Goal: Task Accomplishment & Management: Use online tool/utility

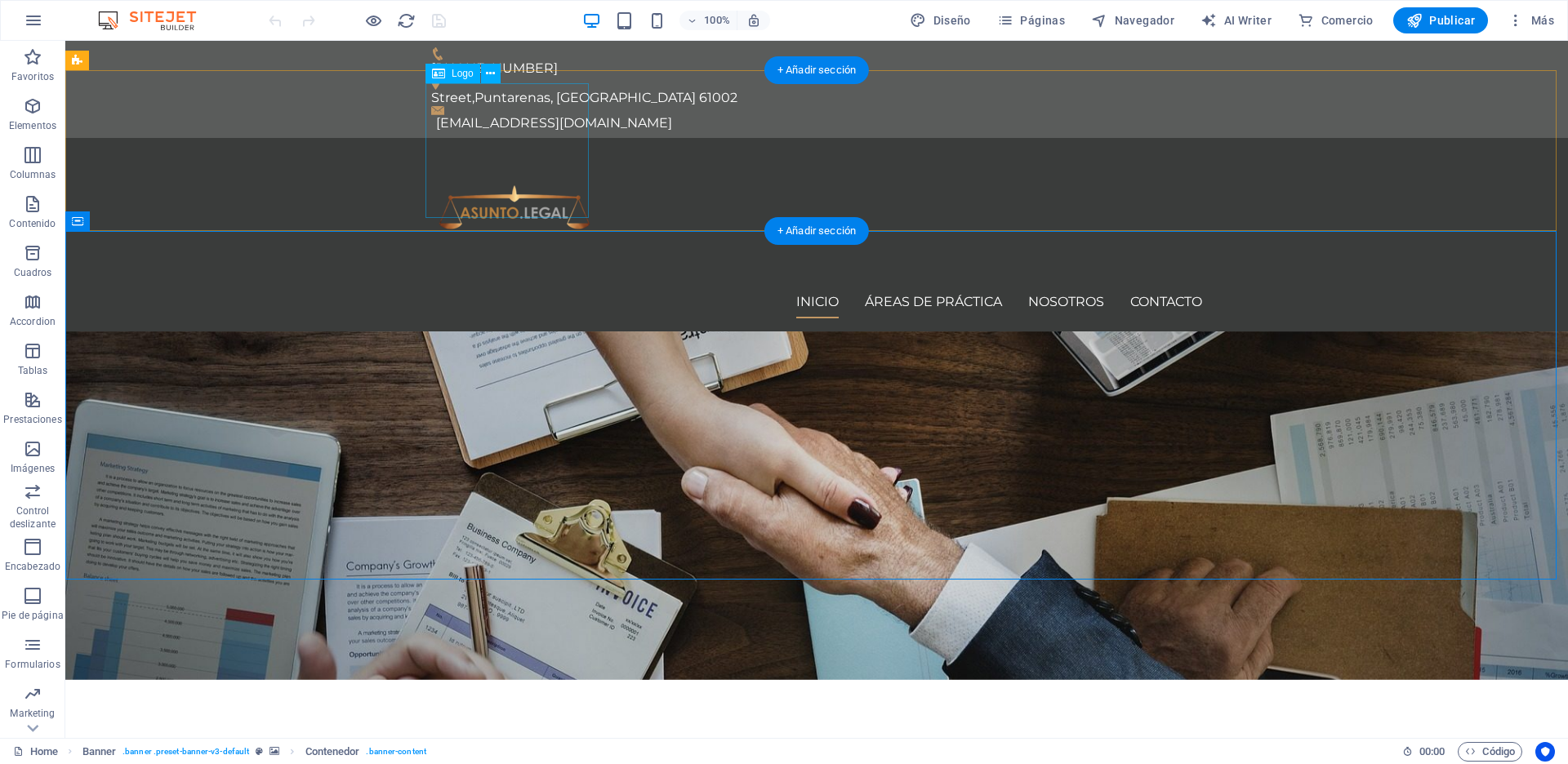
click at [526, 151] on div at bounding box center [816, 219] width 771 height 135
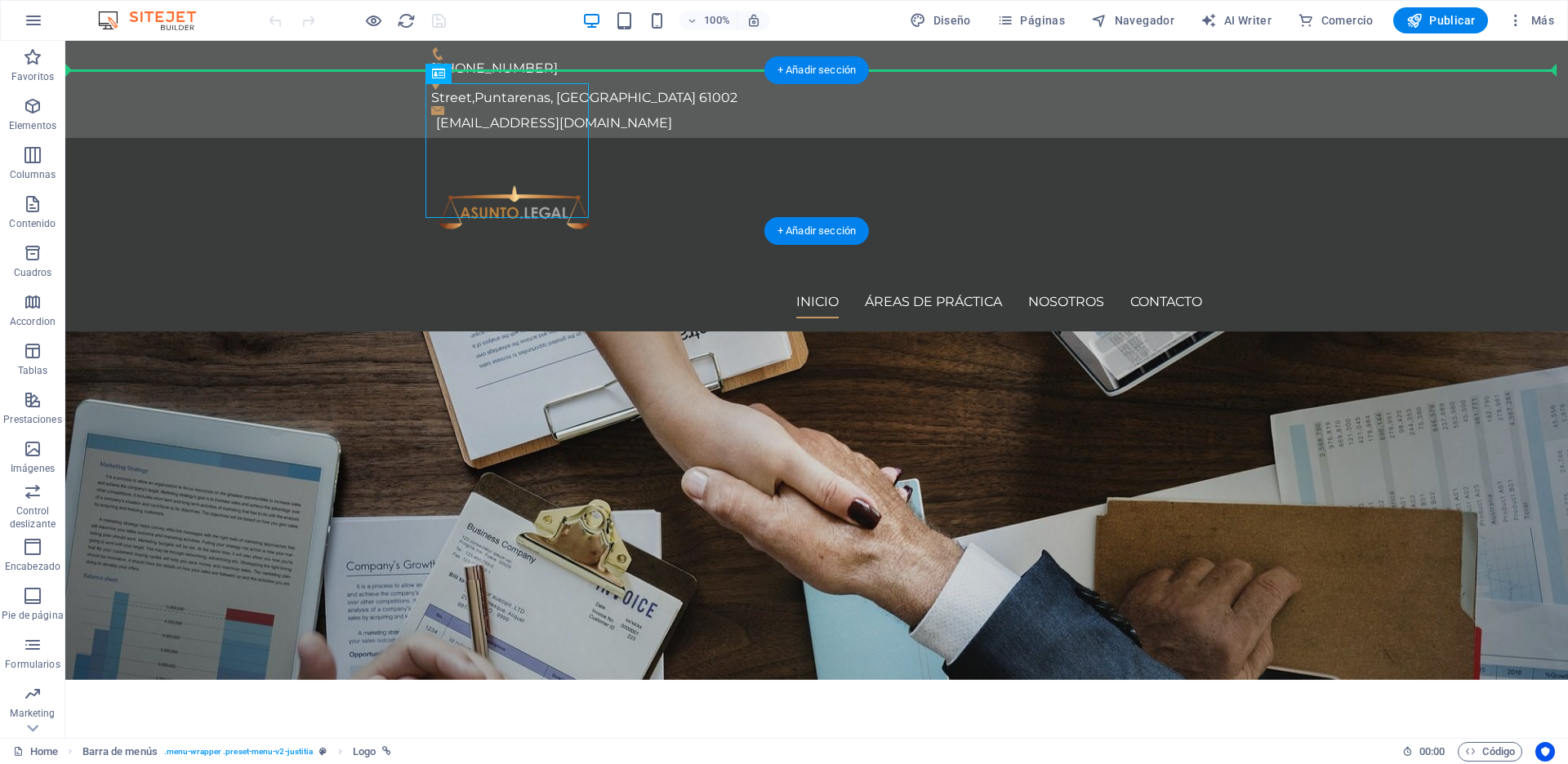
drag, startPoint x: 492, startPoint y: 130, endPoint x: 372, endPoint y: 142, distance: 120.6
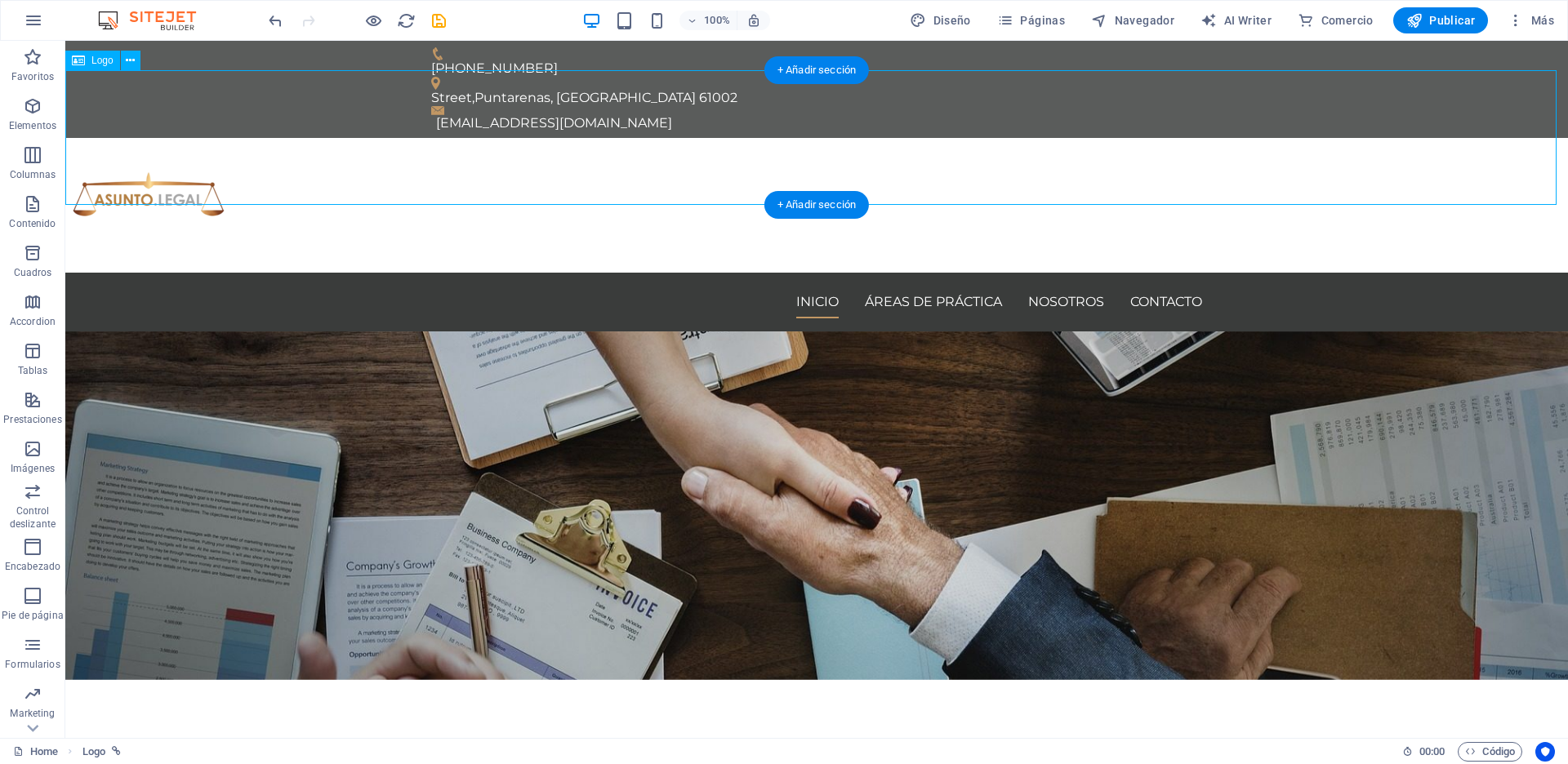
click at [159, 138] on div at bounding box center [816, 206] width 1502 height 135
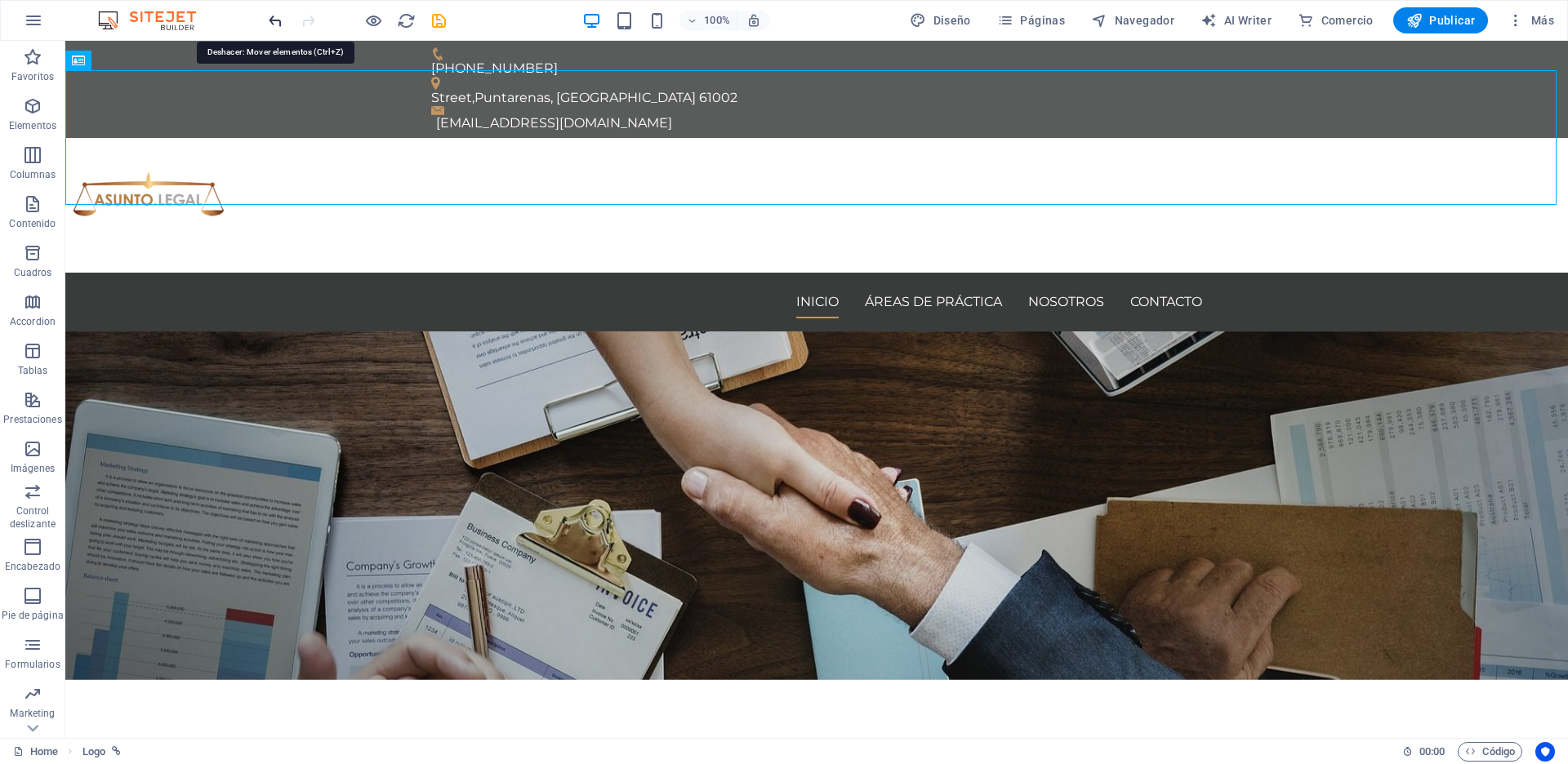
click at [272, 17] on icon "undo" at bounding box center [275, 21] width 19 height 19
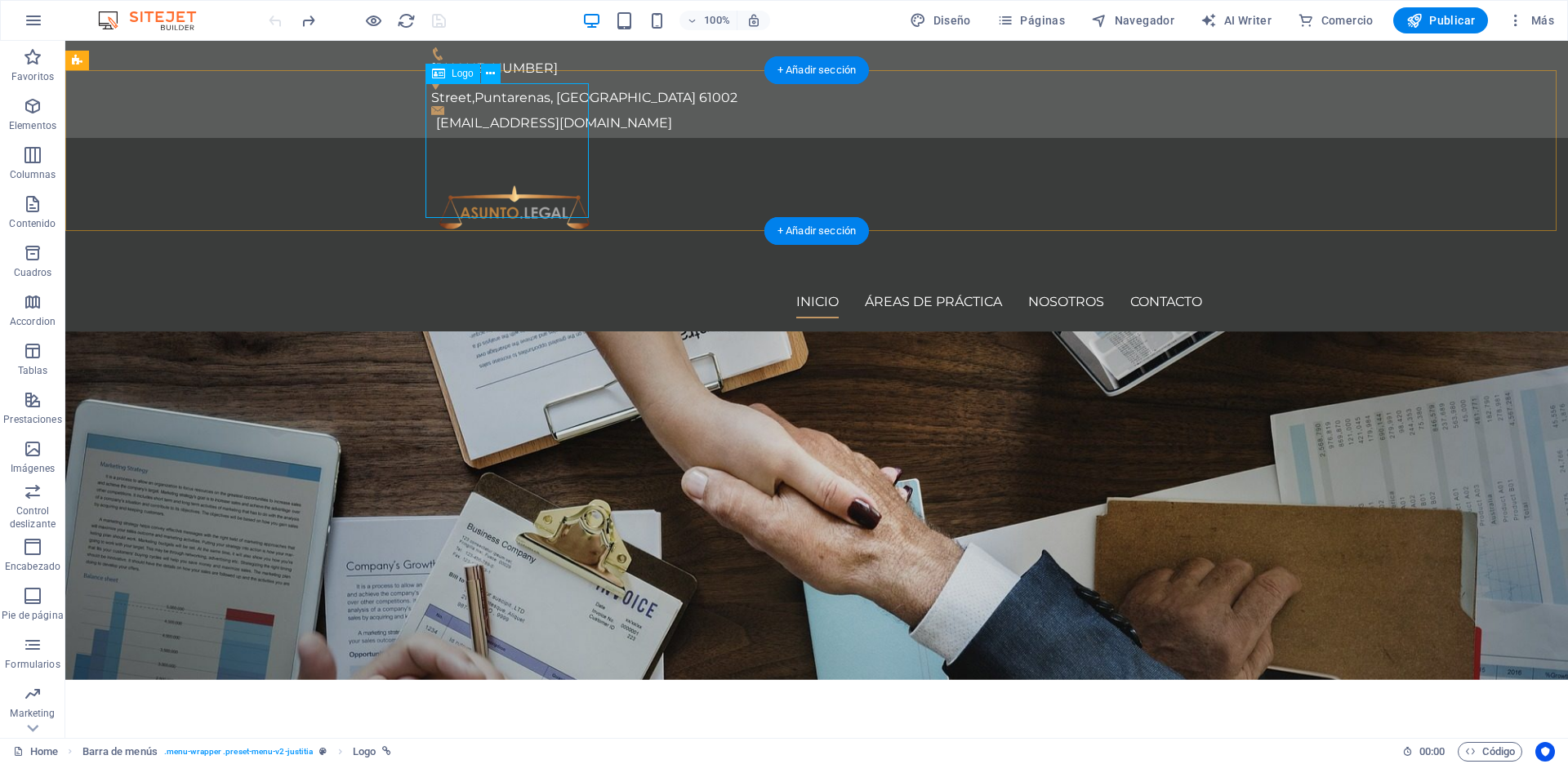
click at [534, 151] on div at bounding box center [816, 219] width 771 height 135
select select "px"
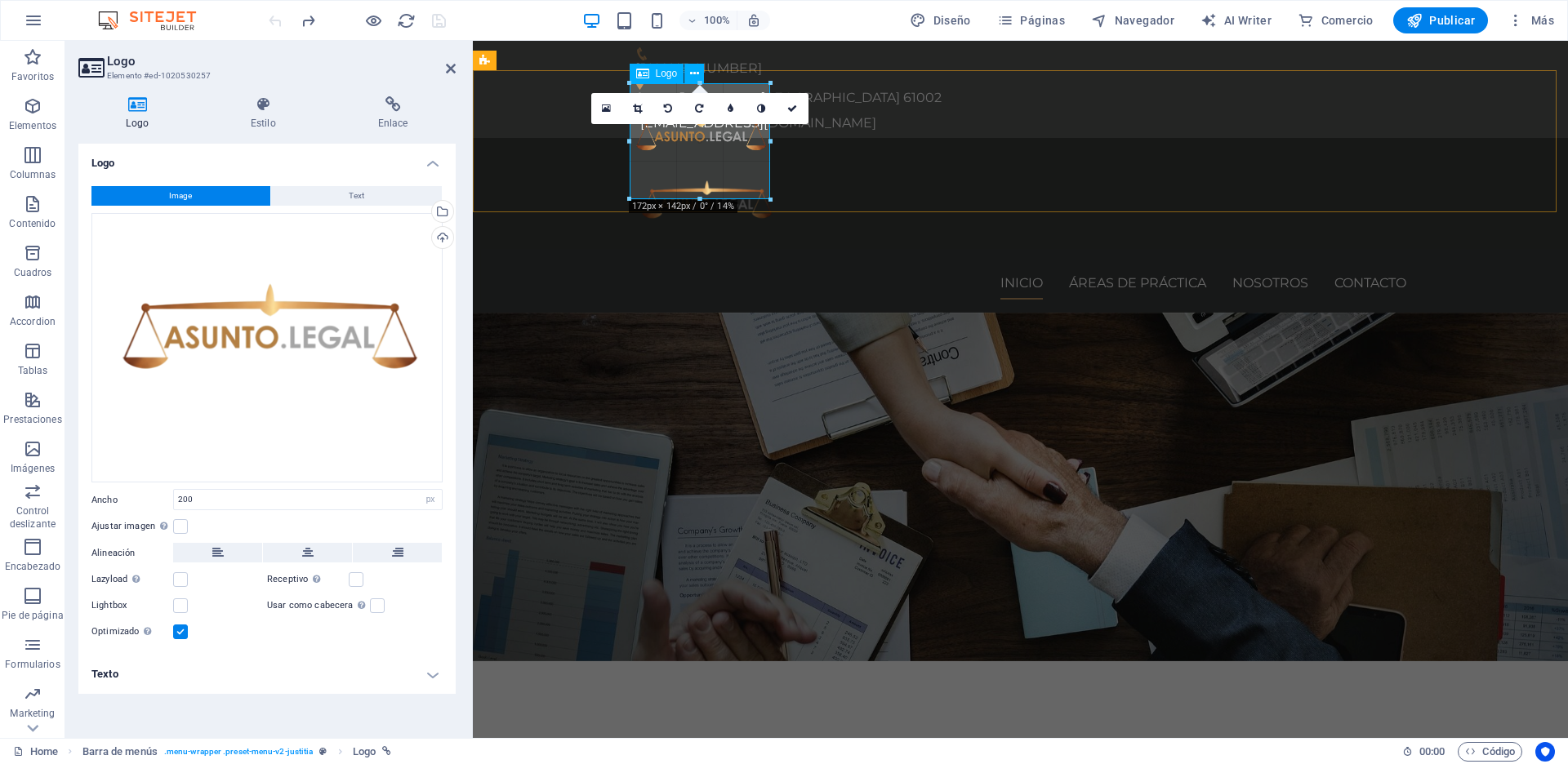
drag, startPoint x: 713, startPoint y: 216, endPoint x: 712, endPoint y: 194, distance: 22.0
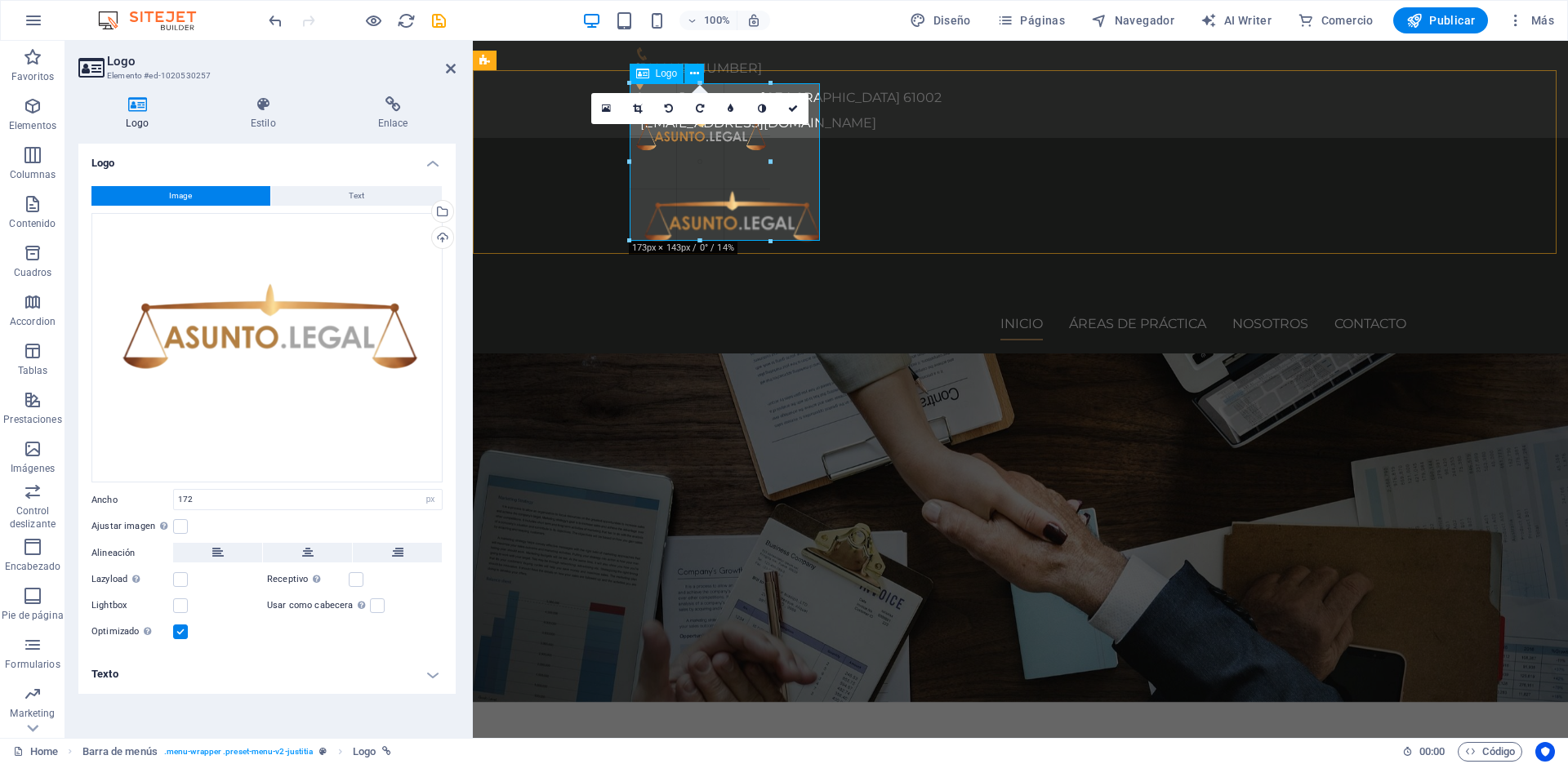
drag, startPoint x: 767, startPoint y: 140, endPoint x: 817, endPoint y: 141, distance: 50.0
type input "232"
click at [728, 210] on div at bounding box center [1020, 229] width 771 height 156
click at [662, 110] on icon at bounding box center [662, 109] width 9 height 10
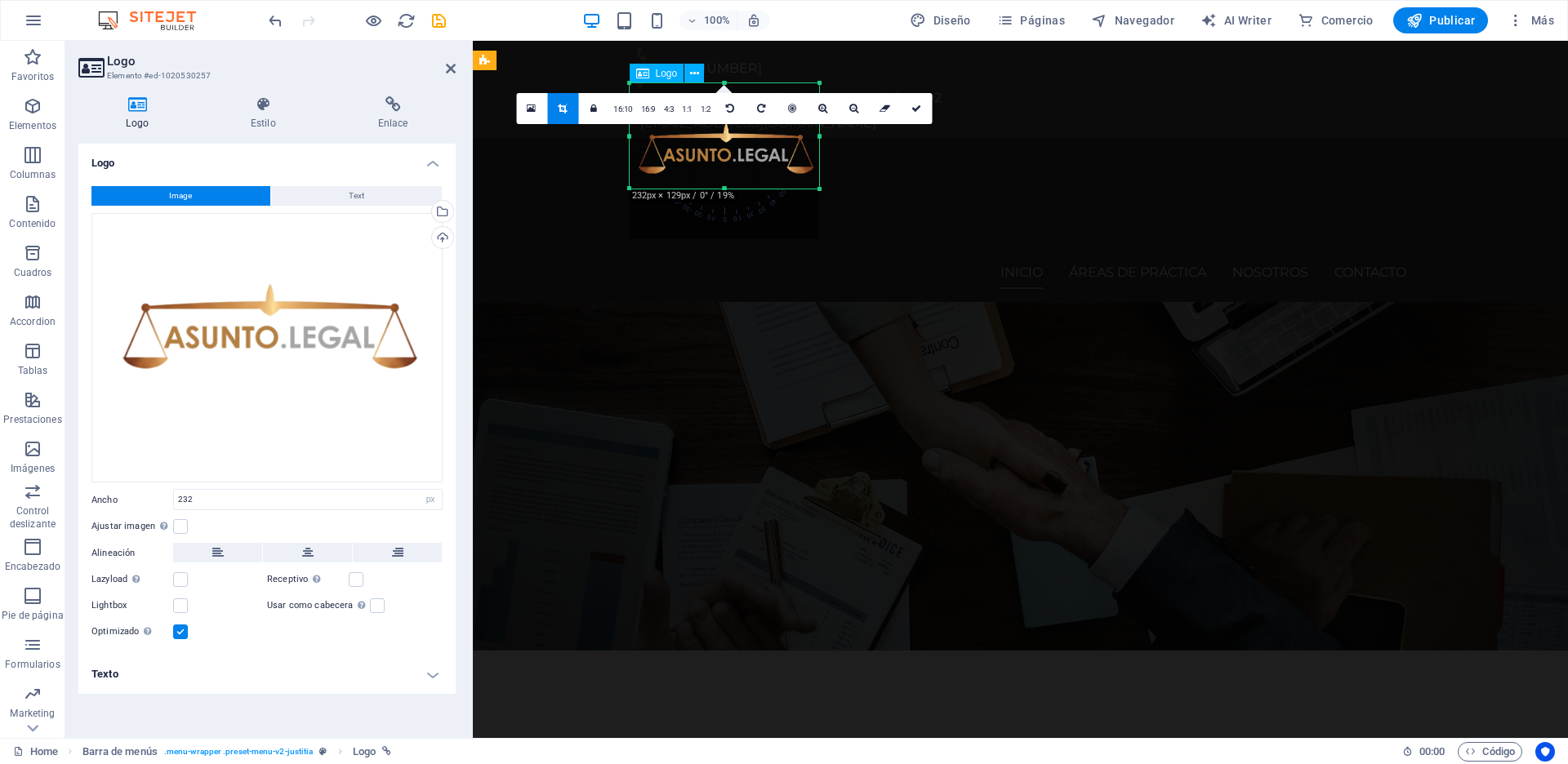
drag, startPoint x: 725, startPoint y: 238, endPoint x: 727, endPoint y: 187, distance: 51.0
click at [727, 187] on div at bounding box center [724, 189] width 190 height 6
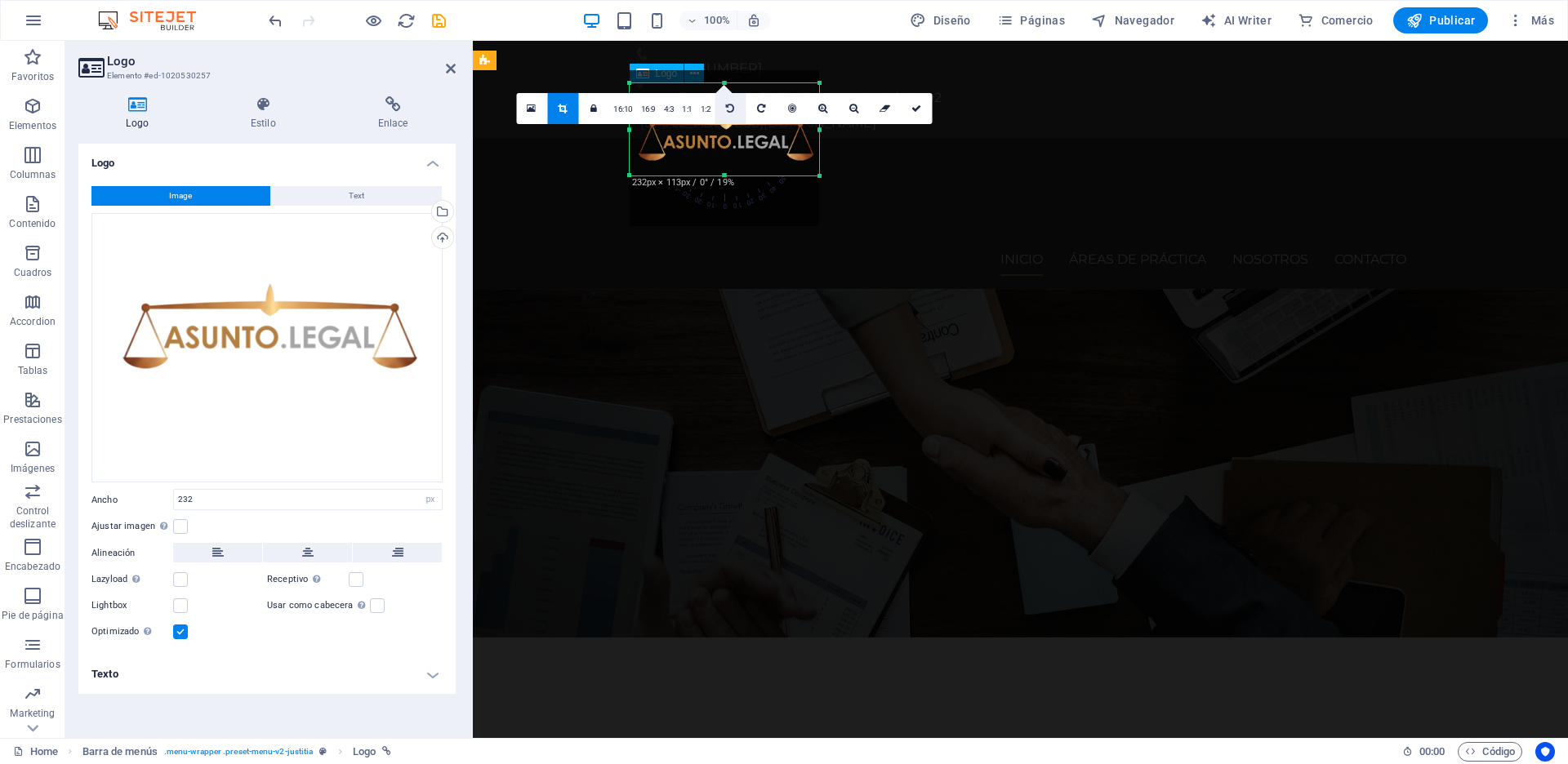
drag, startPoint x: 726, startPoint y: 82, endPoint x: 733, endPoint y: 96, distance: 15.7
click at [733, 96] on div "180 170 160 150 140 130 120 110 100 90 80 70 60 50 40 30 20 10 0 -10 -20 -30 -4…" at bounding box center [724, 129] width 190 height 92
click at [910, 103] on link at bounding box center [915, 108] width 31 height 31
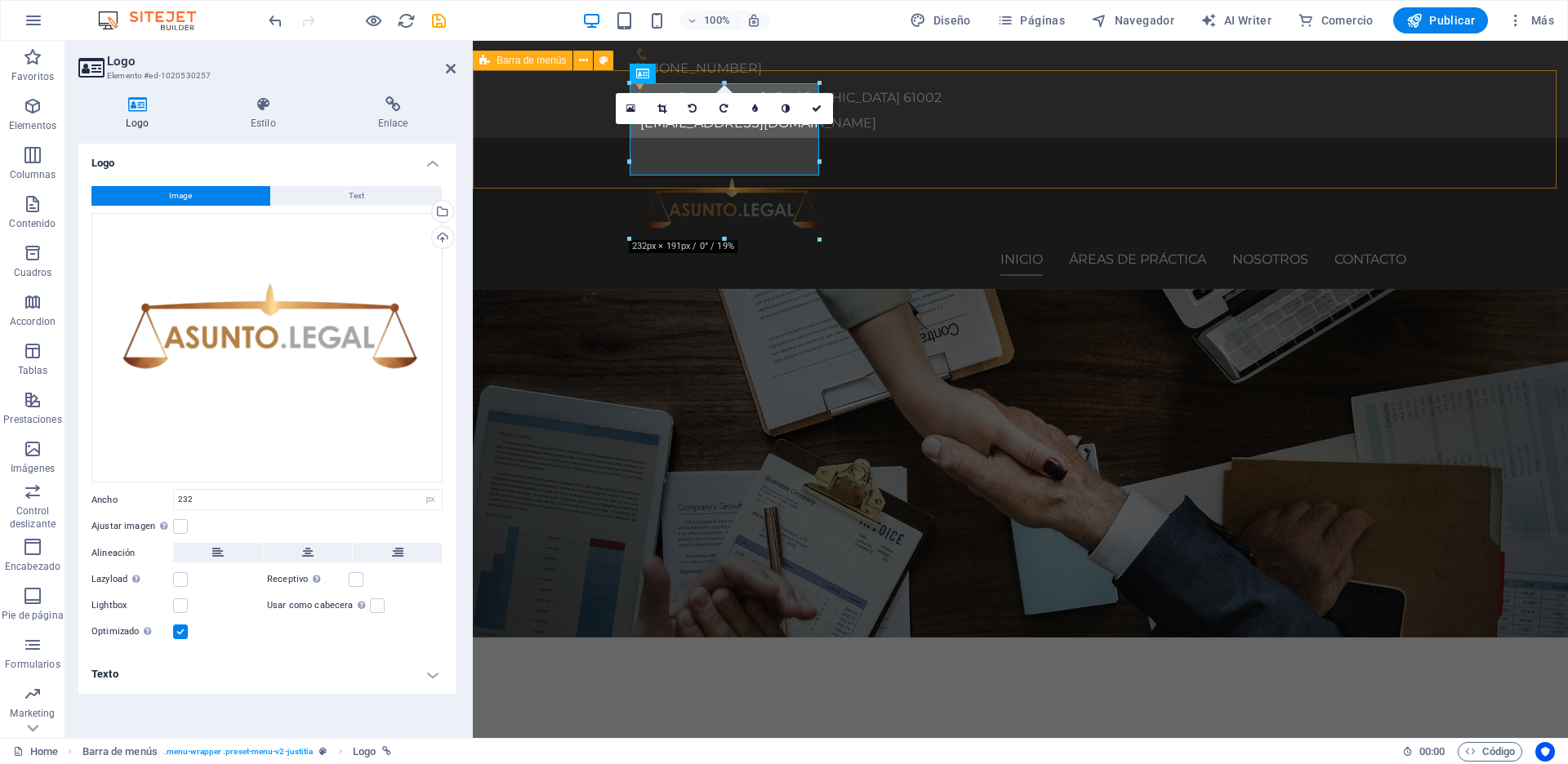
click at [960, 167] on div "Inicio Áreas de práctica Nosotros Contacto Menu" at bounding box center [1020, 214] width 1095 height 151
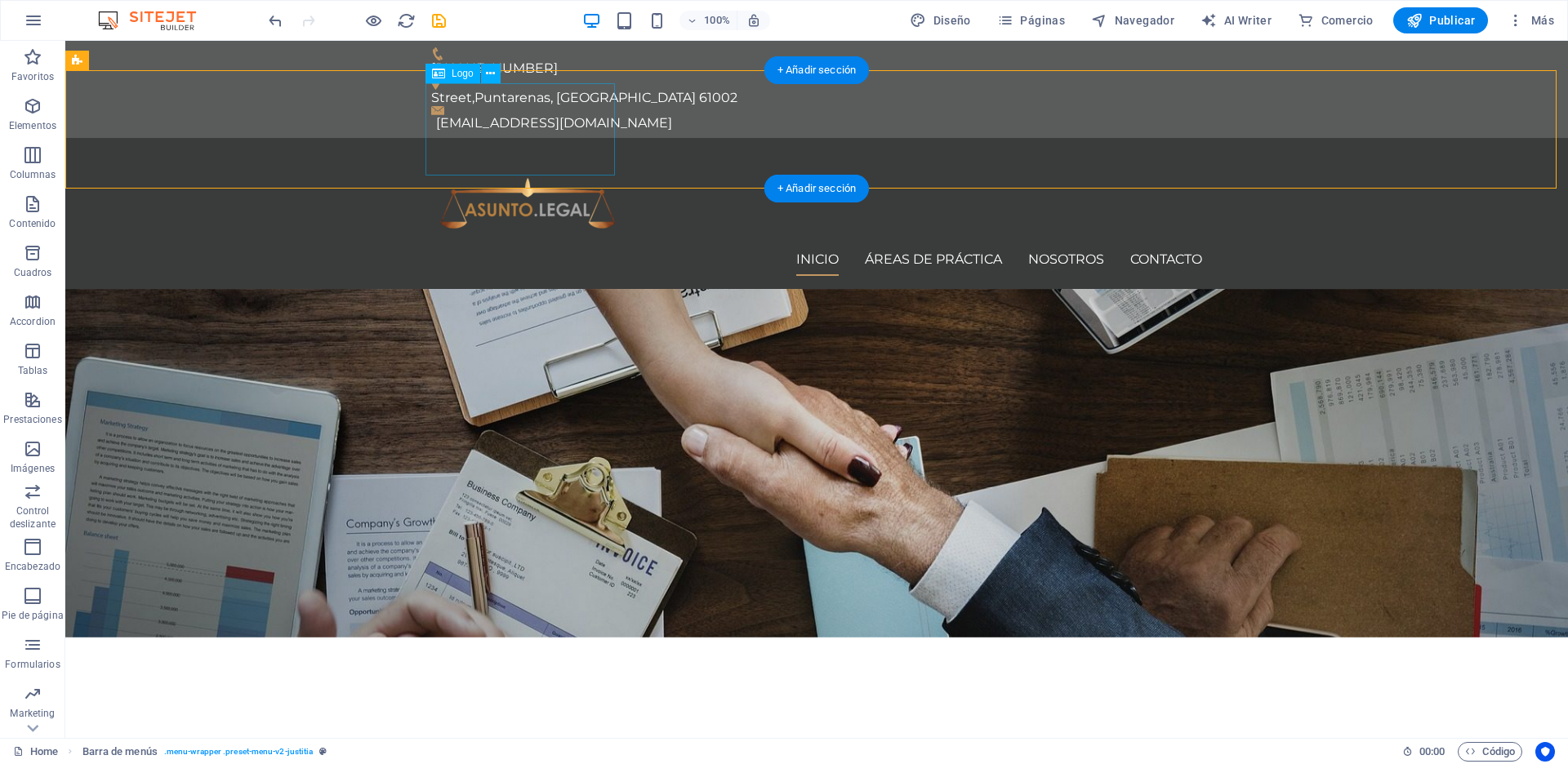
click at [602, 159] on div at bounding box center [816, 197] width 771 height 92
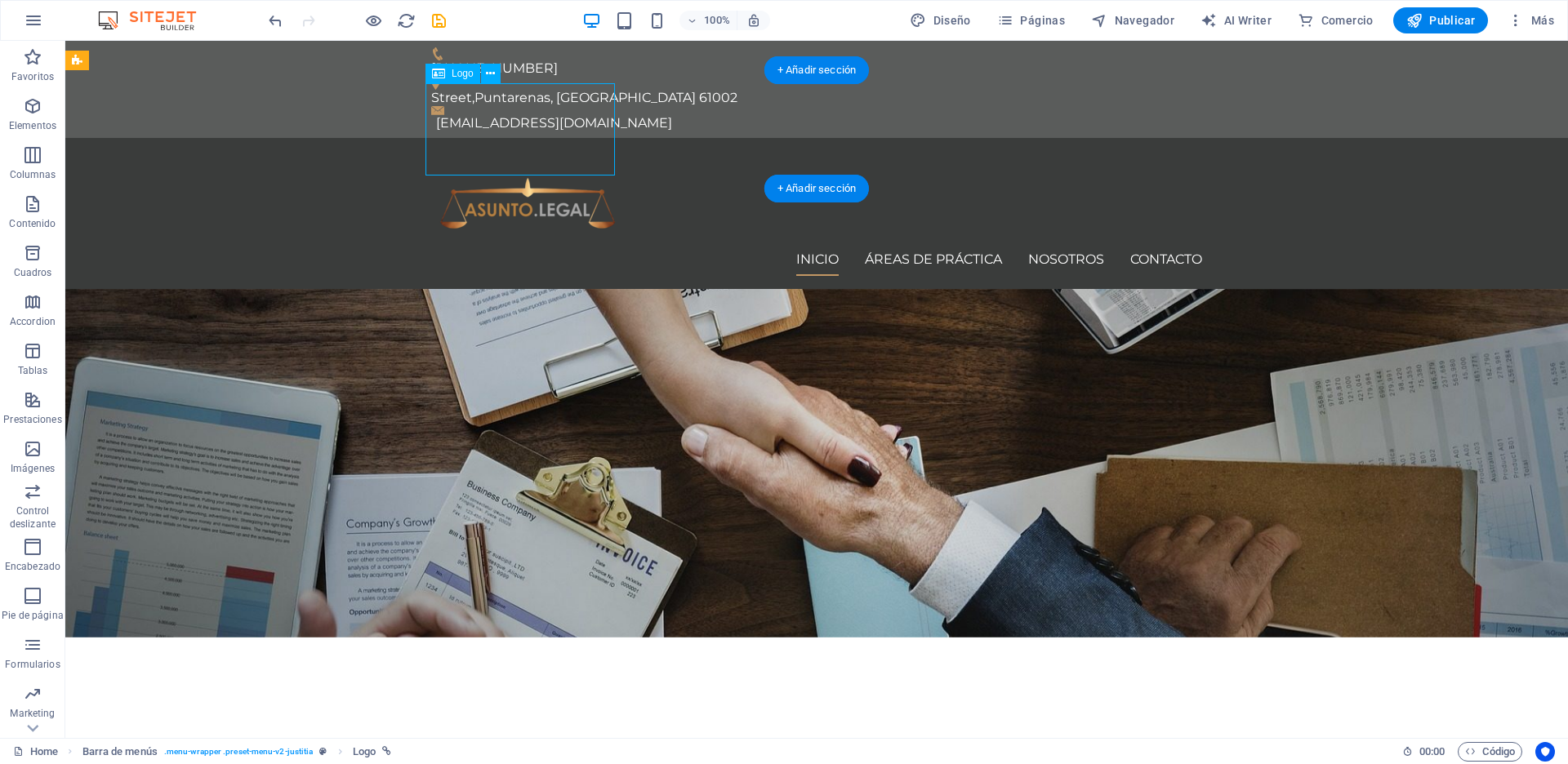
click at [602, 159] on div at bounding box center [816, 197] width 771 height 92
select select "px"
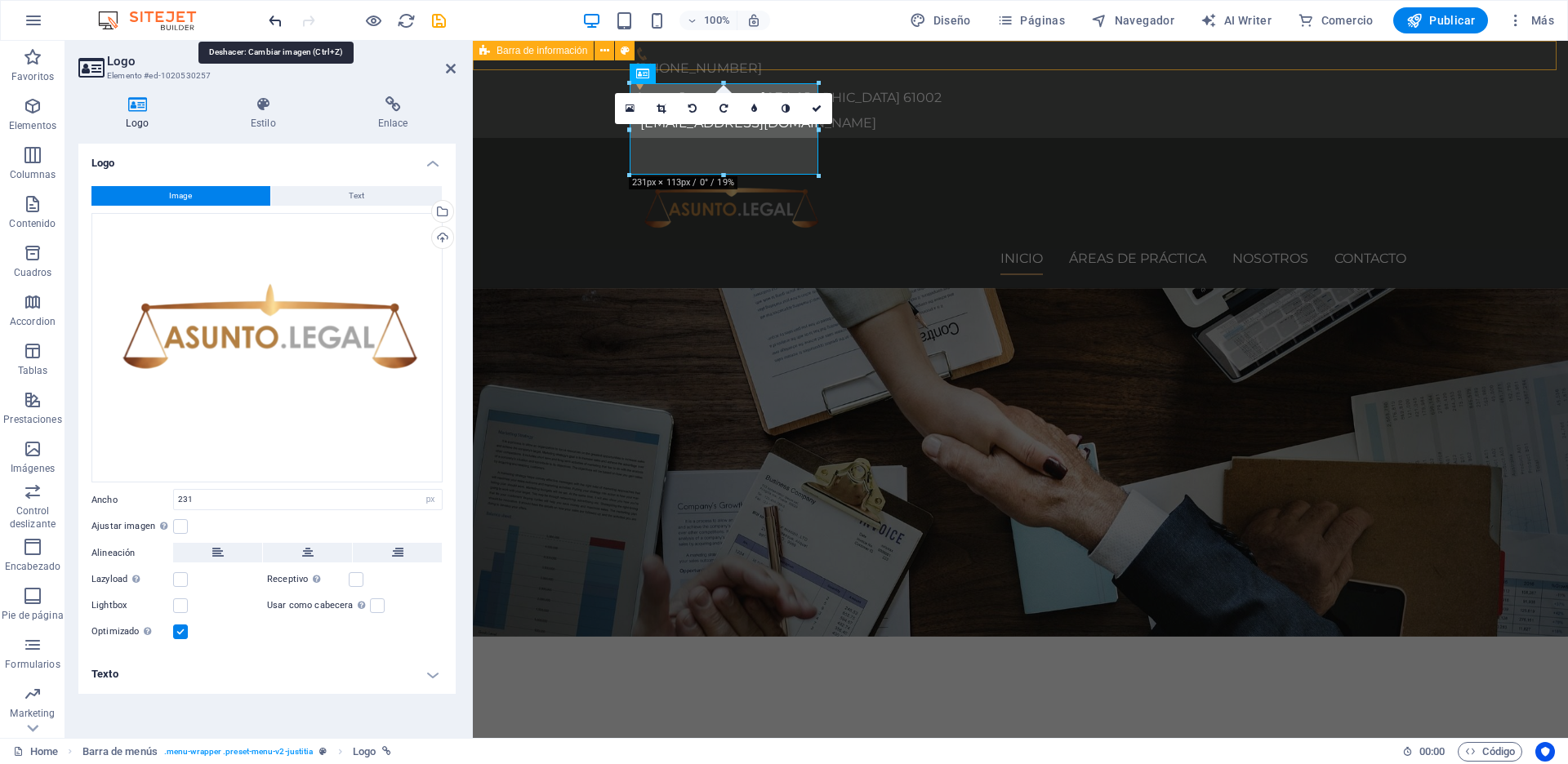
click at [275, 17] on icon "undo" at bounding box center [275, 21] width 19 height 19
type input "232"
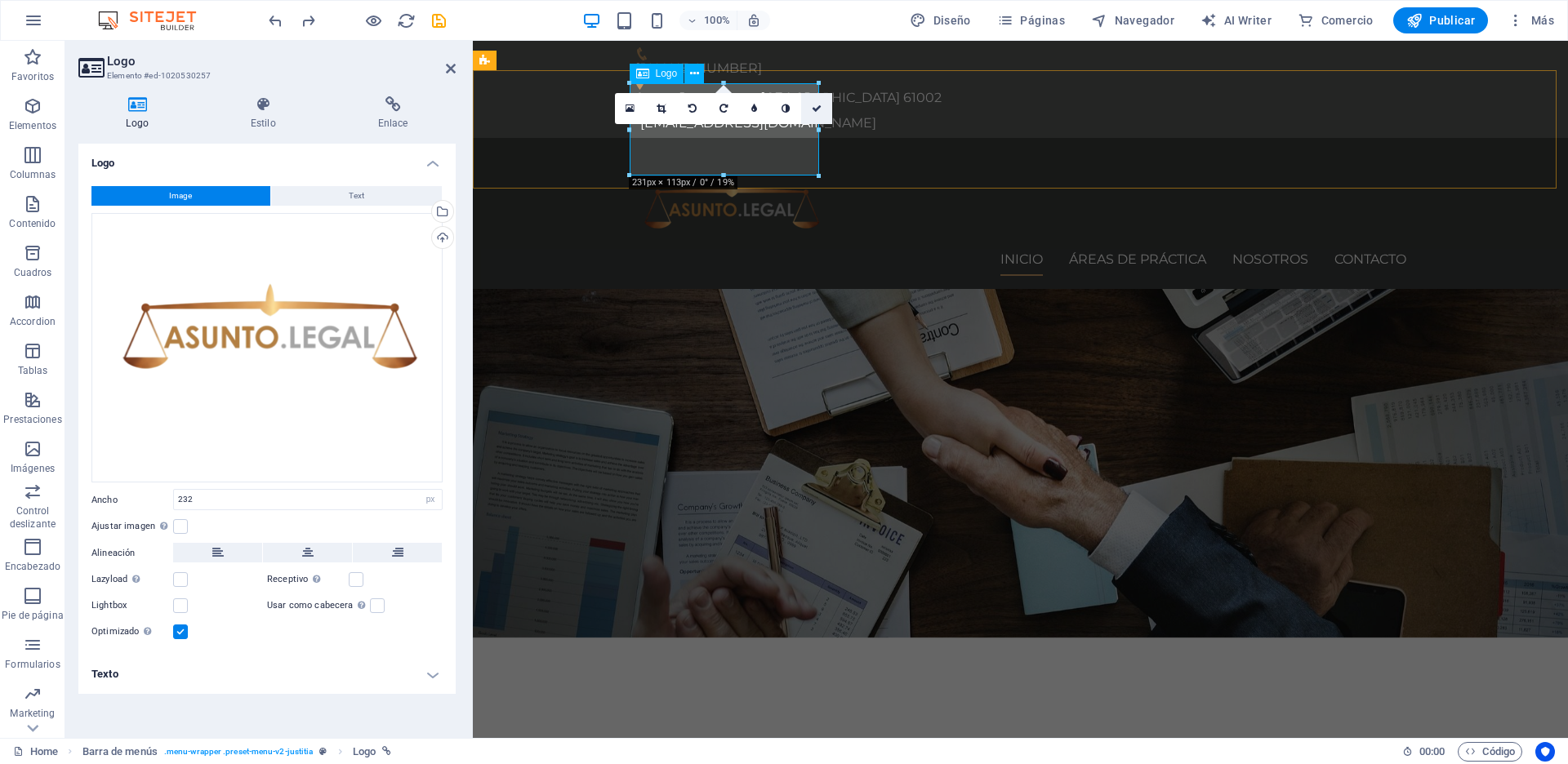
click at [811, 102] on link at bounding box center [816, 108] width 31 height 31
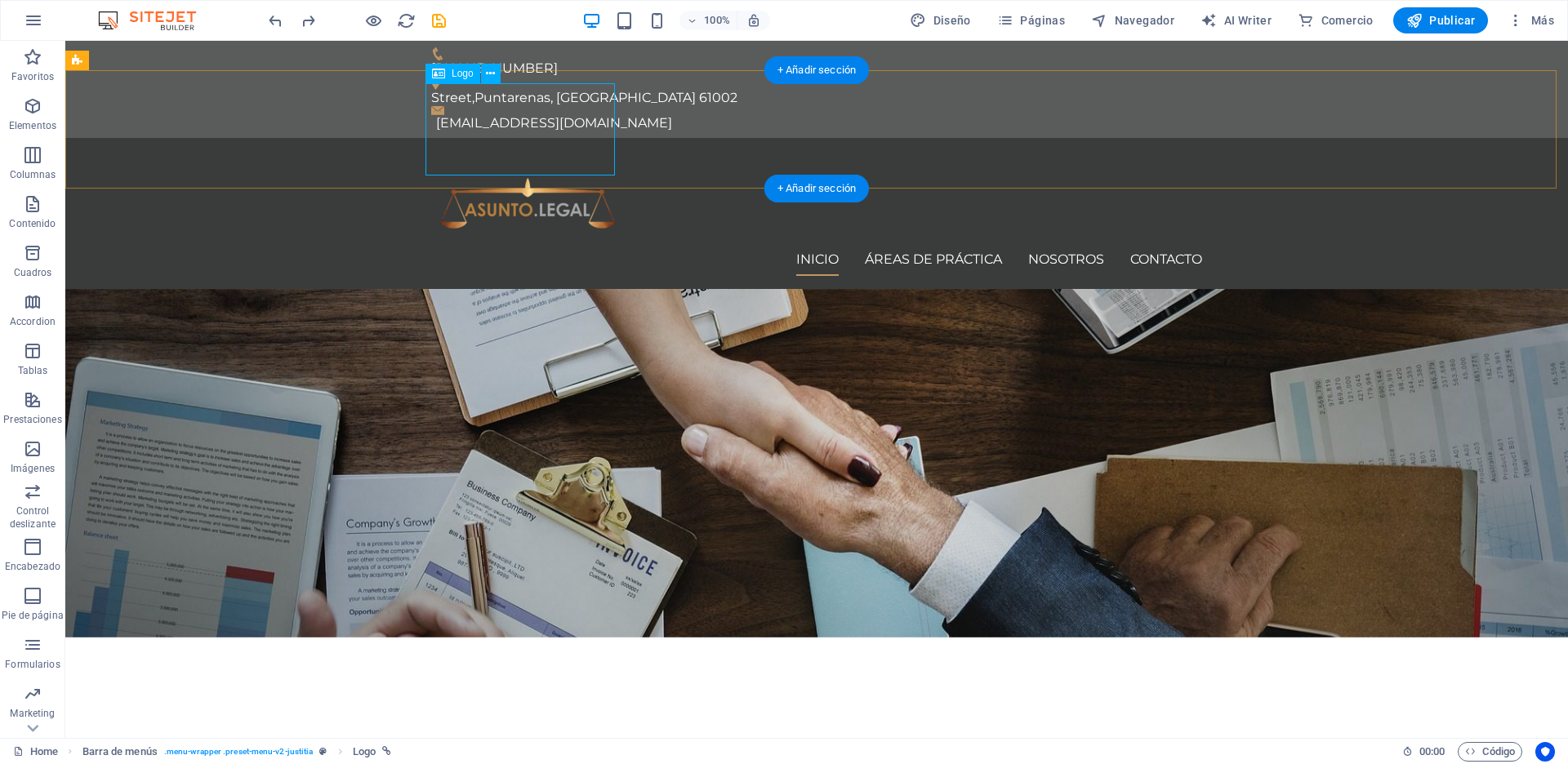
click at [583, 151] on div at bounding box center [816, 197] width 771 height 92
select select "px"
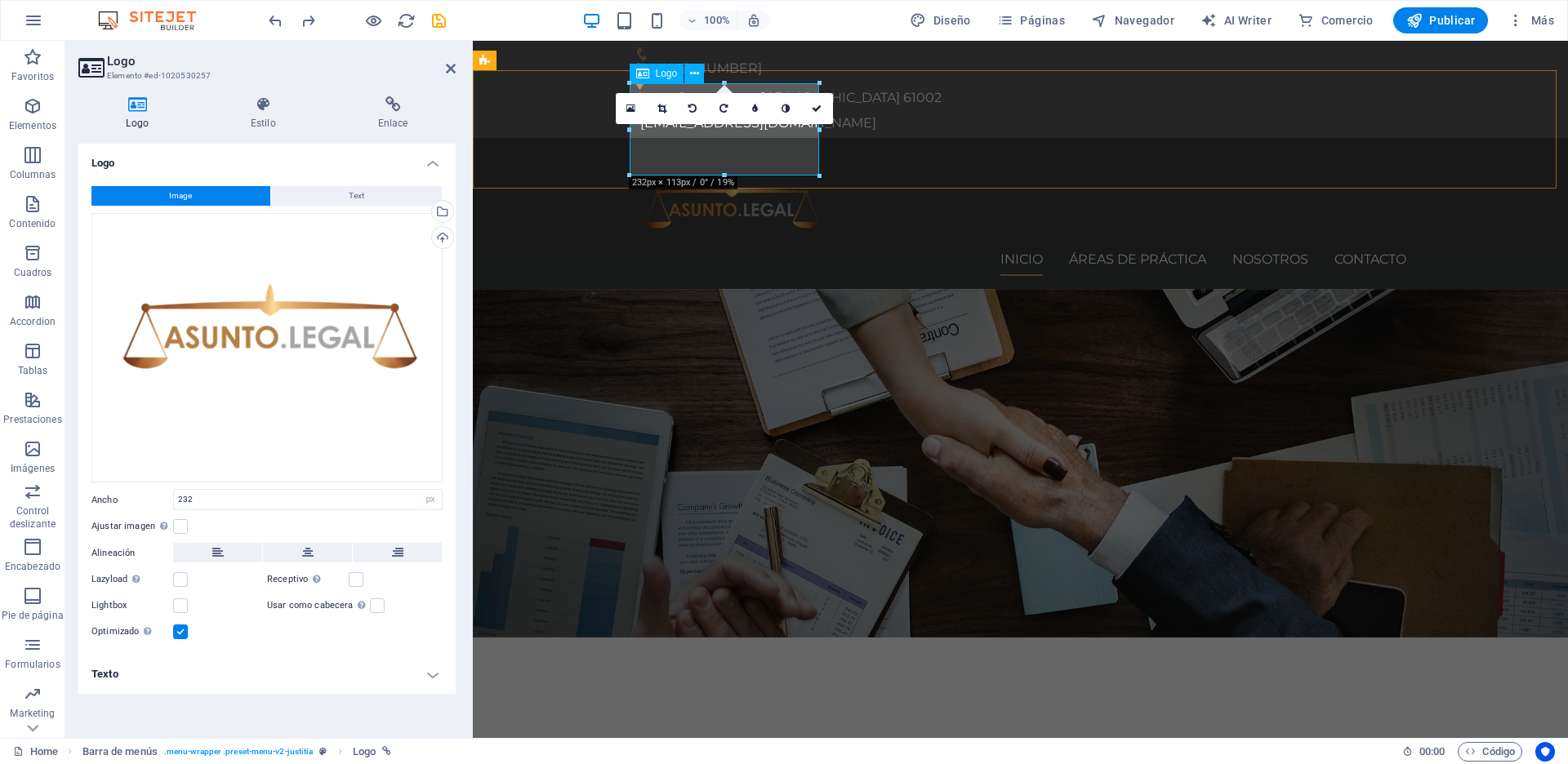
drag, startPoint x: 1198, startPoint y: 126, endPoint x: 726, endPoint y: 92, distance: 473.2
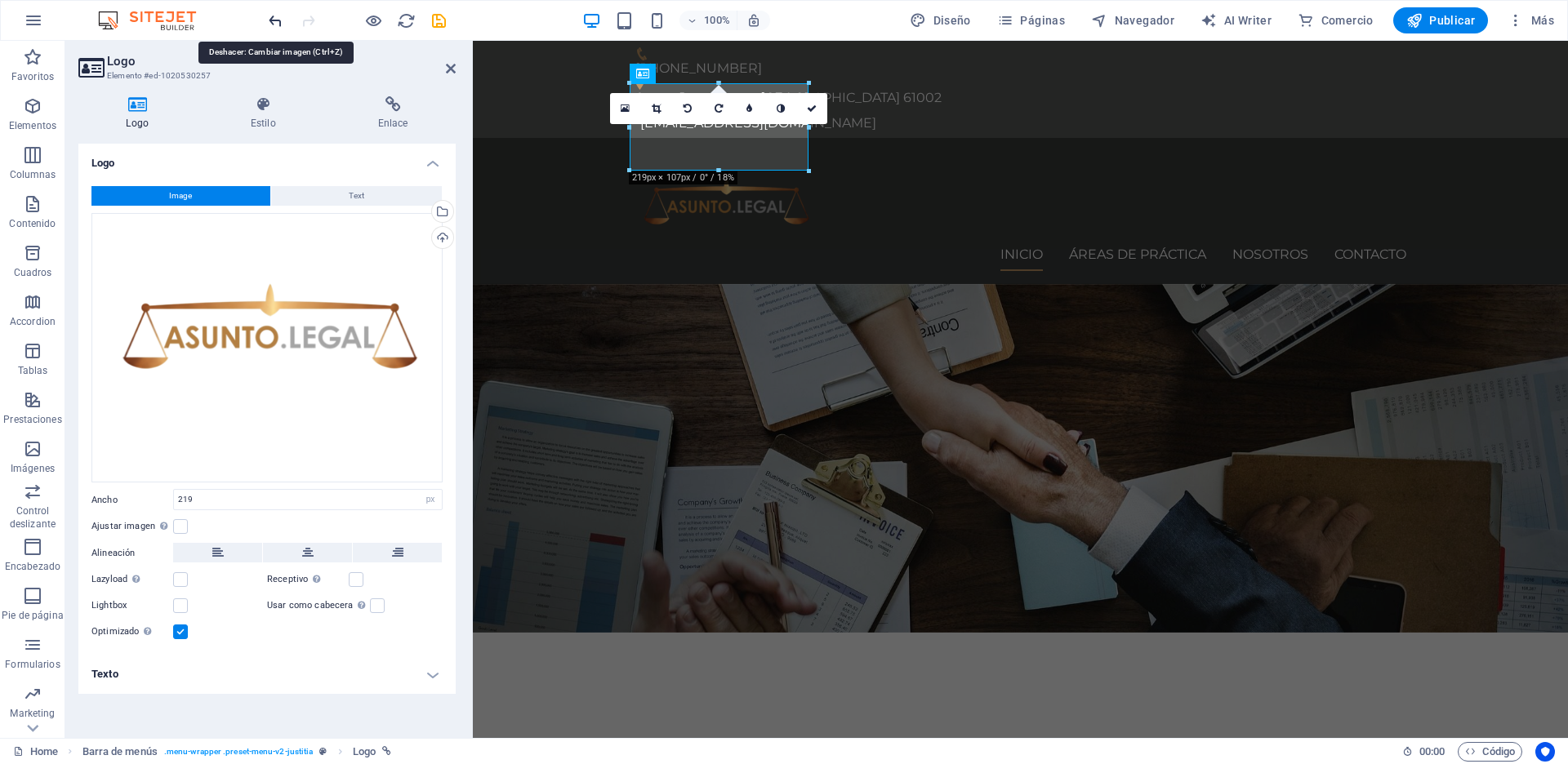
click at [279, 21] on icon "undo" at bounding box center [275, 21] width 19 height 19
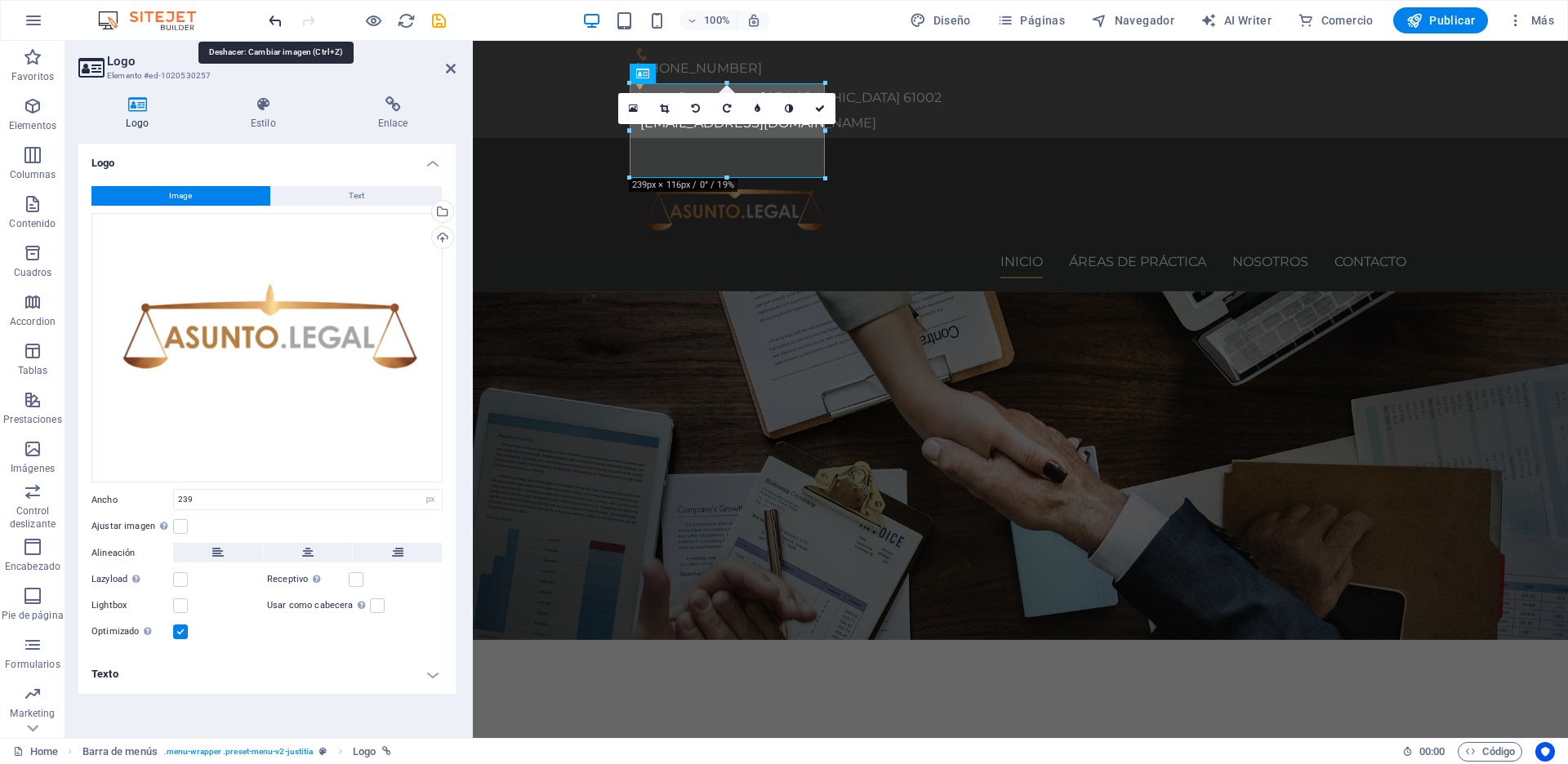
click at [276, 22] on icon "undo" at bounding box center [275, 21] width 19 height 19
type input "232"
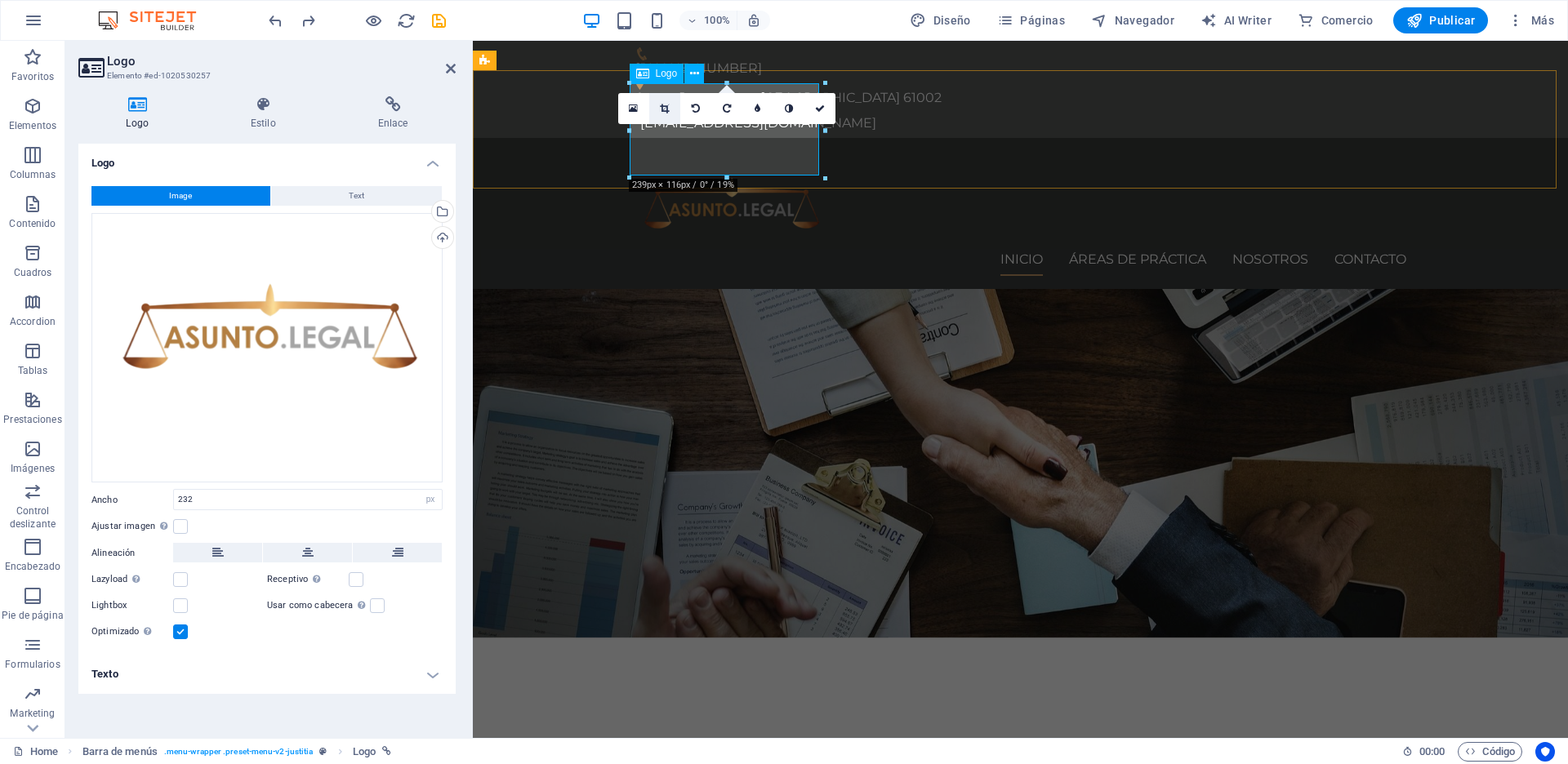
click at [668, 105] on icon at bounding box center [664, 109] width 9 height 10
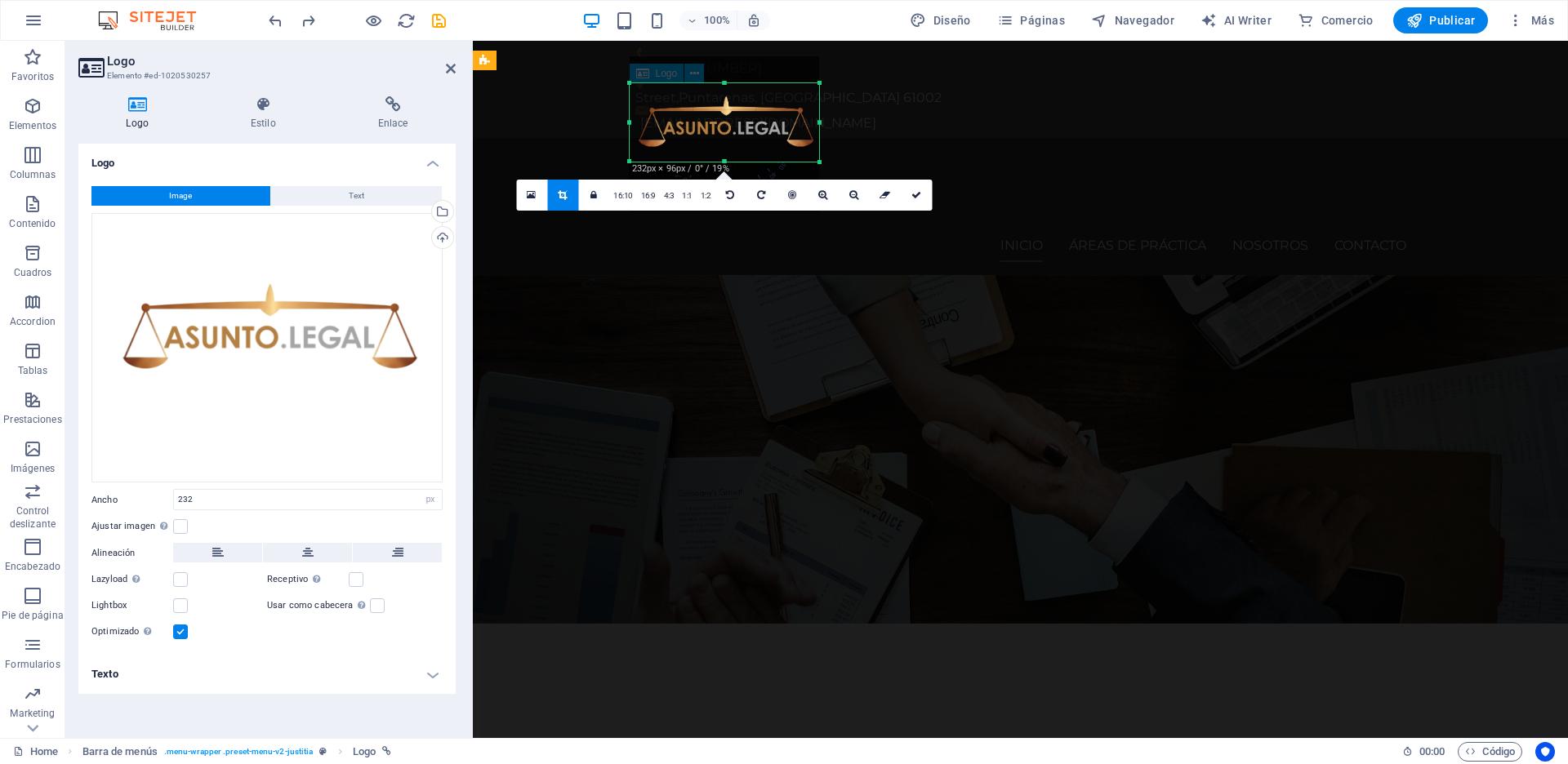
drag, startPoint x: 726, startPoint y: 83, endPoint x: 732, endPoint y: 97, distance: 15.2
click at [732, 97] on div "180 170 160 150 140 130 120 110 100 90 80 70 60 50 40 30 20 10 0 -10 -20 -30 -4…" at bounding box center [724, 122] width 190 height 78
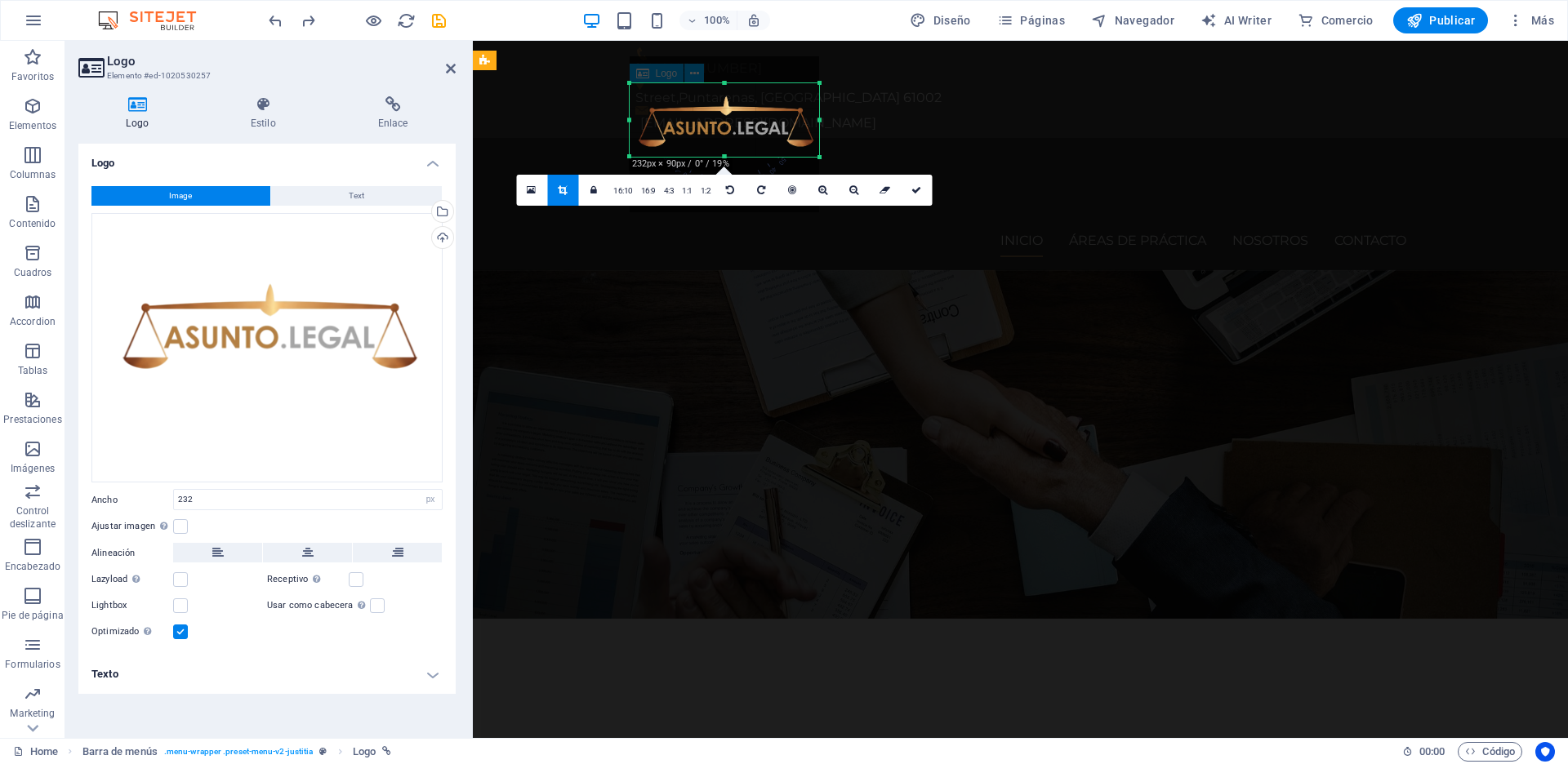
click at [725, 154] on div at bounding box center [724, 156] width 190 height 6
click at [911, 184] on link at bounding box center [915, 190] width 31 height 31
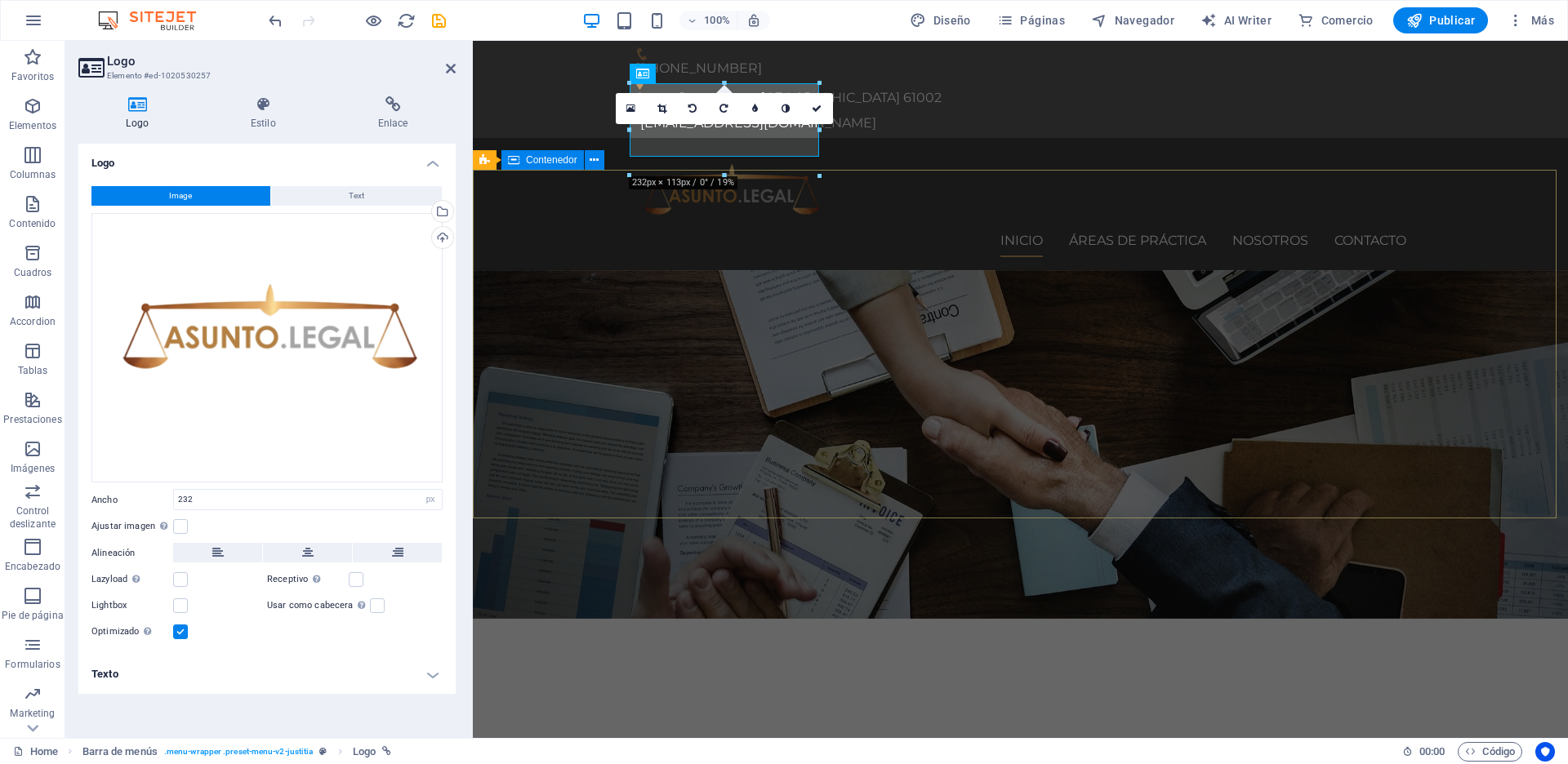
click at [566, 619] on div "Trabajamos por tu derecho Consetetur sadipscing elitr, sed diam nonumy eirmod t…" at bounding box center [1020, 777] width 1095 height 316
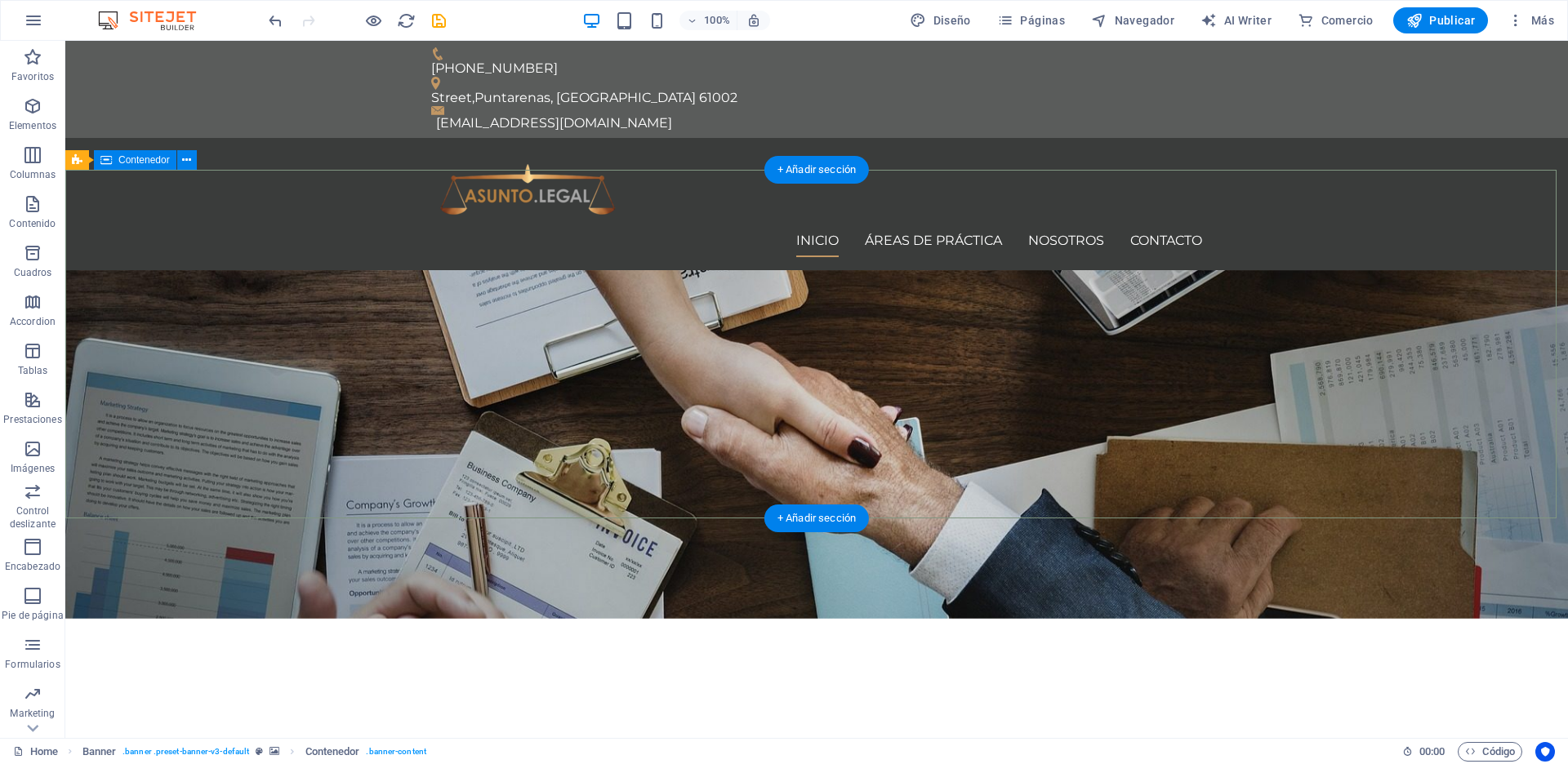
click at [794, 619] on div "Trabajamos por tu derecho Consetetur sadipscing elitr, sed diam nonumy eirmod t…" at bounding box center [816, 777] width 1502 height 316
click at [389, 619] on div "Trabajamos por tu derecho Consetetur sadipscing elitr, sed diam nonumy eirmod t…" at bounding box center [816, 777] width 1502 height 316
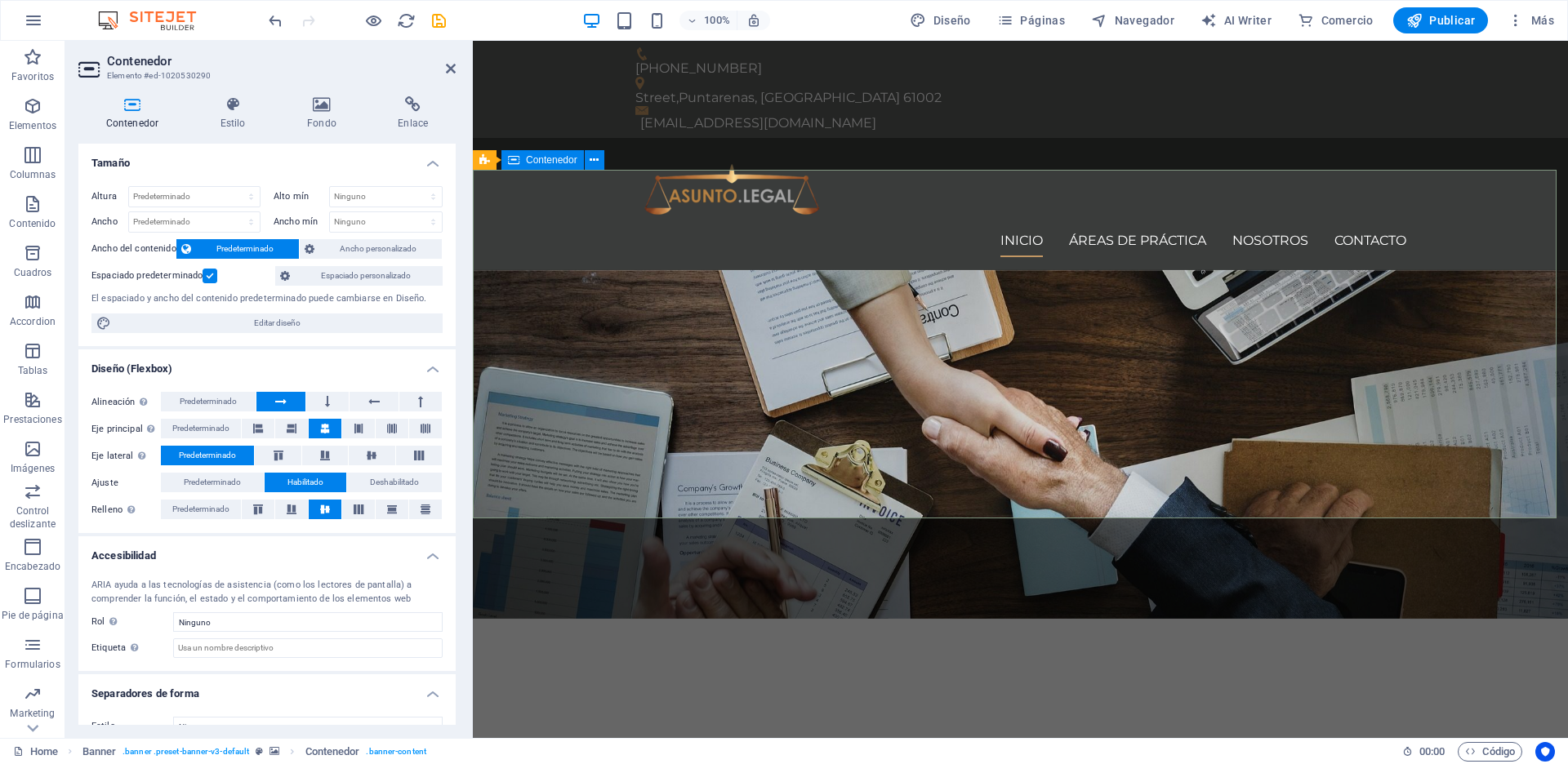
click at [566, 619] on div "Trabajamos por tu derecho Consetetur sadipscing elitr, sed diam nonumy eirmod t…" at bounding box center [1020, 777] width 1095 height 316
click at [584, 158] on icon at bounding box center [587, 160] width 12 height 17
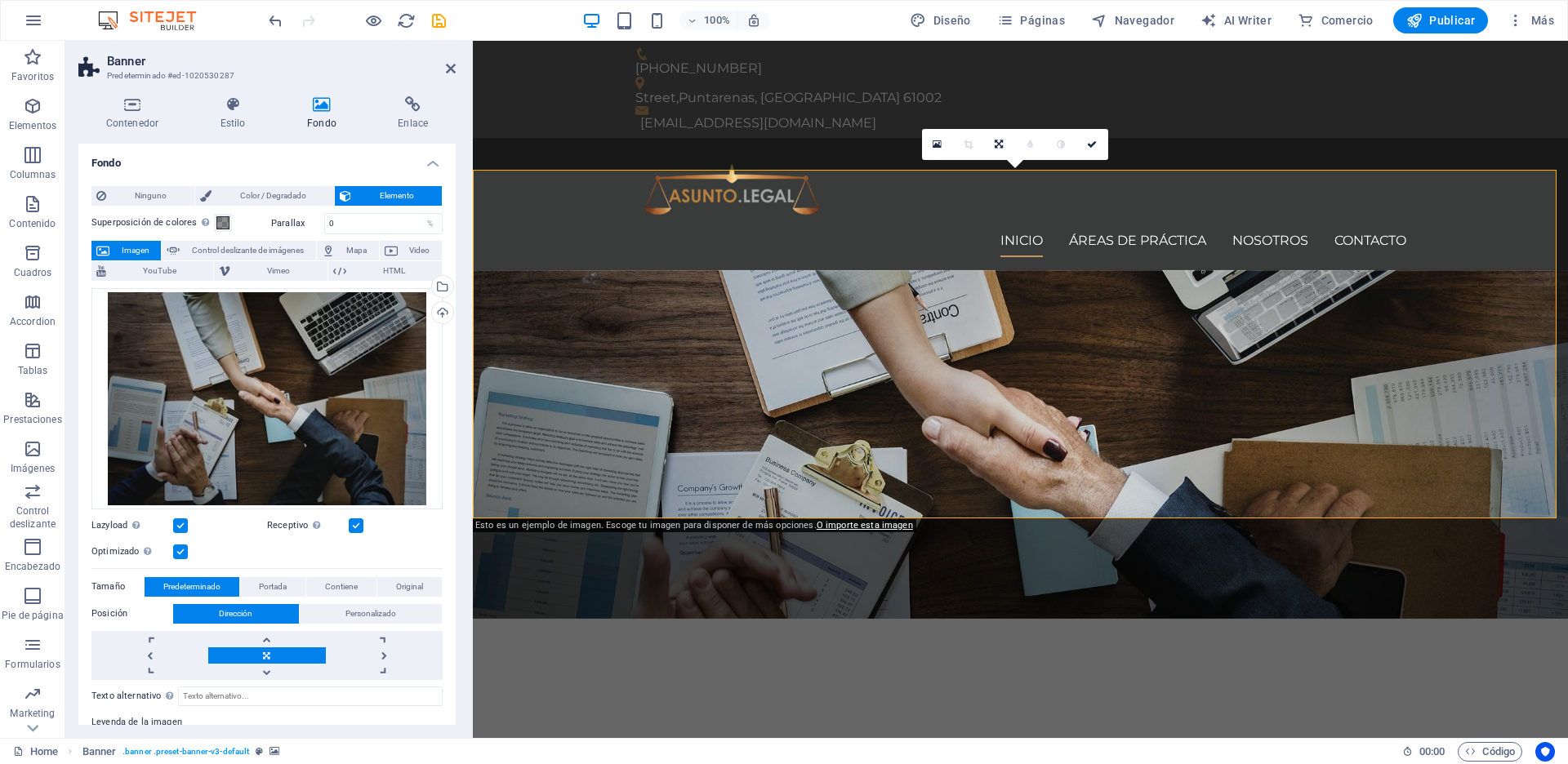
click at [626, 619] on div "Trabajamos por tu derecho Consetetur sadipscing elitr, sed diam nonumy eirmod t…" at bounding box center [1020, 777] width 1095 height 316
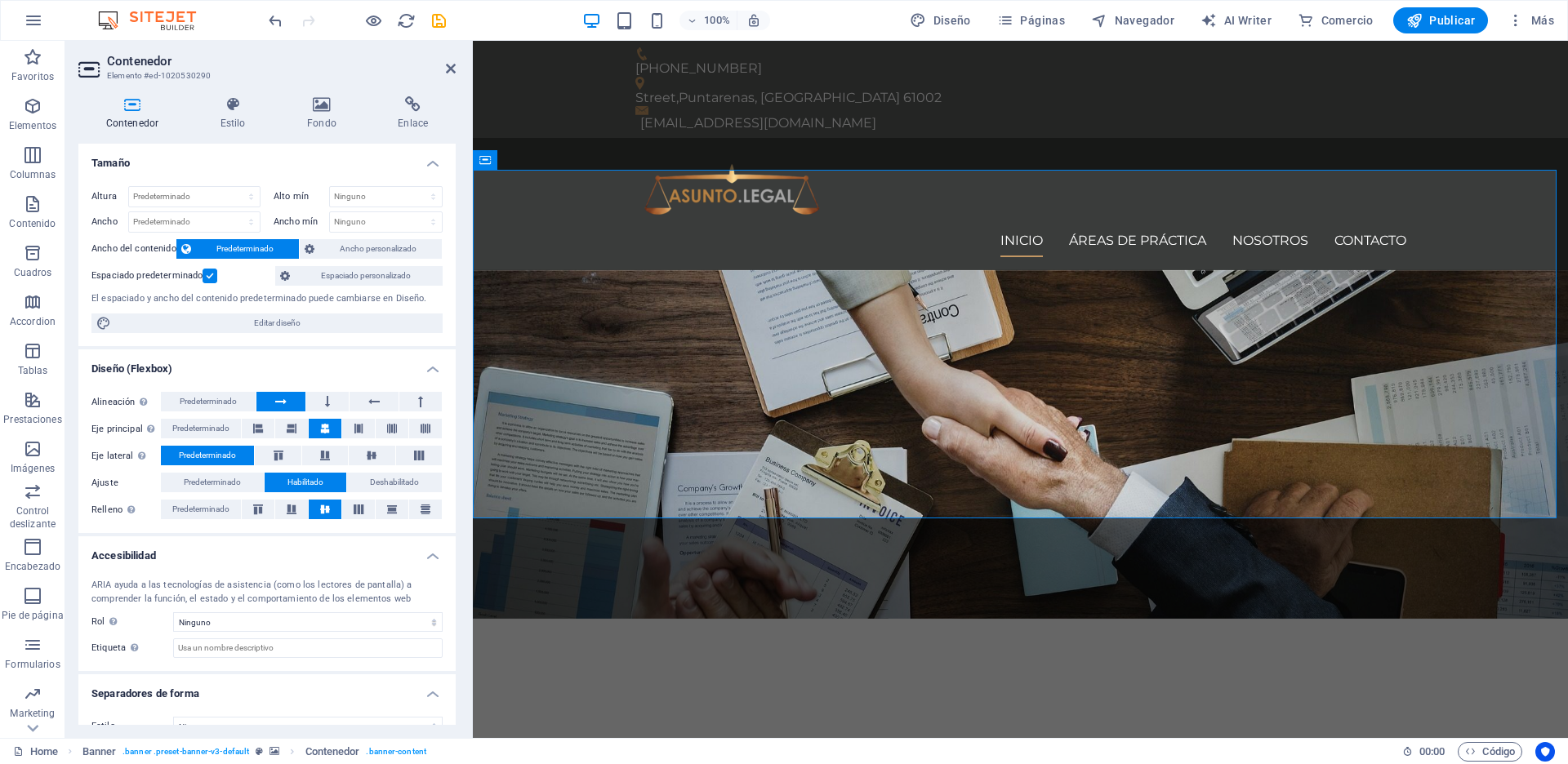
click at [626, 619] on div "Trabajamos por tu derecho Consetetur sadipscing elitr, sed diam nonumy eirmod t…" at bounding box center [1020, 777] width 1095 height 316
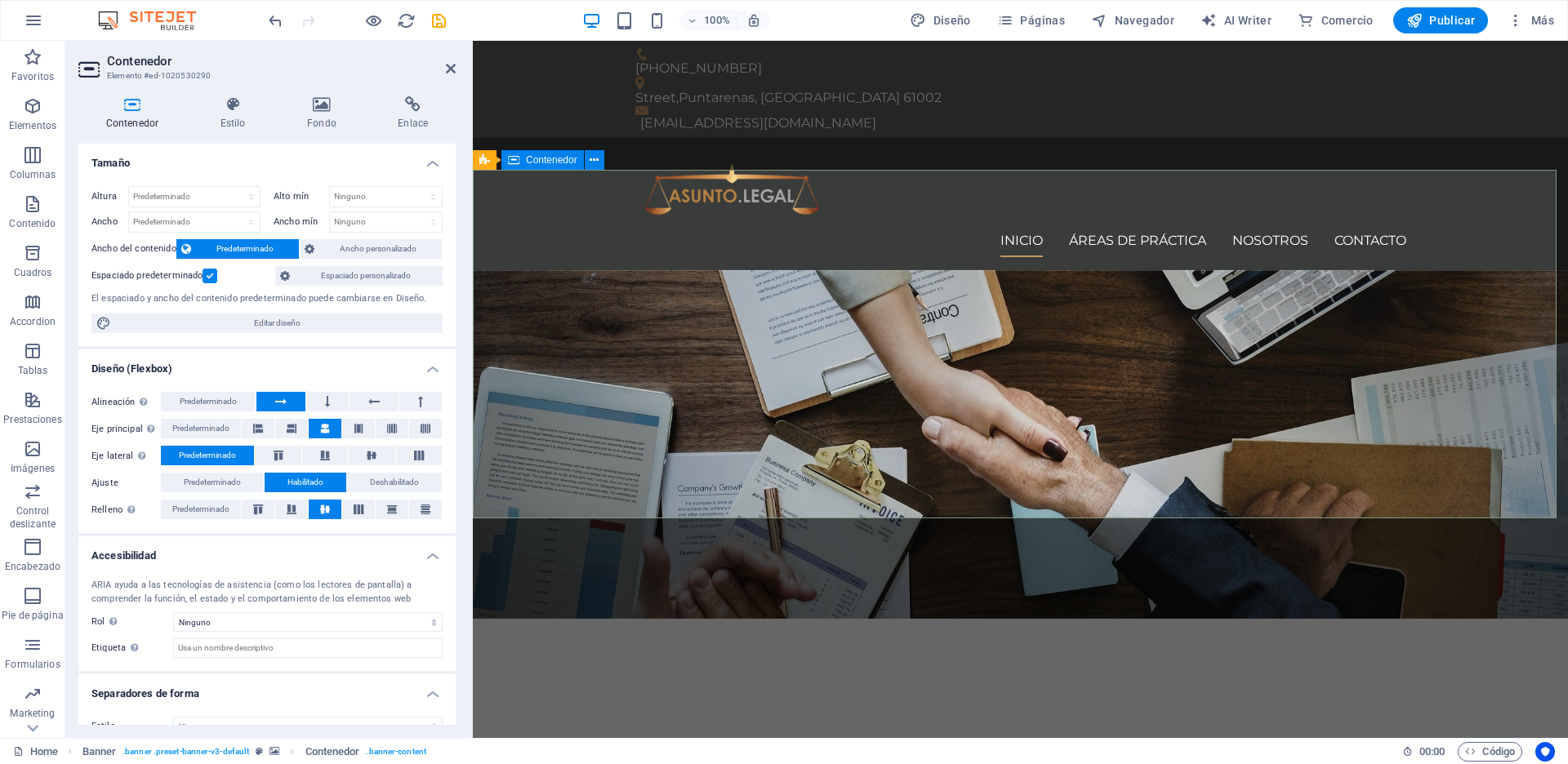
click at [924, 619] on div "Trabajamos por tu derecho Consetetur sadipscing elitr, sed diam nonumy eirmod t…" at bounding box center [1020, 777] width 1095 height 316
click at [565, 163] on span "Contenedor" at bounding box center [552, 160] width 52 height 10
click at [584, 159] on icon at bounding box center [587, 160] width 12 height 17
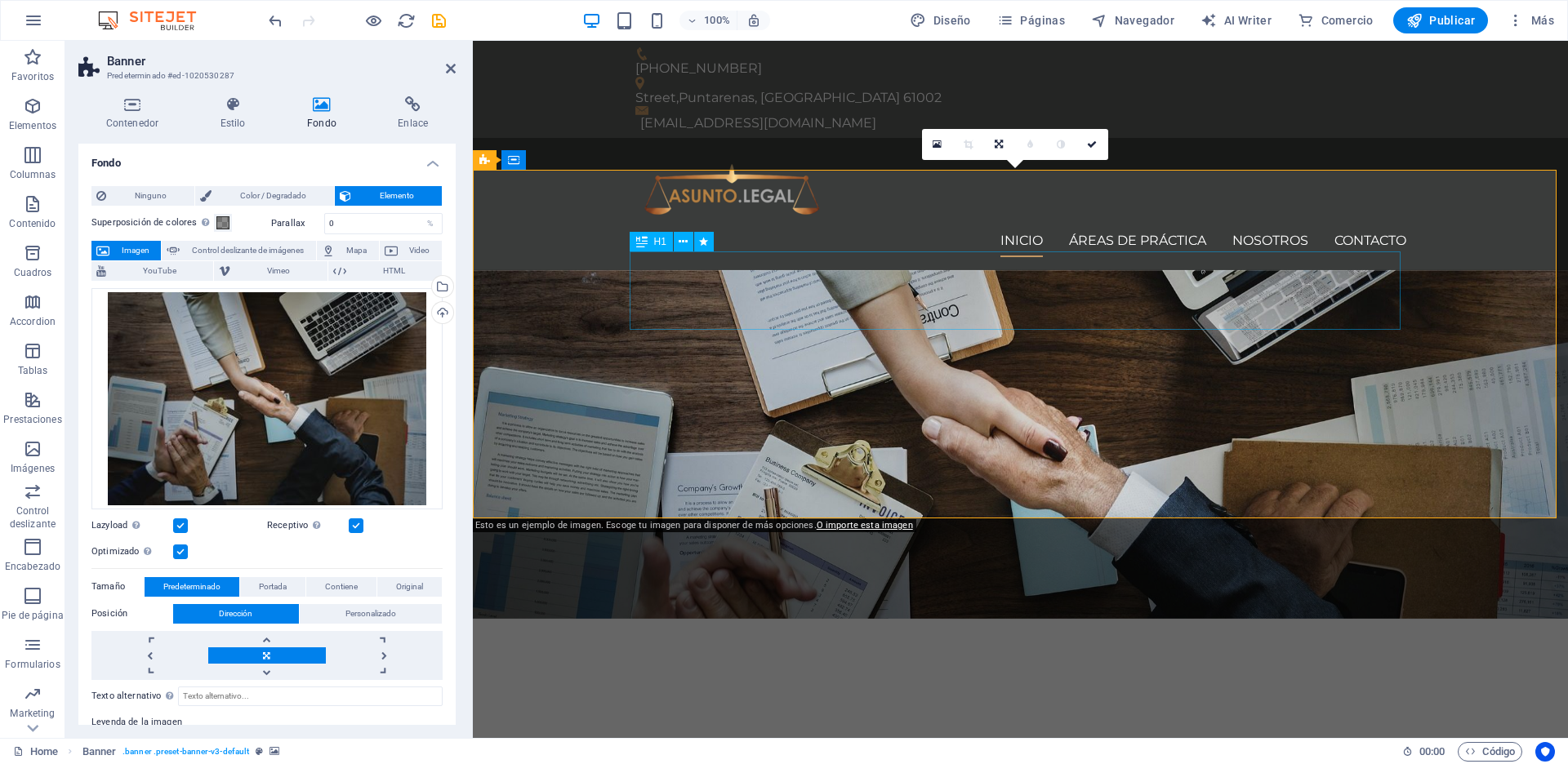
click at [996, 684] on div "Trabajamos por tu derecho" at bounding box center [1020, 723] width 771 height 78
click at [729, 684] on div "Trabajamos por tu derecho" at bounding box center [1020, 723] width 771 height 78
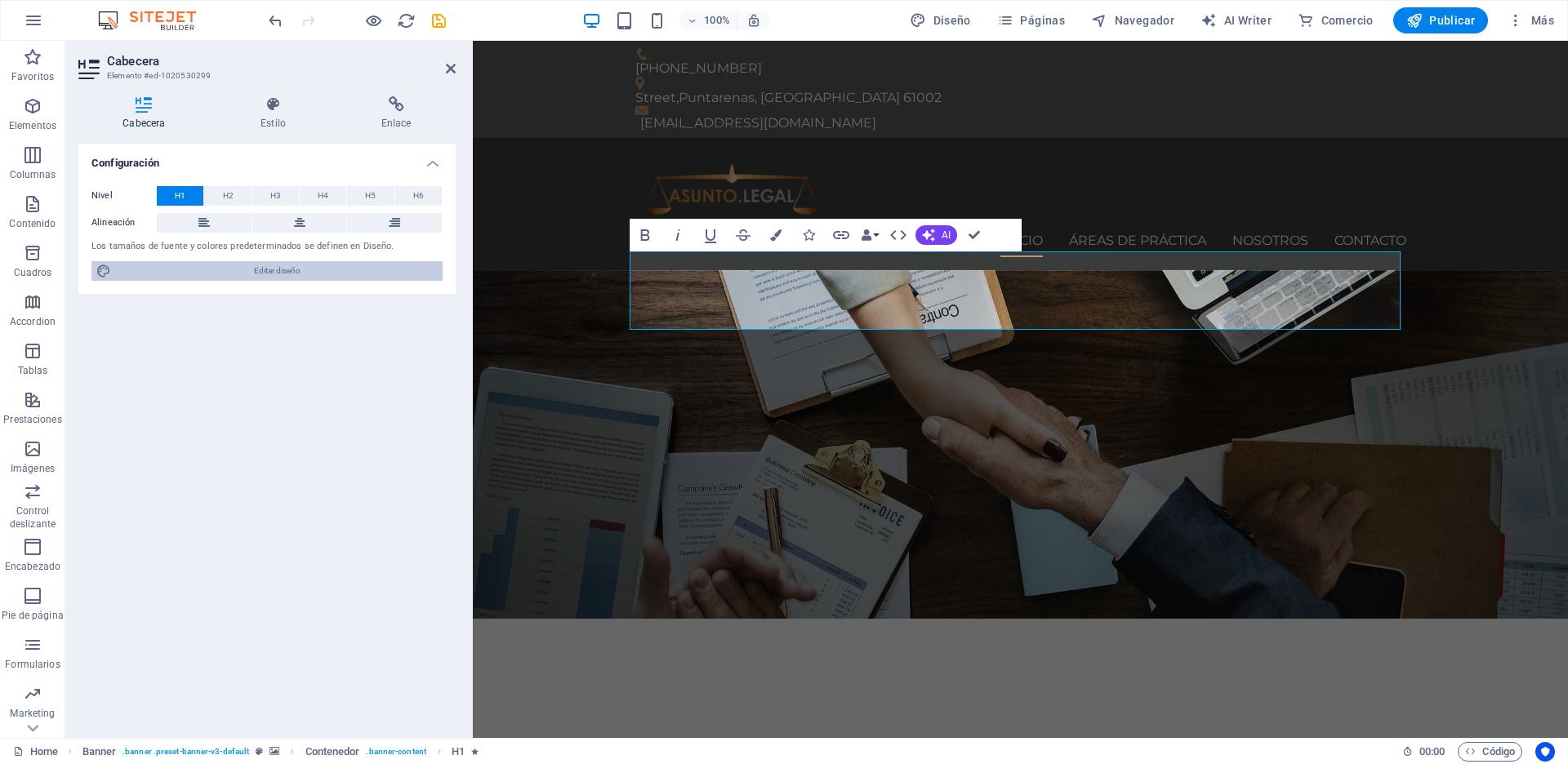
click at [244, 266] on span "Editar diseño" at bounding box center [276, 271] width 322 height 20
select select "px"
select select "400"
select select "px"
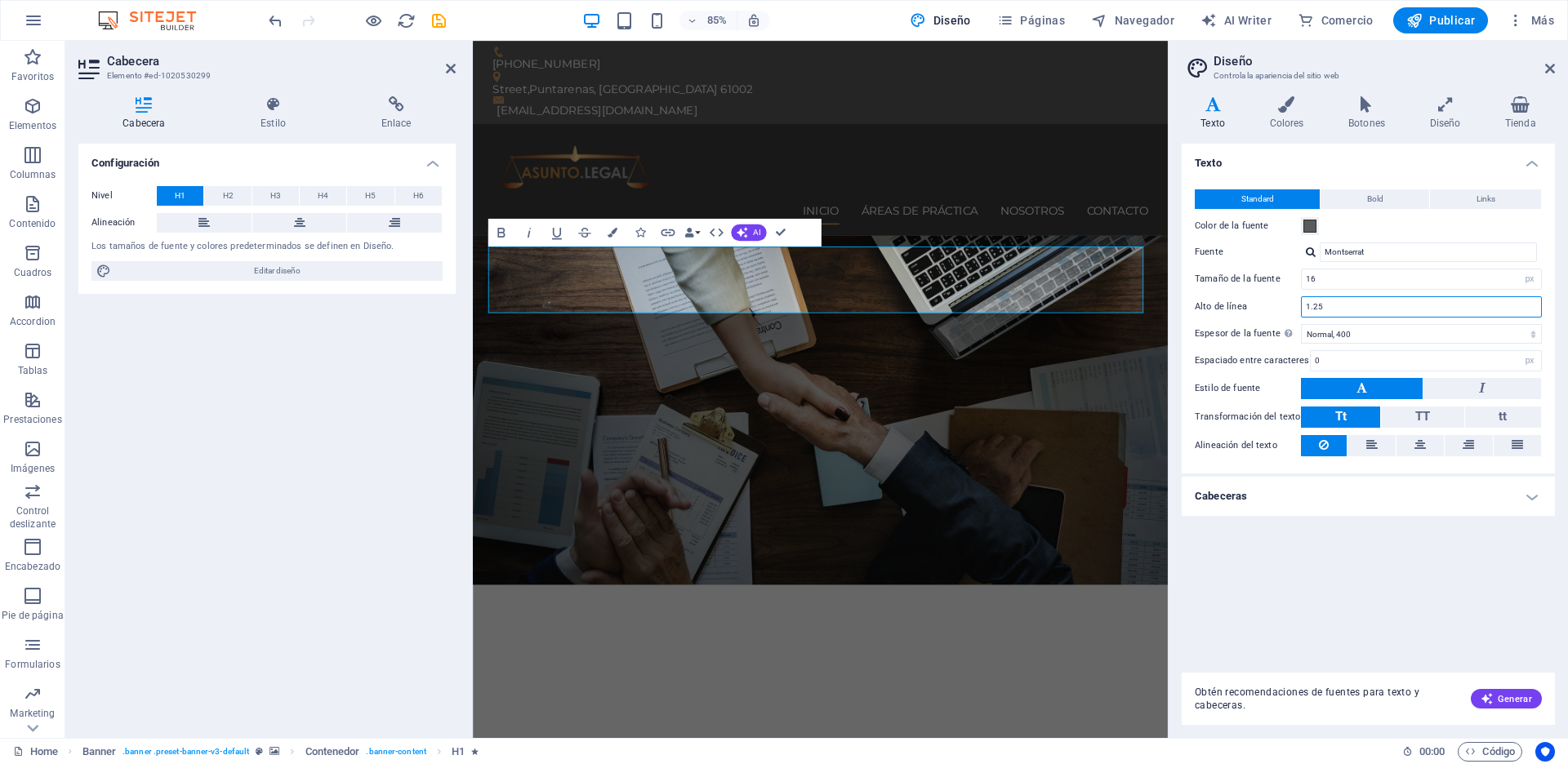
click at [1352, 308] on input "1.25" at bounding box center [1421, 307] width 239 height 20
type input "1"
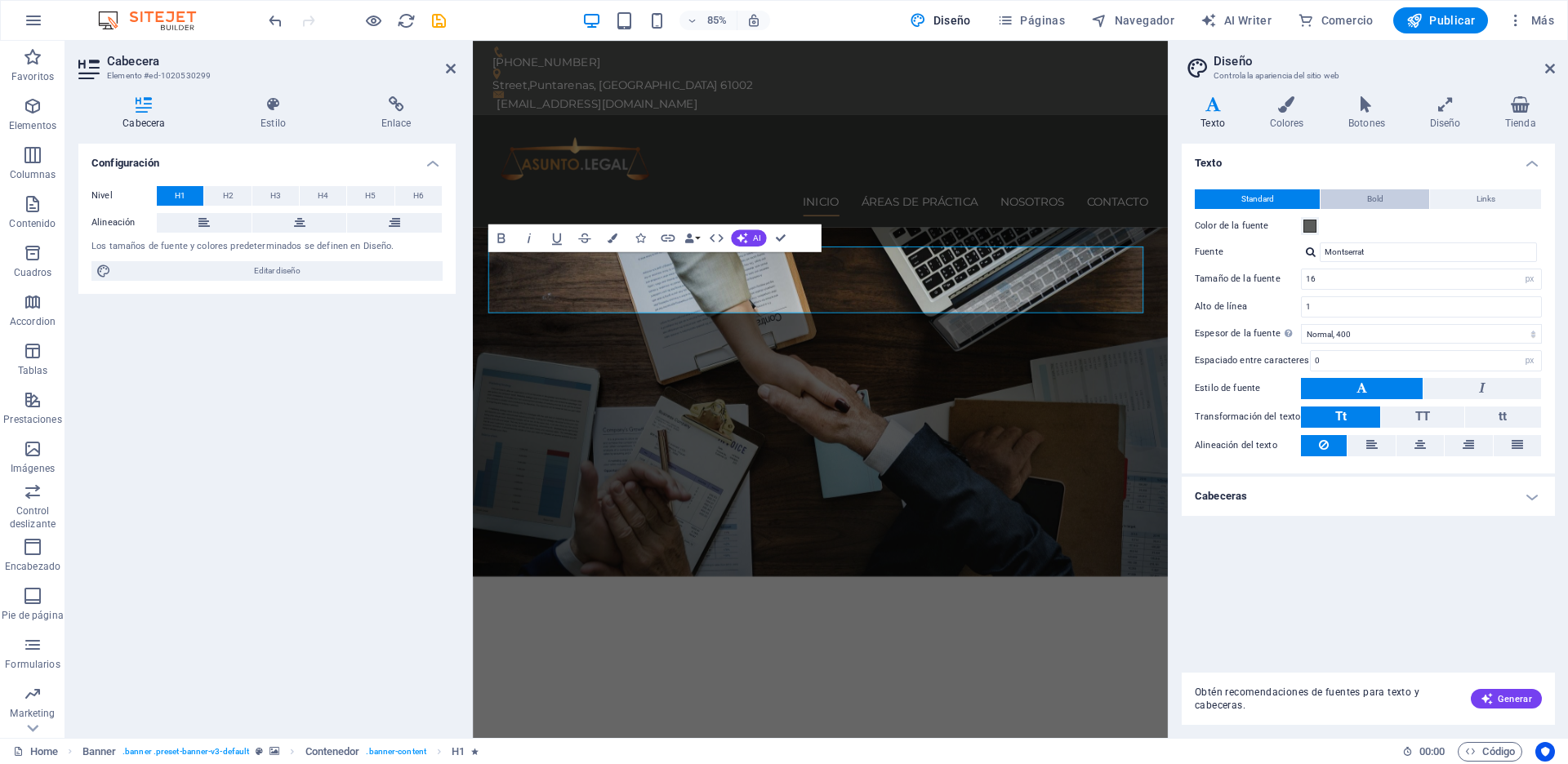
click at [1381, 194] on span "Bold" at bounding box center [1375, 200] width 17 height 20
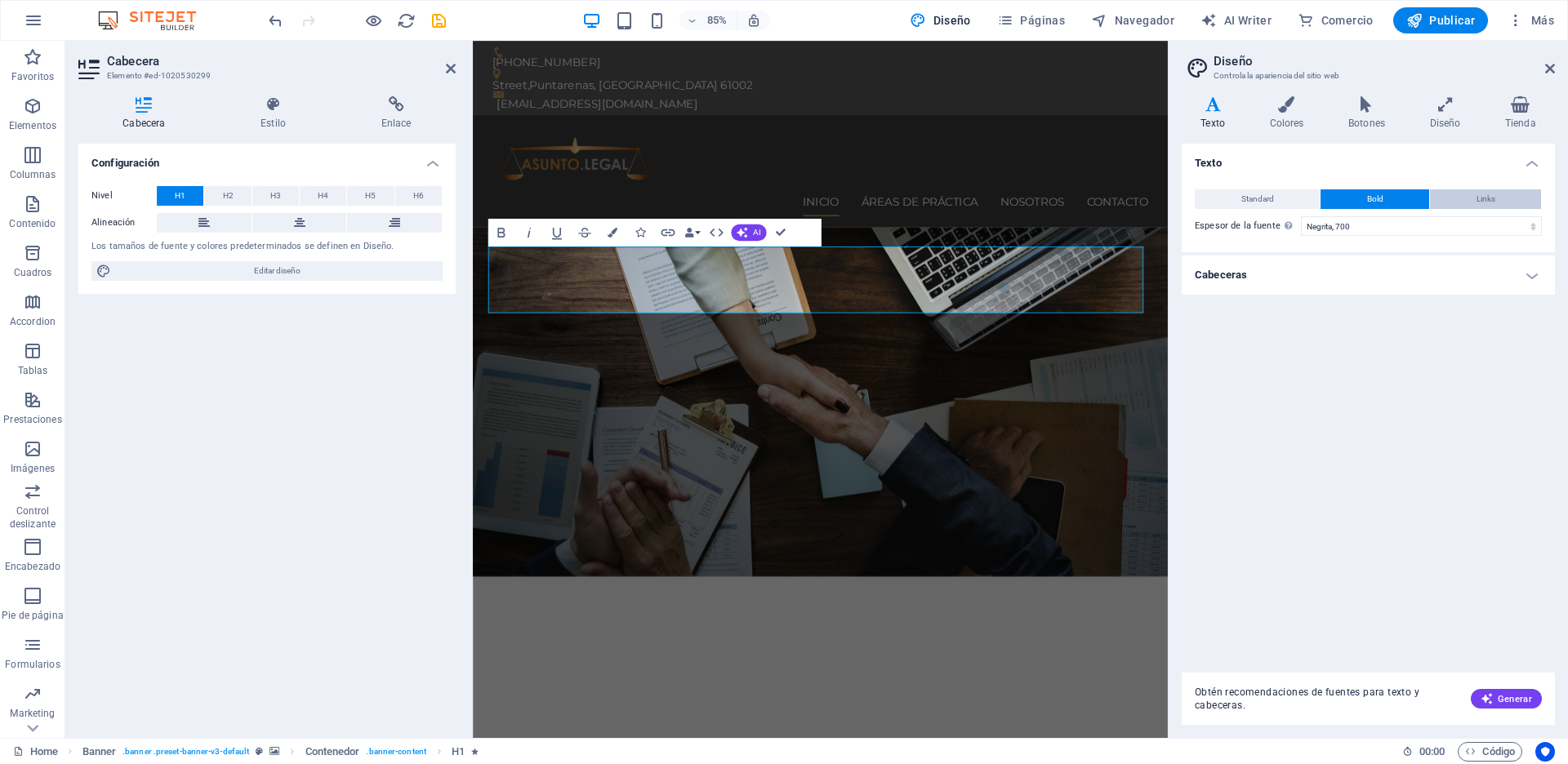
click at [1476, 196] on span "Links" at bounding box center [1486, 200] width 19 height 20
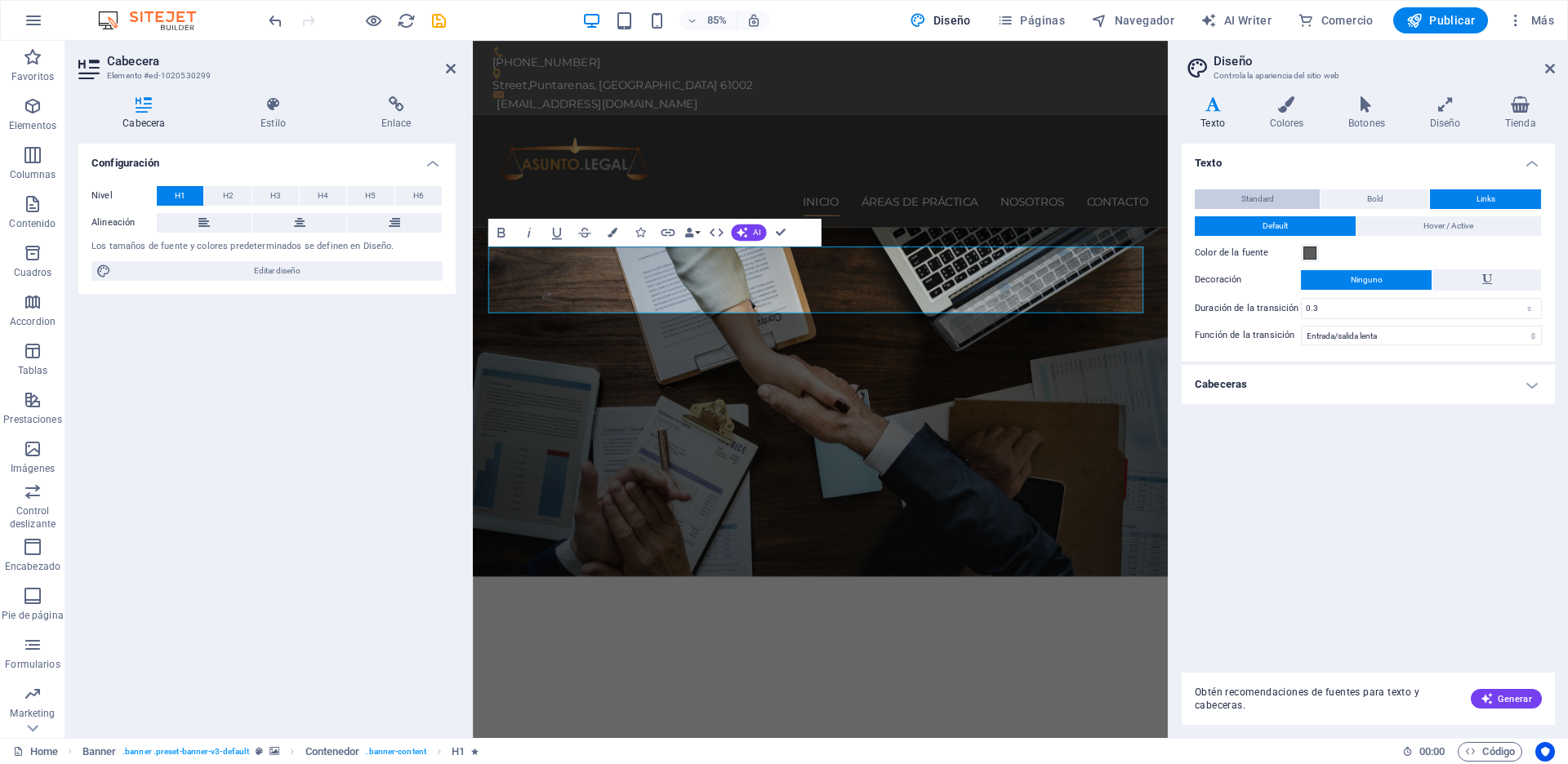
click at [1277, 199] on button "Standard" at bounding box center [1257, 200] width 125 height 20
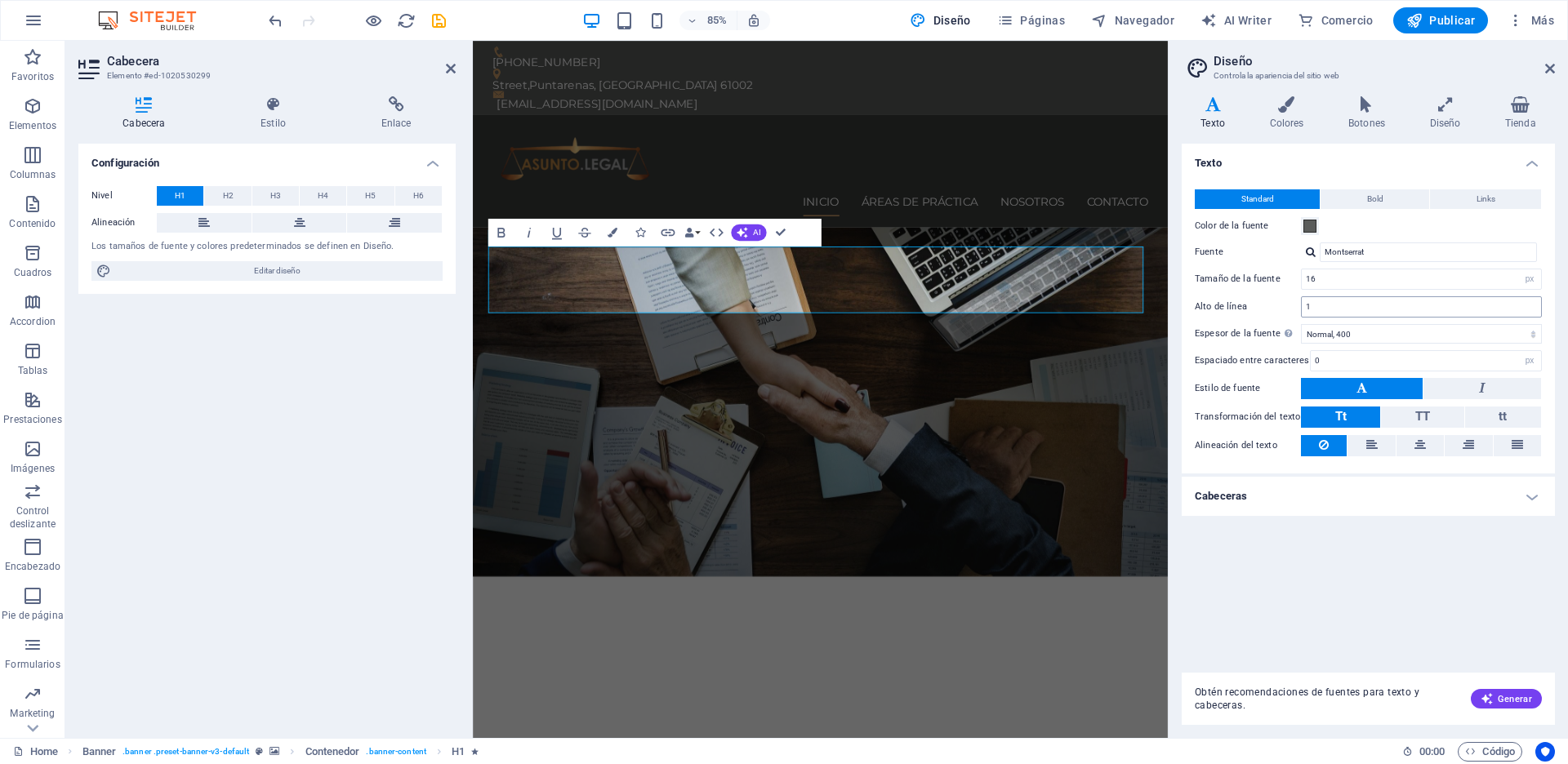
click at [1330, 316] on div "1" at bounding box center [1421, 307] width 241 height 22
click at [1331, 302] on input "1" at bounding box center [1421, 307] width 239 height 20
click at [1382, 196] on span "Bold" at bounding box center [1375, 200] width 17 height 20
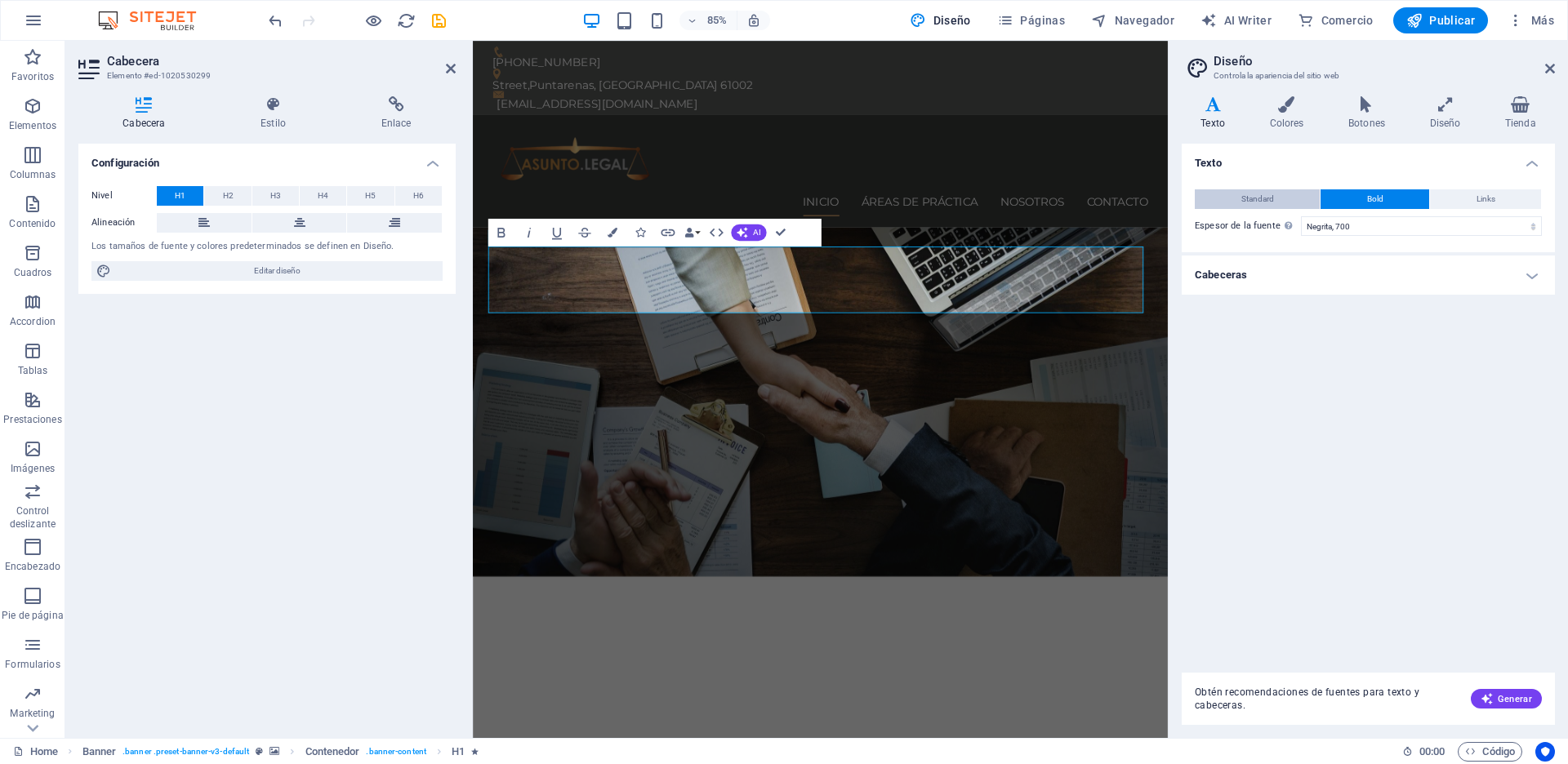
click at [1282, 196] on button "Standard" at bounding box center [1257, 200] width 125 height 20
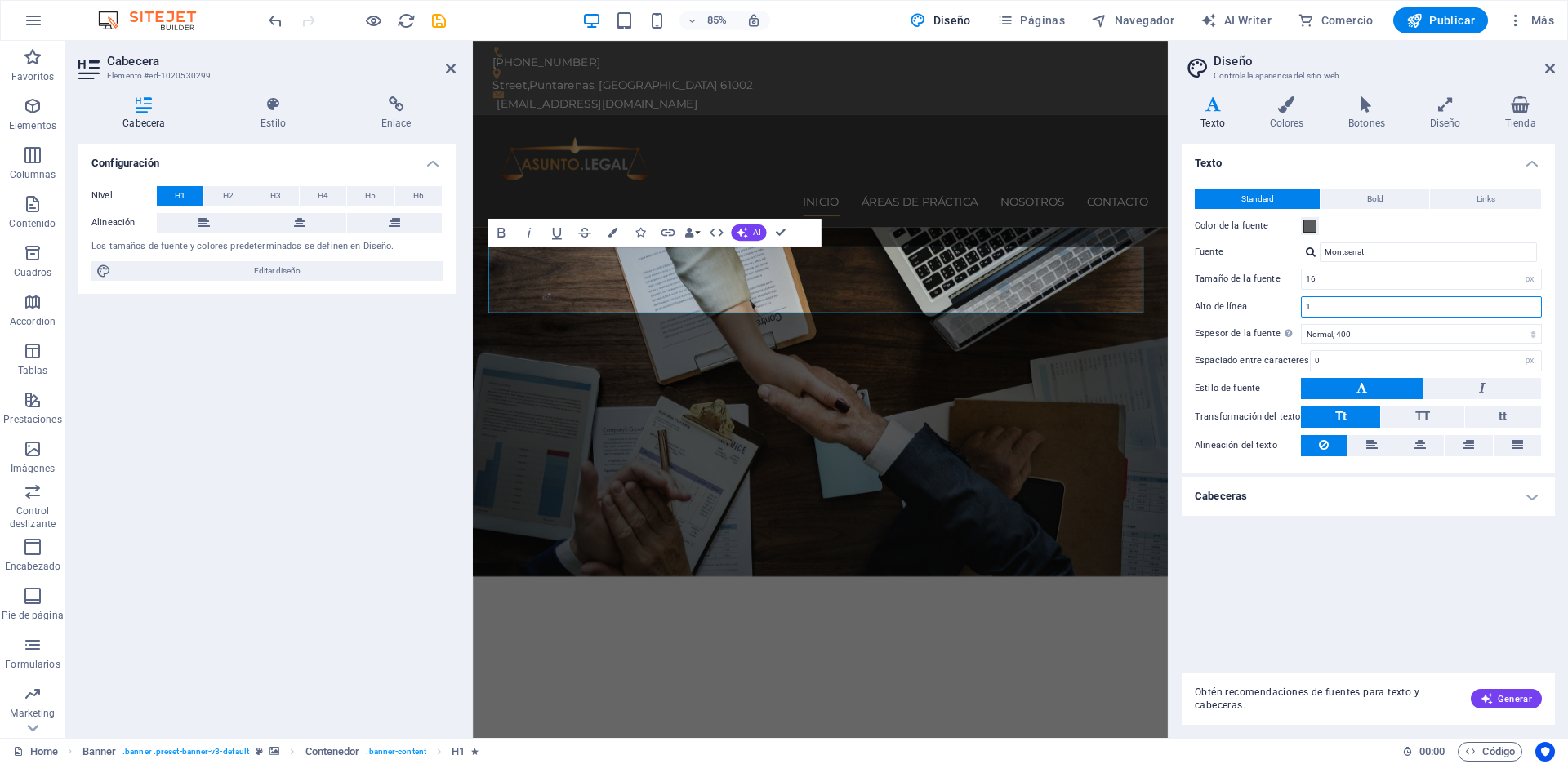
click at [1372, 310] on input "1" at bounding box center [1421, 307] width 239 height 20
type input "1.5"
click at [1370, 195] on span "Bold" at bounding box center [1375, 200] width 17 height 20
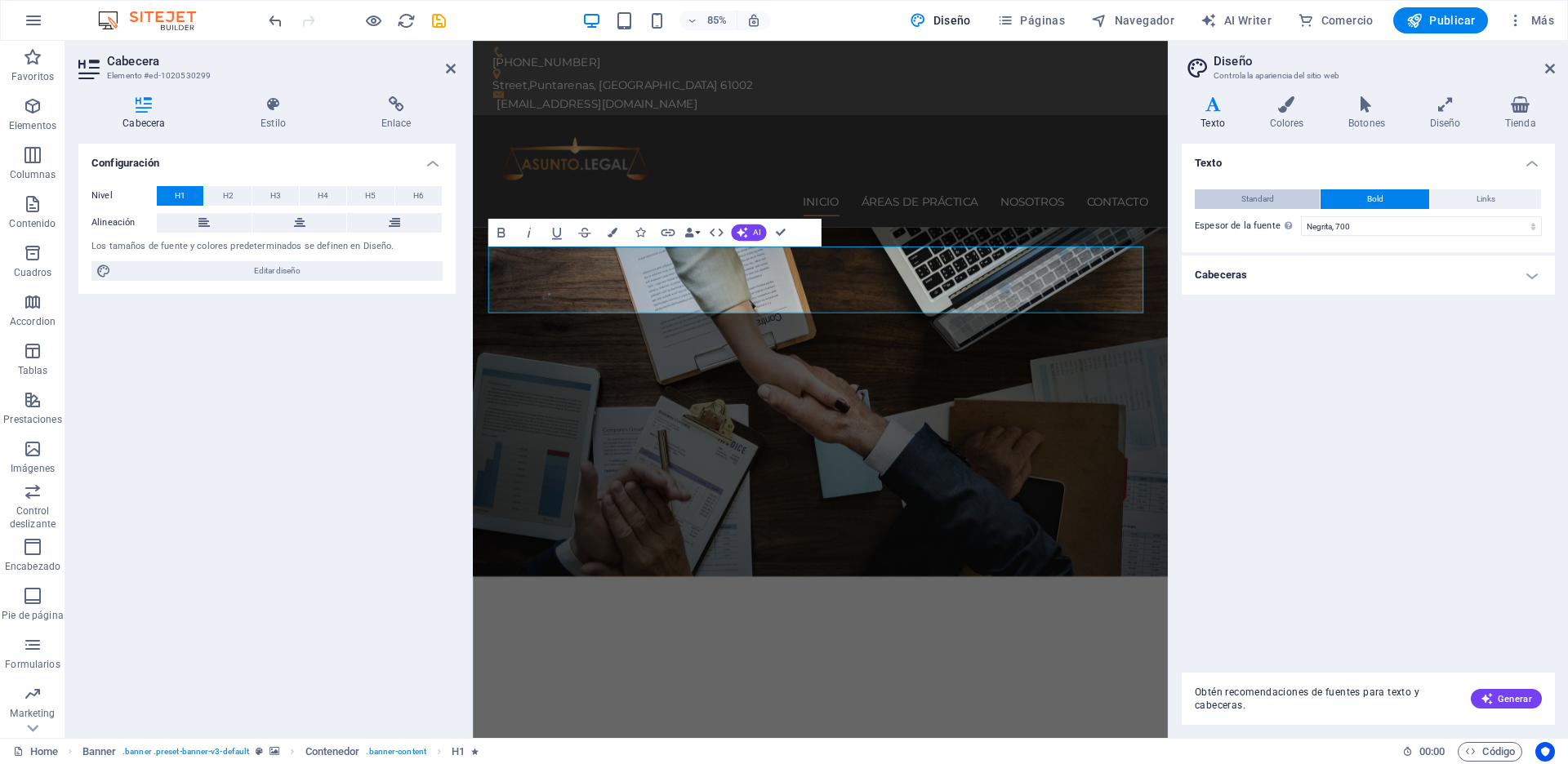
click at [1278, 194] on button "Standard" at bounding box center [1257, 200] width 125 height 20
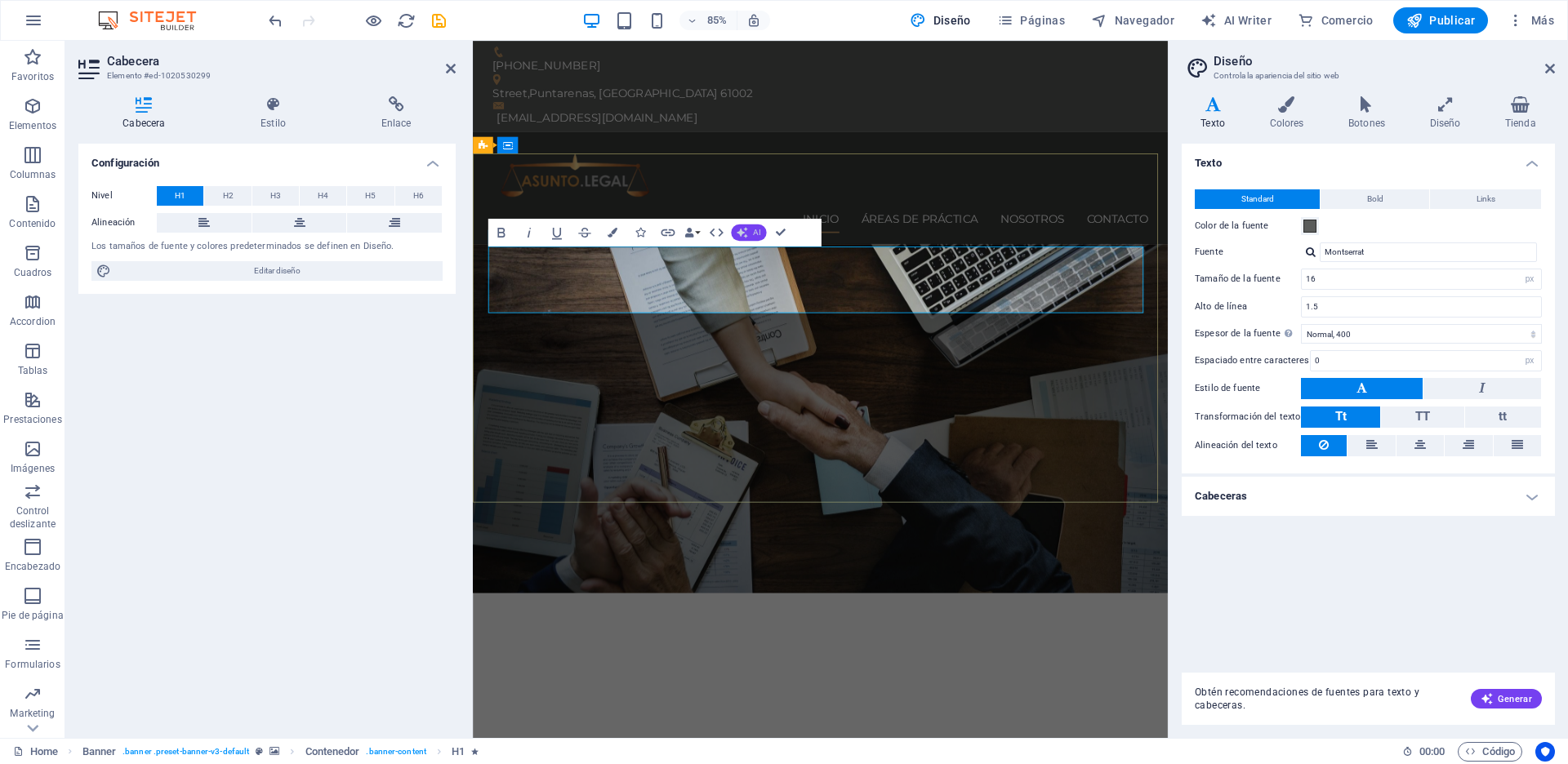
click at [751, 231] on button "AI" at bounding box center [748, 232] width 35 height 17
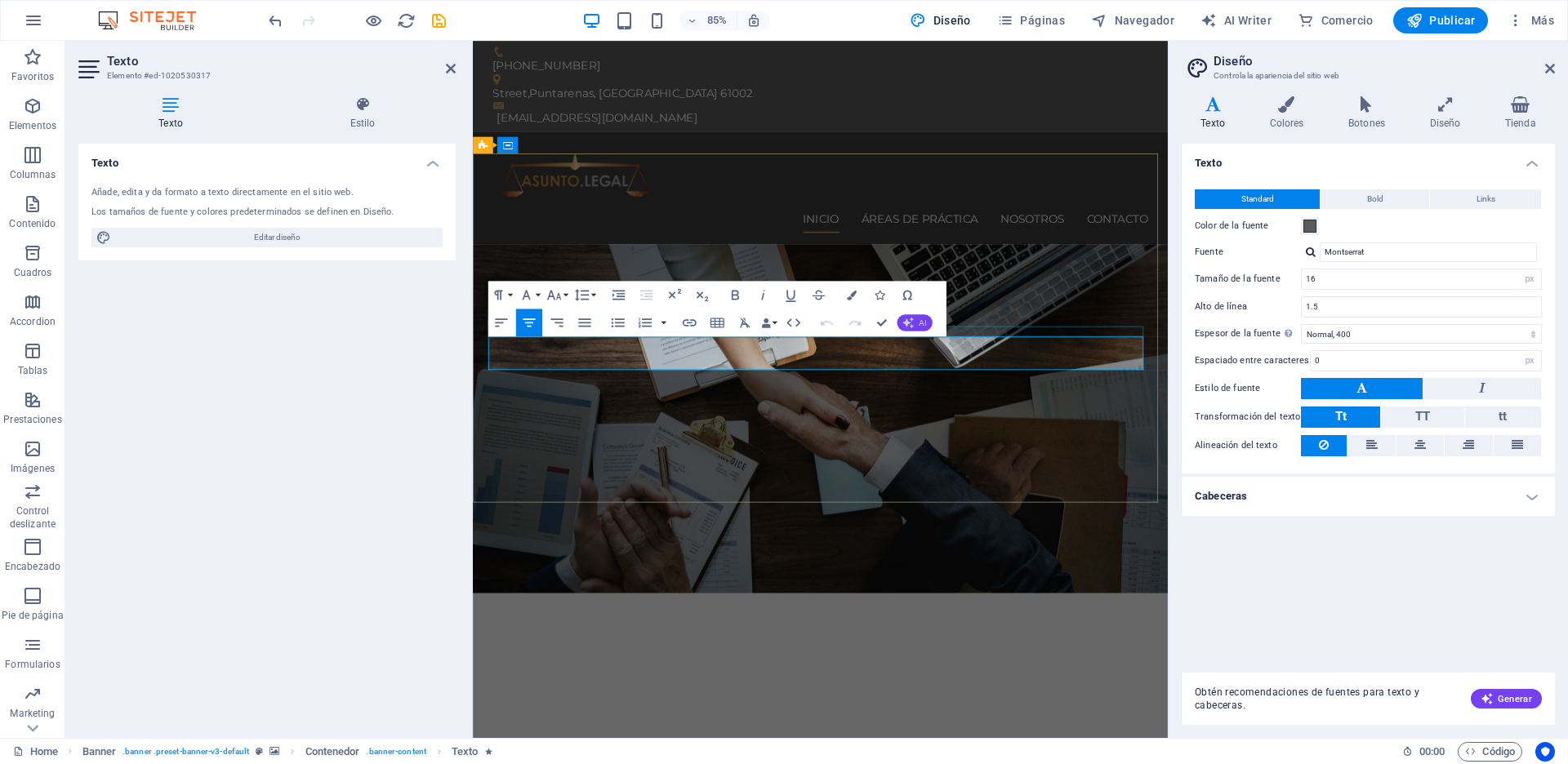
click at [917, 320] on button "AI" at bounding box center [914, 323] width 35 height 17
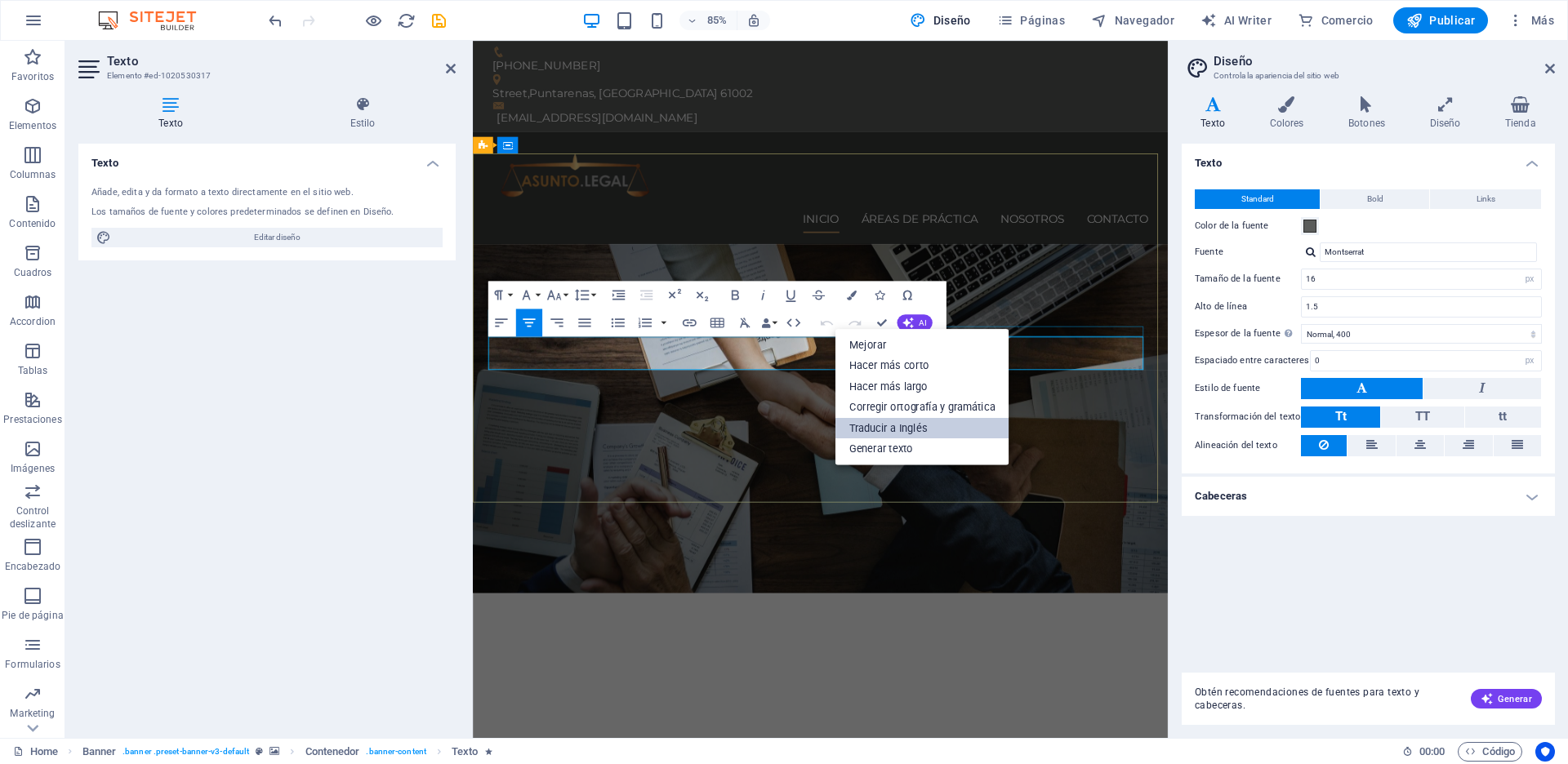
click at [877, 426] on link "Traducir a Inglés" at bounding box center [922, 429] width 174 height 22
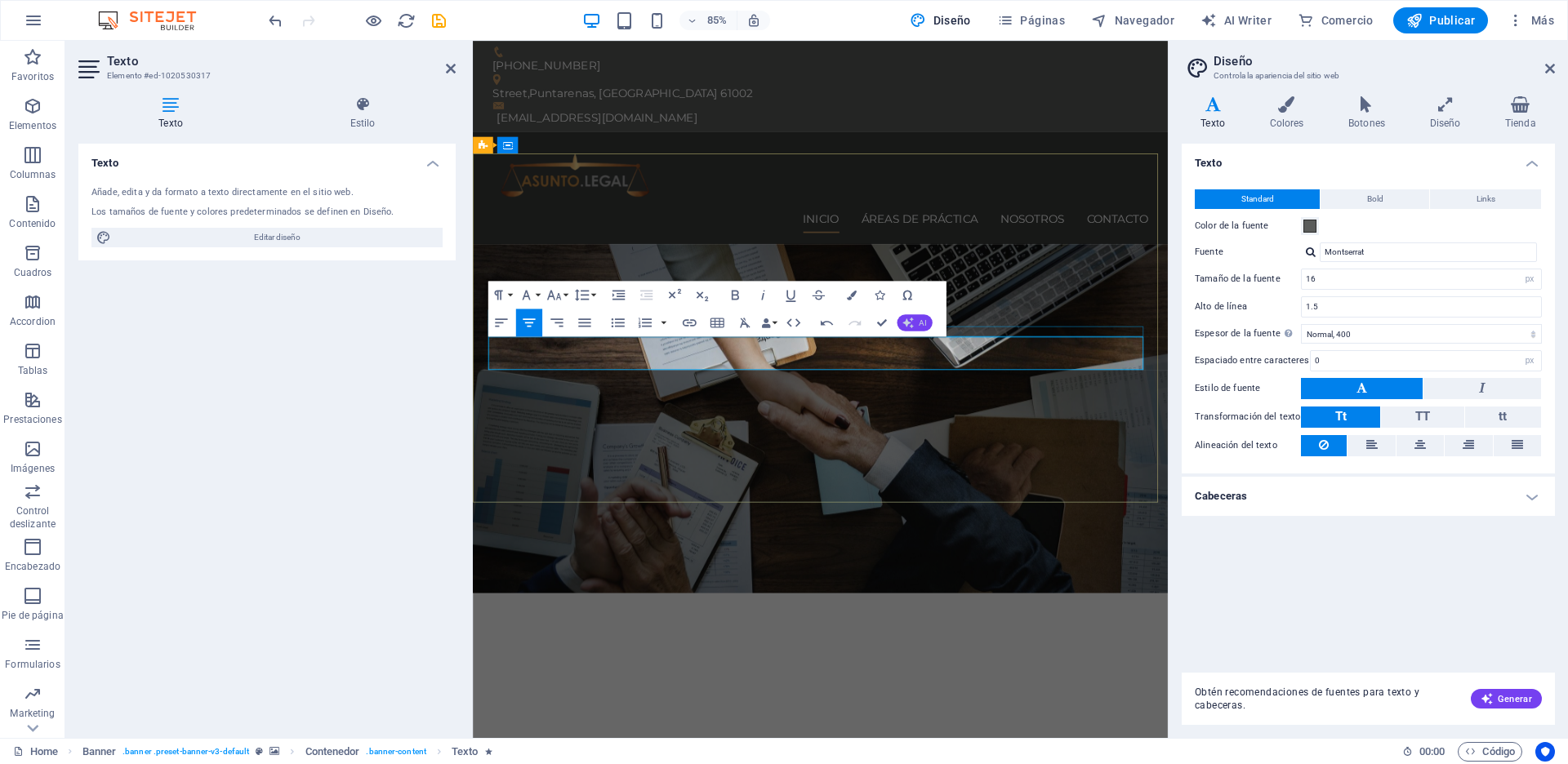
click at [915, 321] on button "AI" at bounding box center [914, 323] width 35 height 17
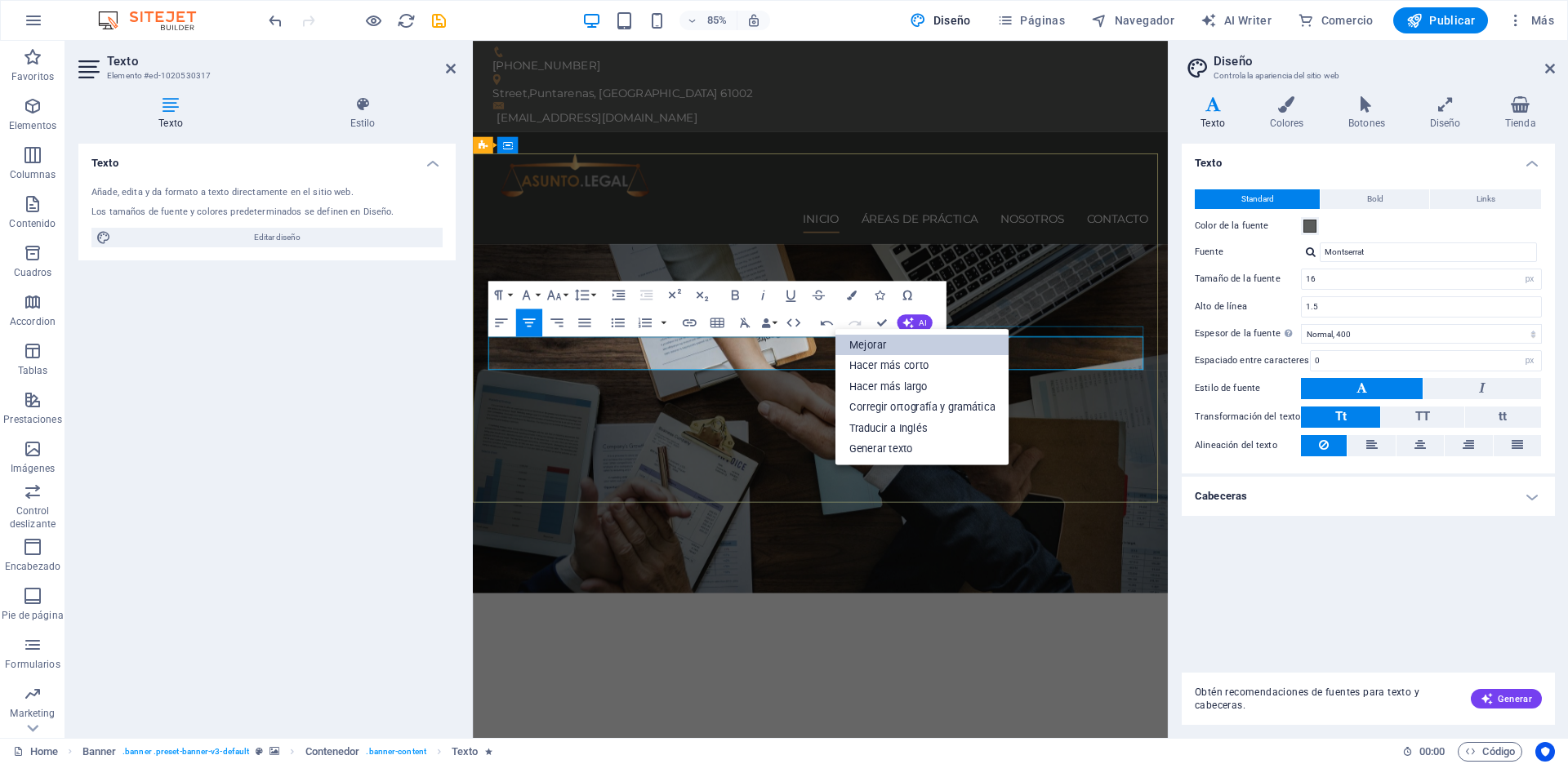
click at [903, 339] on link "Mejorar" at bounding box center [922, 345] width 174 height 22
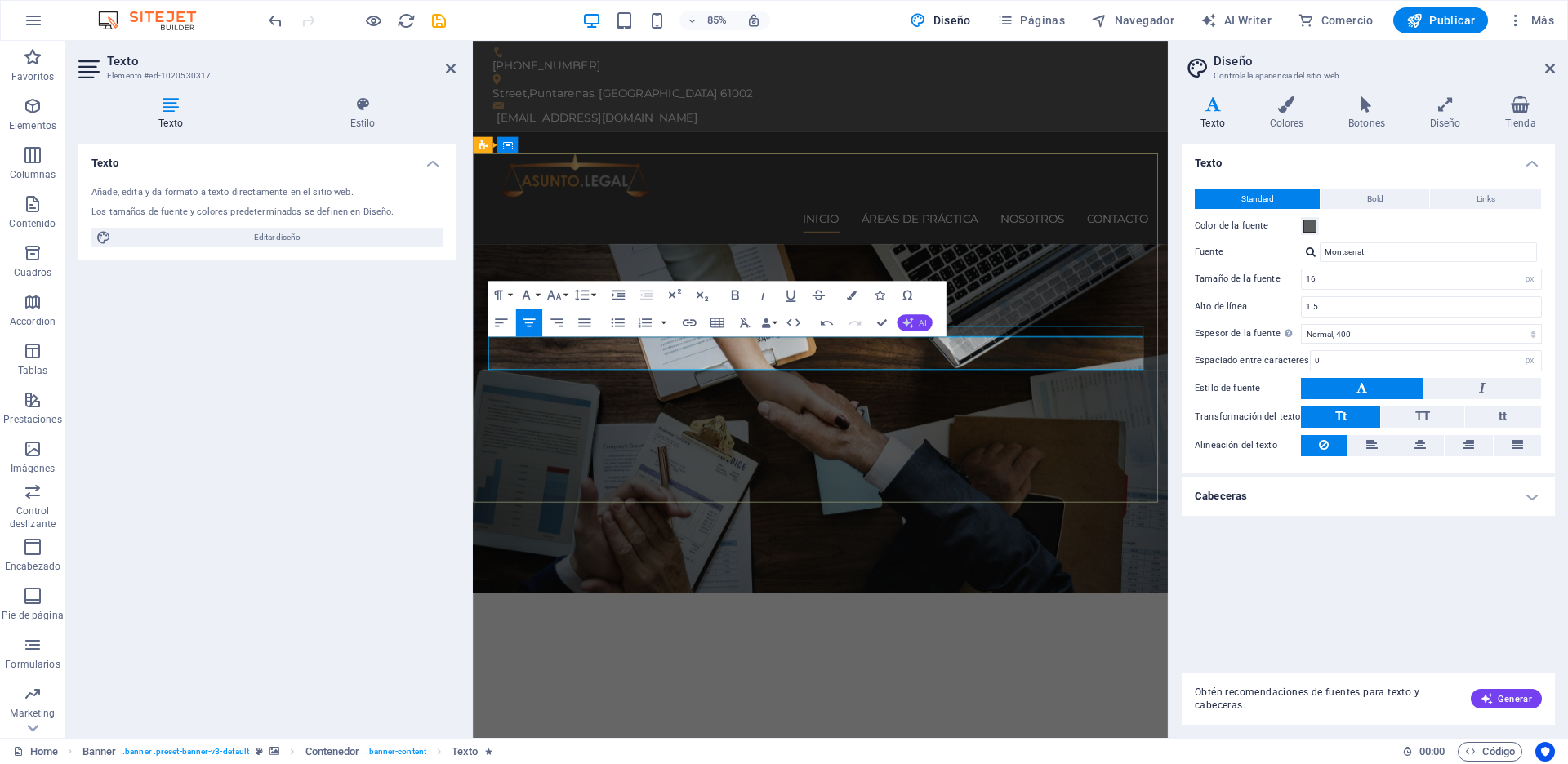
click at [915, 325] on button "AI" at bounding box center [914, 323] width 35 height 17
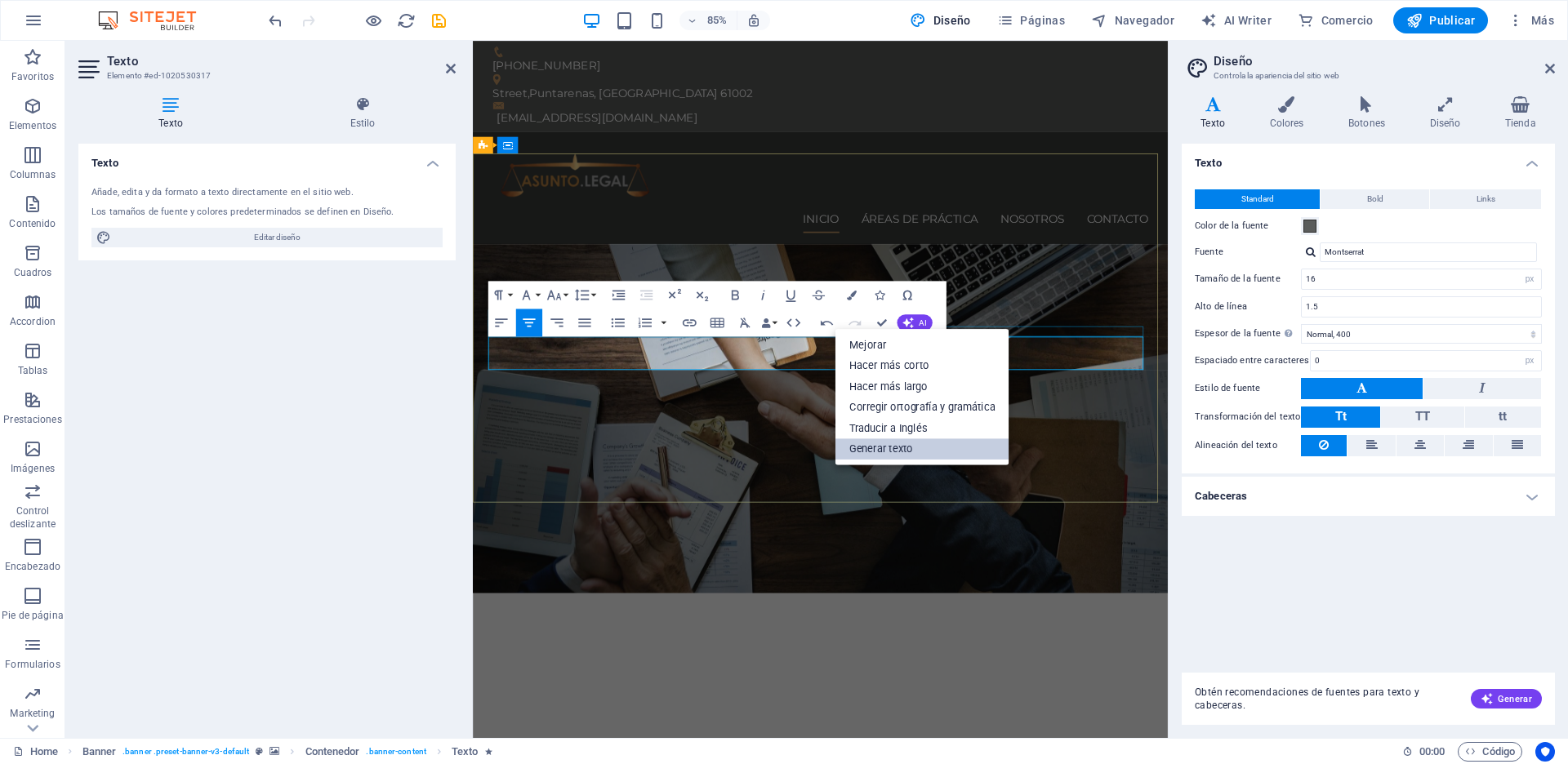
click at [865, 447] on link "Generar texto" at bounding box center [922, 449] width 174 height 22
select select "English"
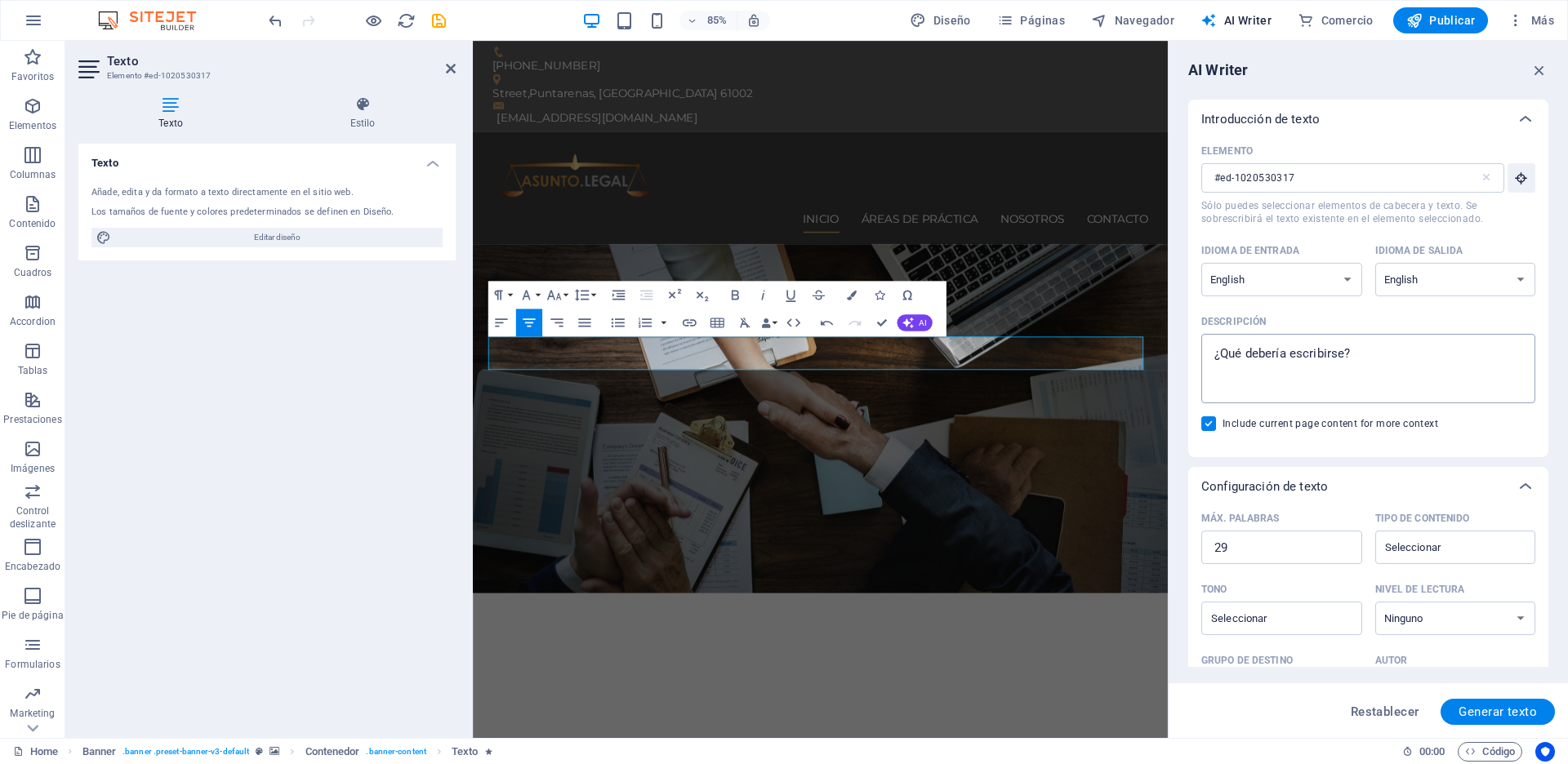
type textarea "x"
click at [1373, 355] on textarea "Descripción x ​" at bounding box center [1368, 369] width 318 height 53
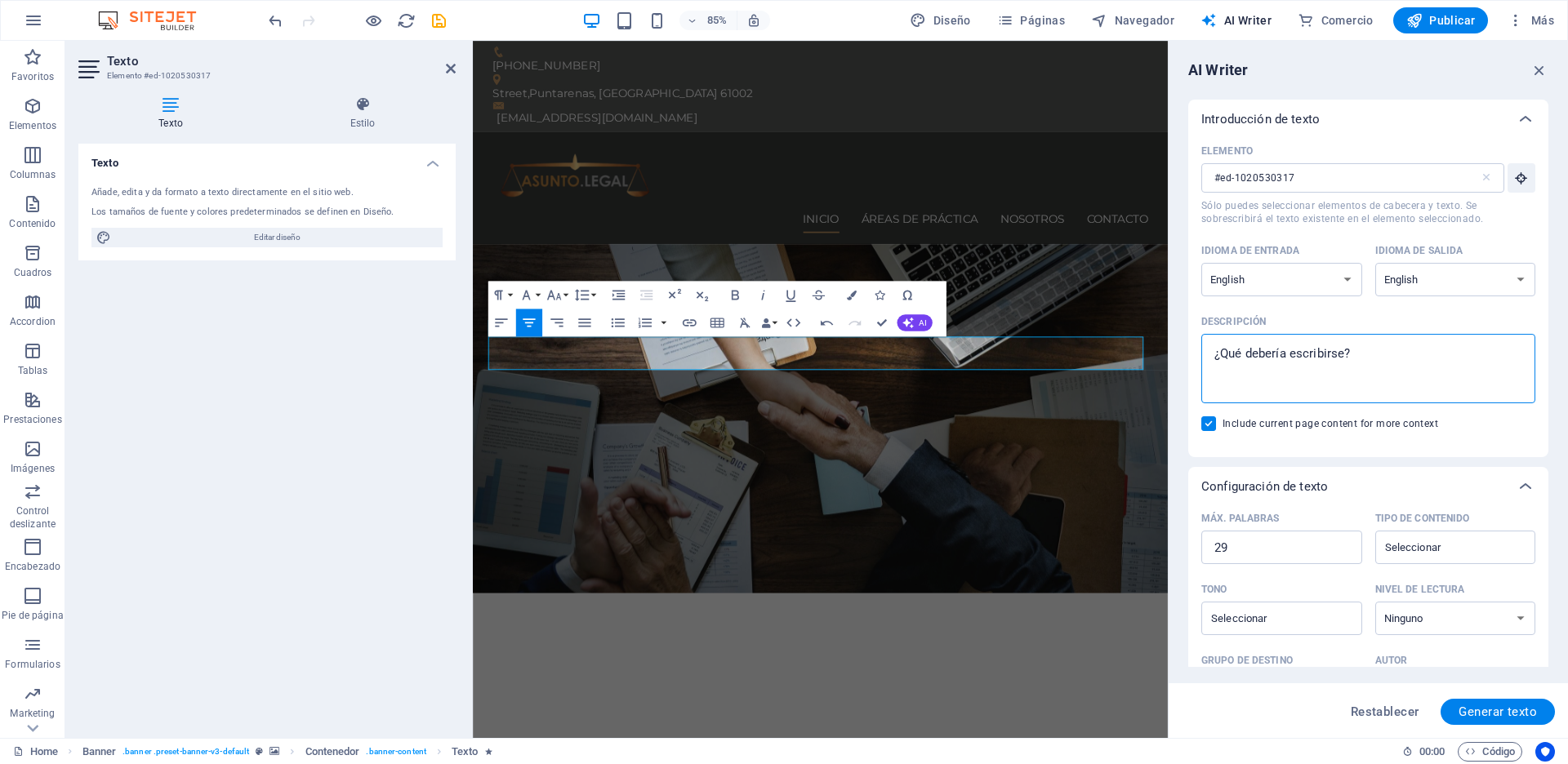
click at [1297, 356] on textarea "Descripción x ​" at bounding box center [1368, 369] width 318 height 53
type textarea "i"
type textarea "x"
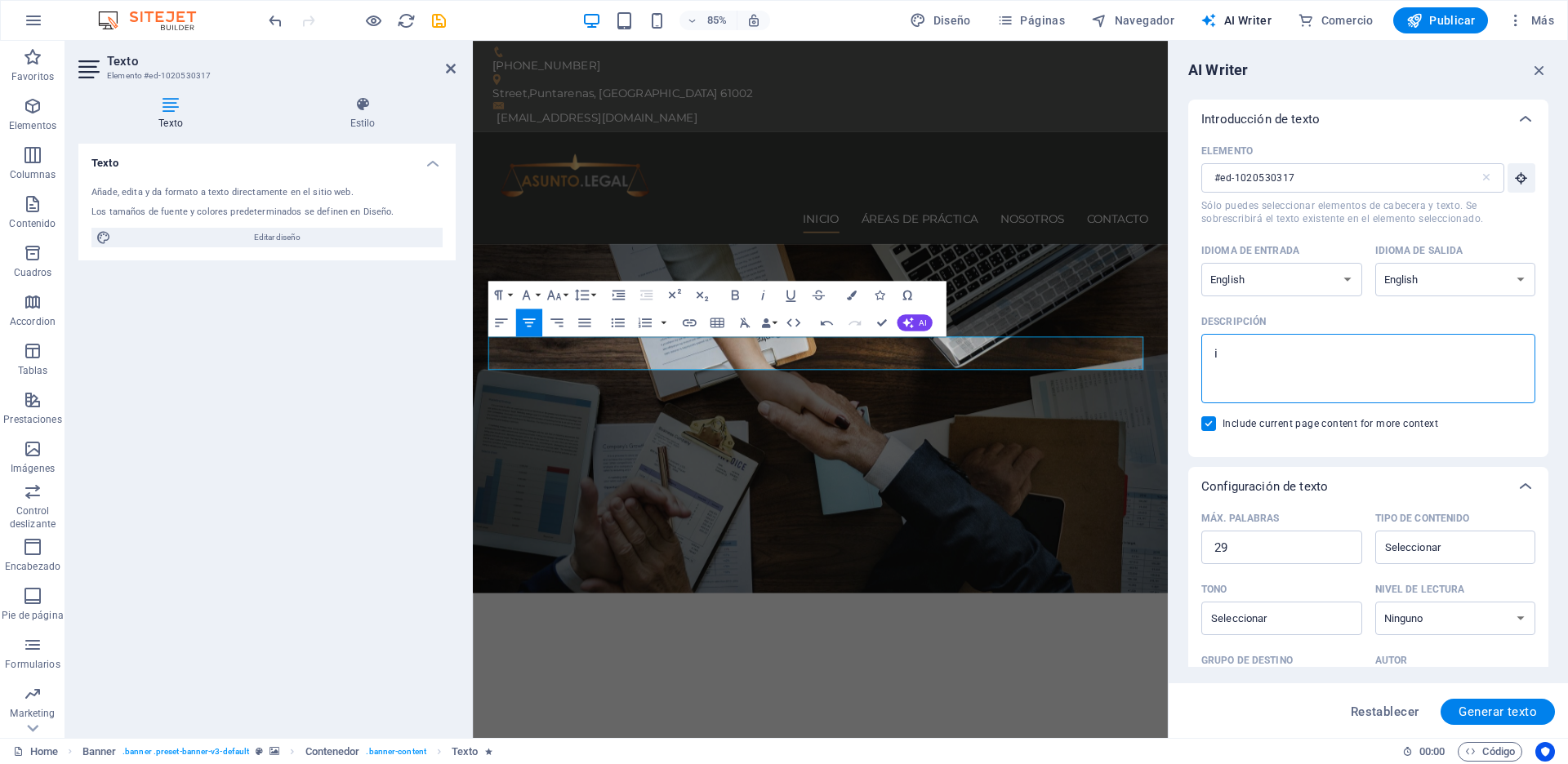
type textarea "id"
type textarea "x"
type textarea "ide"
type textarea "x"
type textarea "iden"
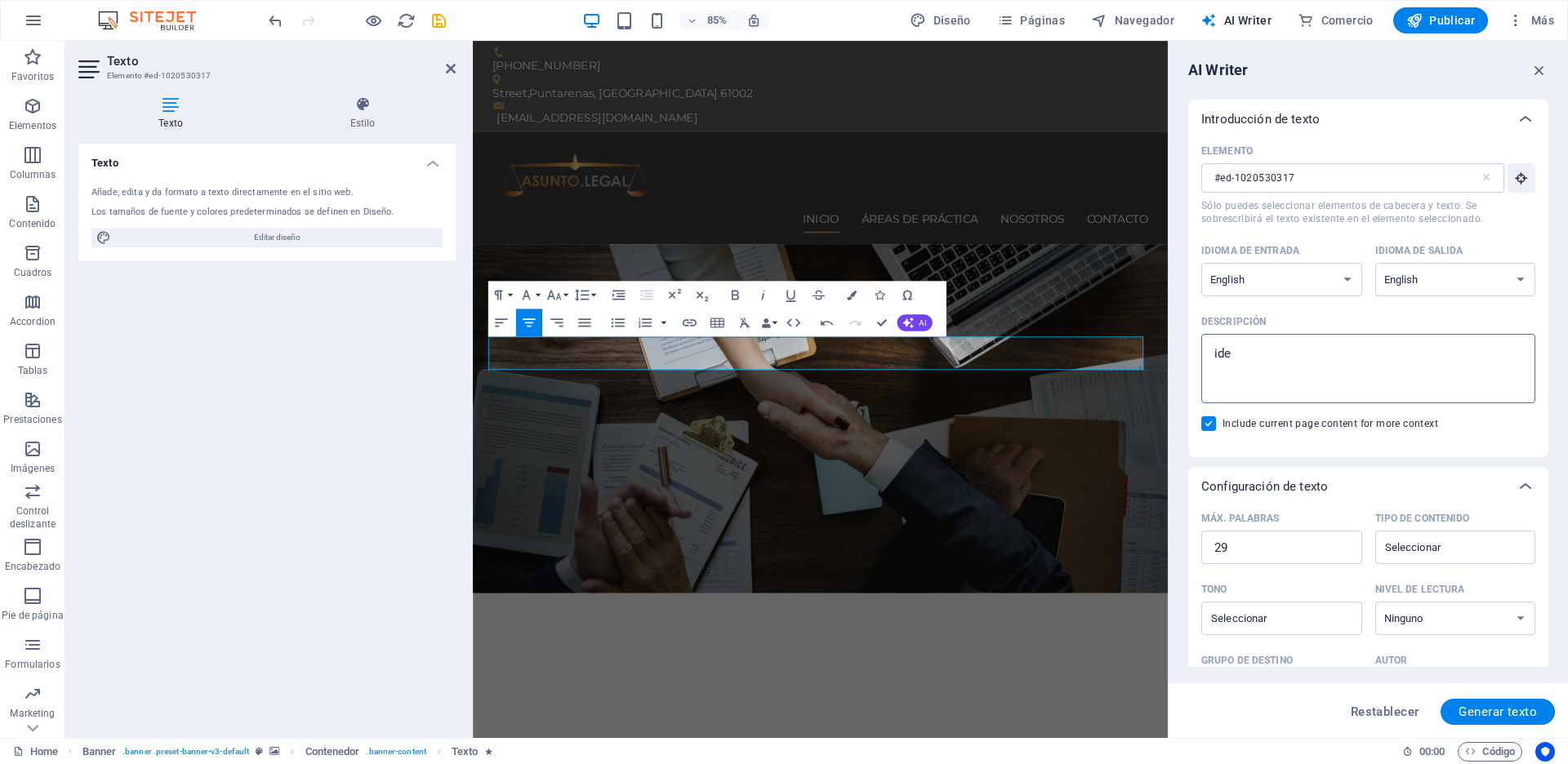
type textarea "x"
type textarea "ident"
type textarea "x"
type textarea "identi"
type textarea "x"
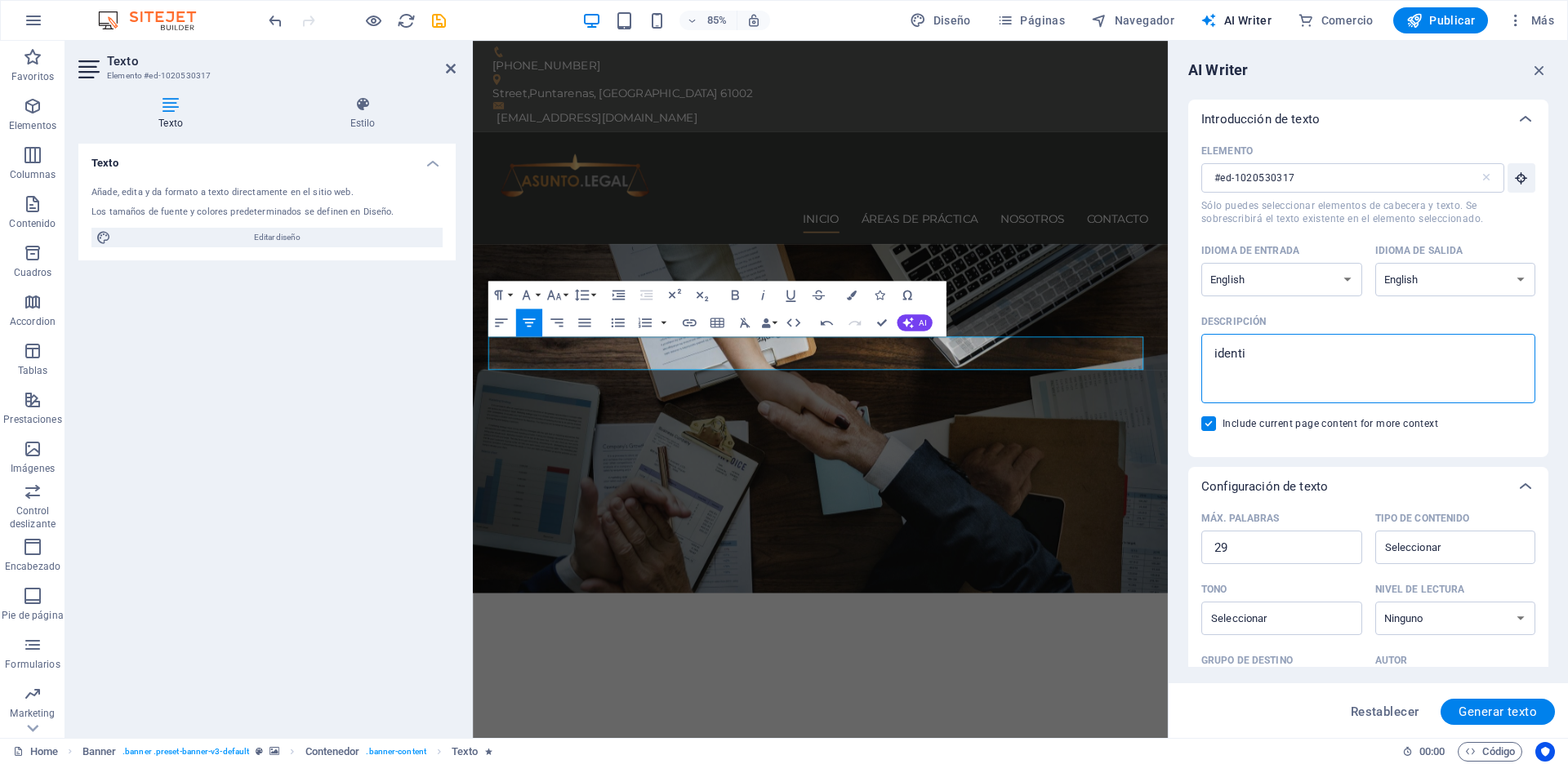
type textarea "identif"
type textarea "x"
type textarea "identifi"
type textarea "x"
type textarea "identific"
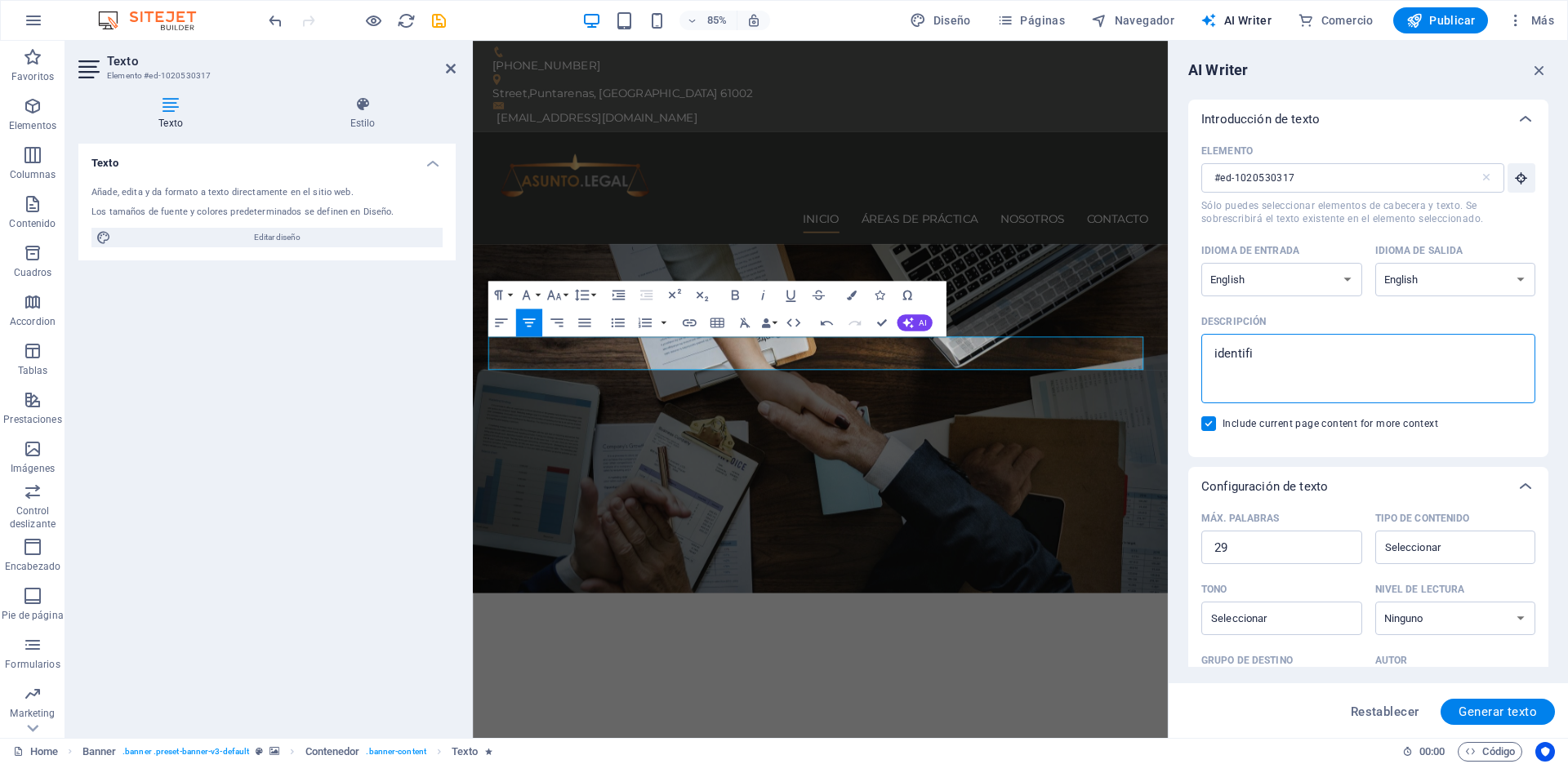
type textarea "x"
type textarea "identifica"
type textarea "x"
type textarea "identifica"
type textarea "x"
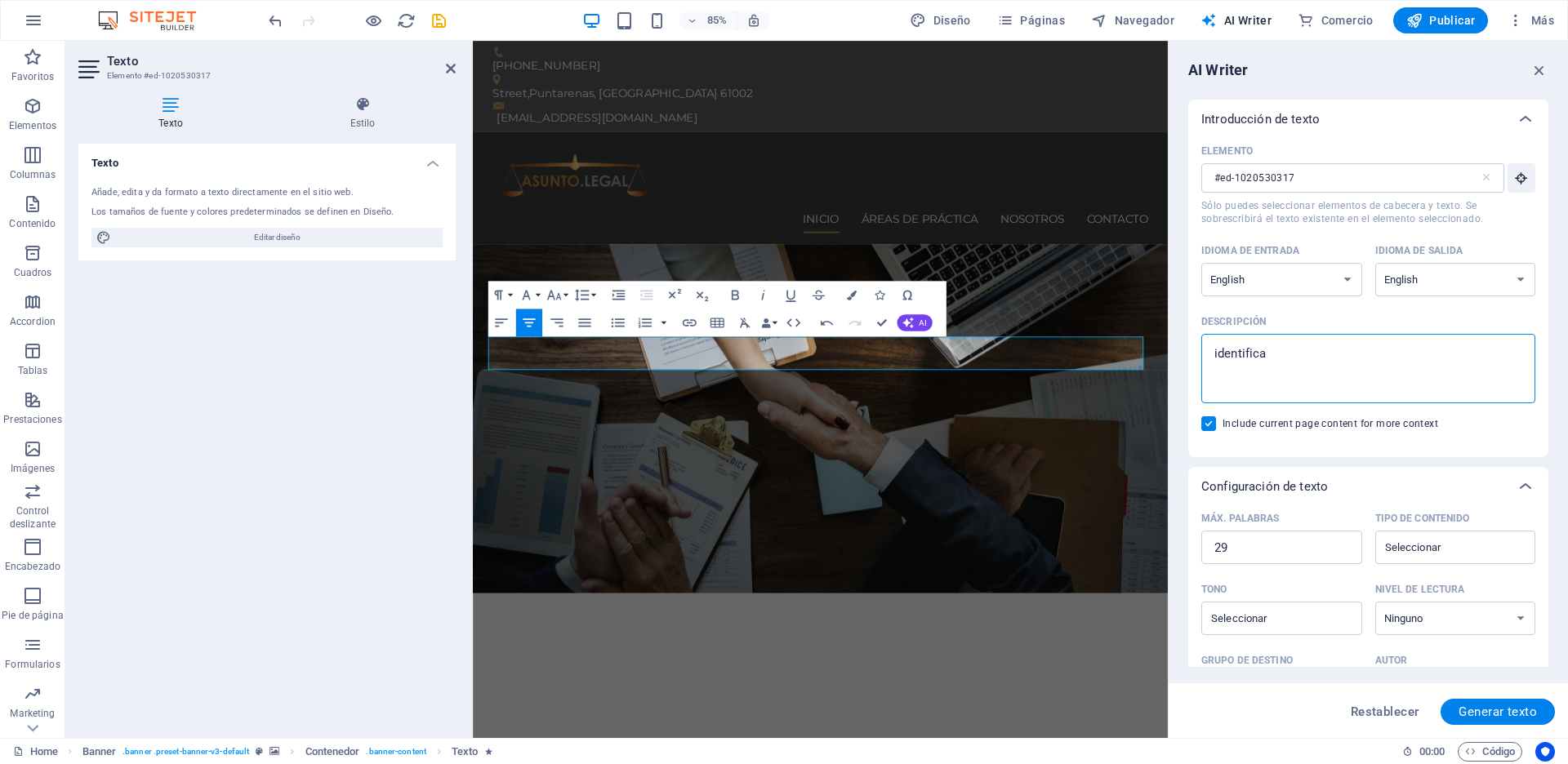
type textarea "identifica e"
type textarea "x"
type textarea "identifica el"
type textarea "x"
type textarea "identifica el"
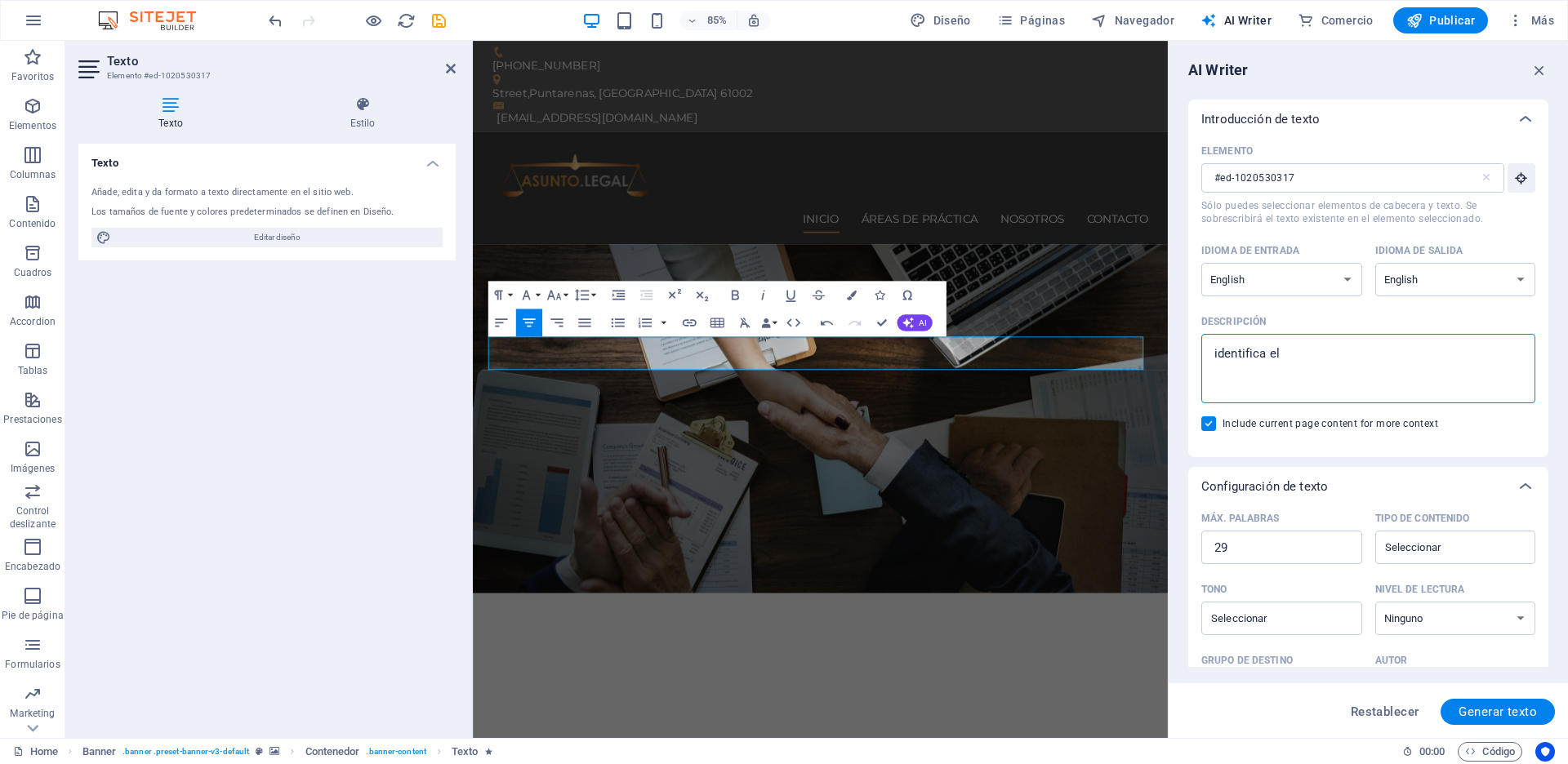
type textarea "x"
type textarea "identifica el i"
type textarea "x"
type textarea "identifica el id"
type textarea "x"
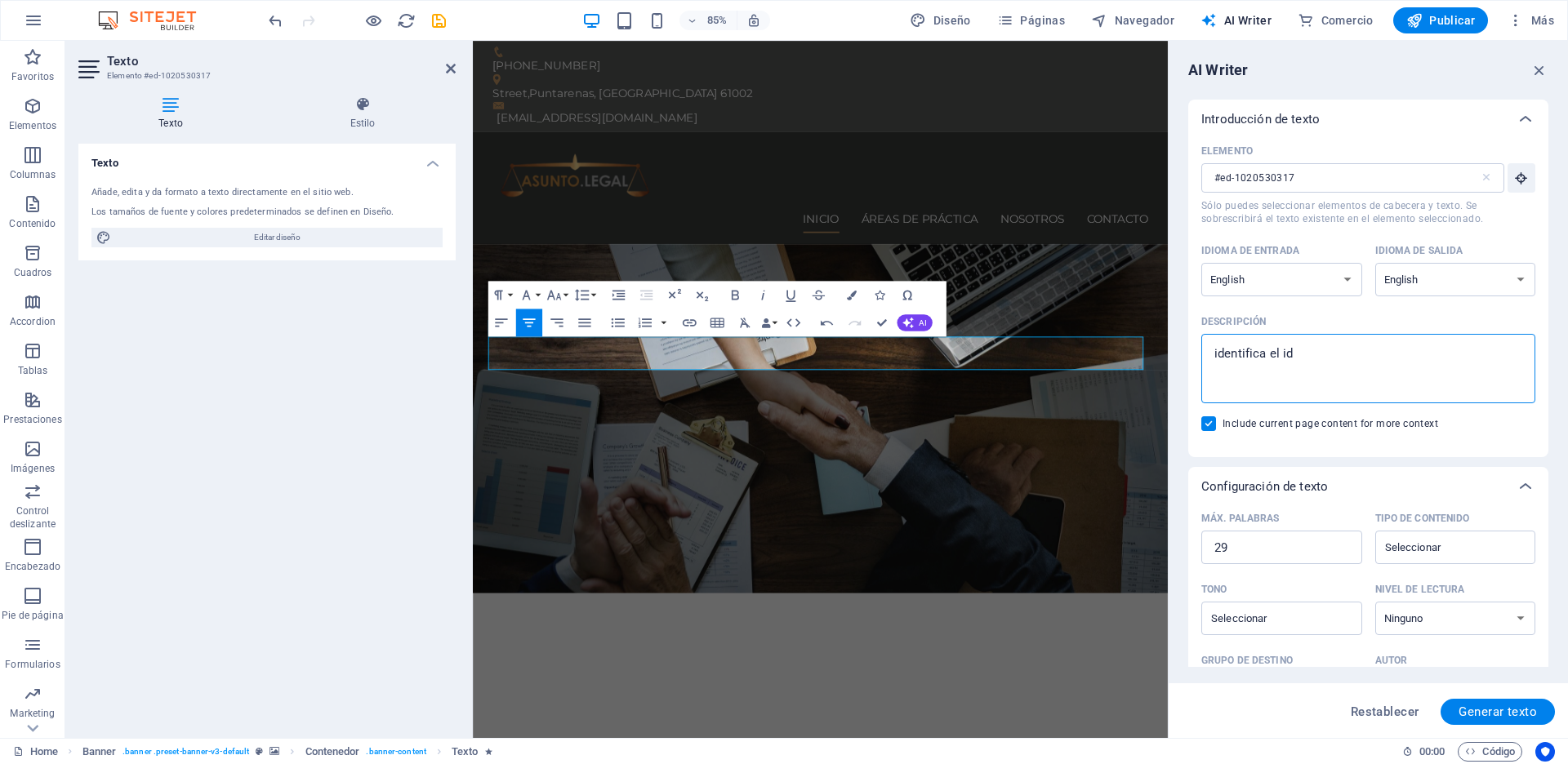
type textarea "identifica el idi"
type textarea "x"
type textarea "identifica el idio"
type textarea "x"
type textarea "identifica el idiom"
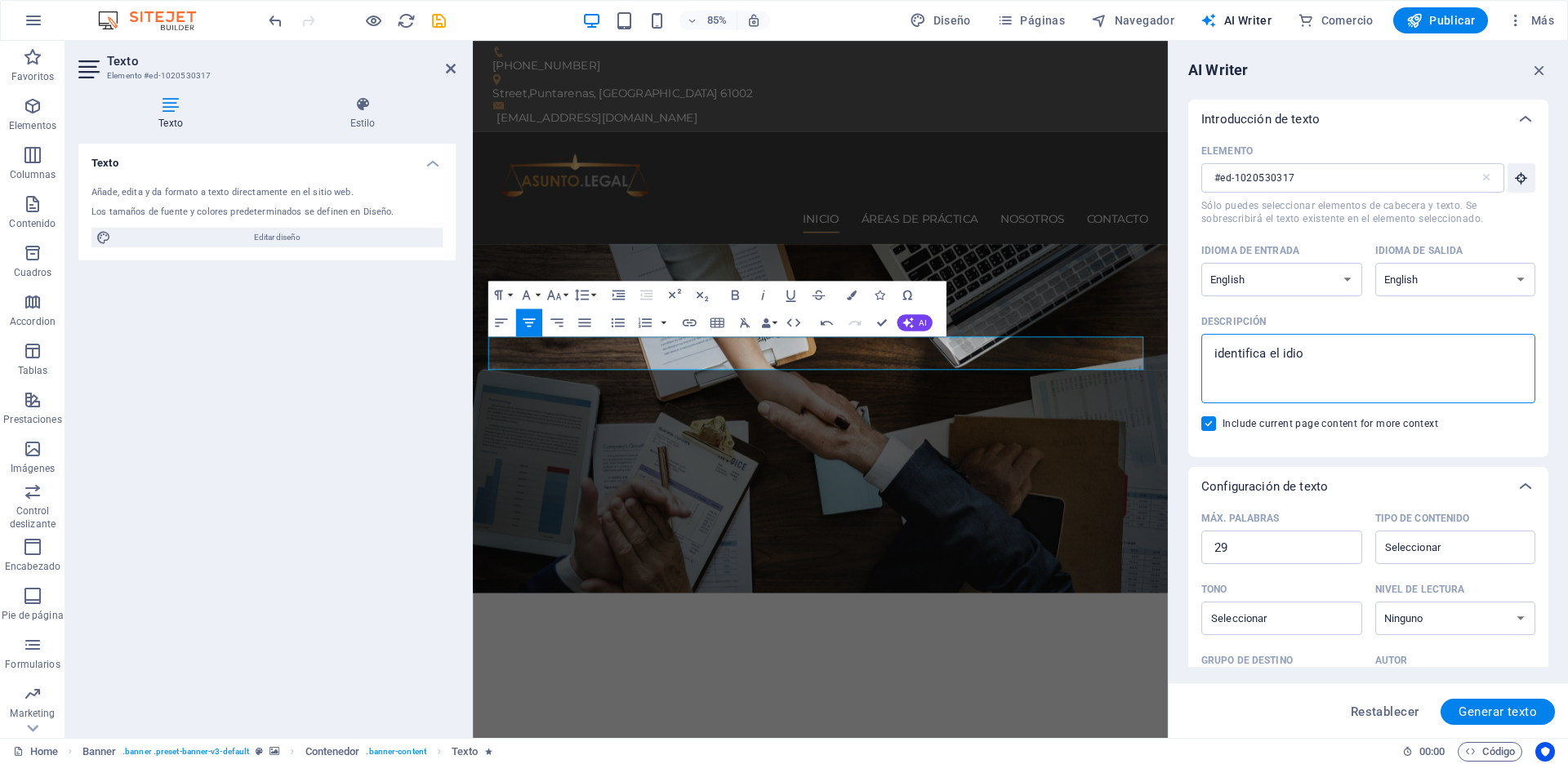
type textarea "x"
type textarea "identifica el idioma"
type textarea "x"
type textarea "identifica el idioma"
type textarea "x"
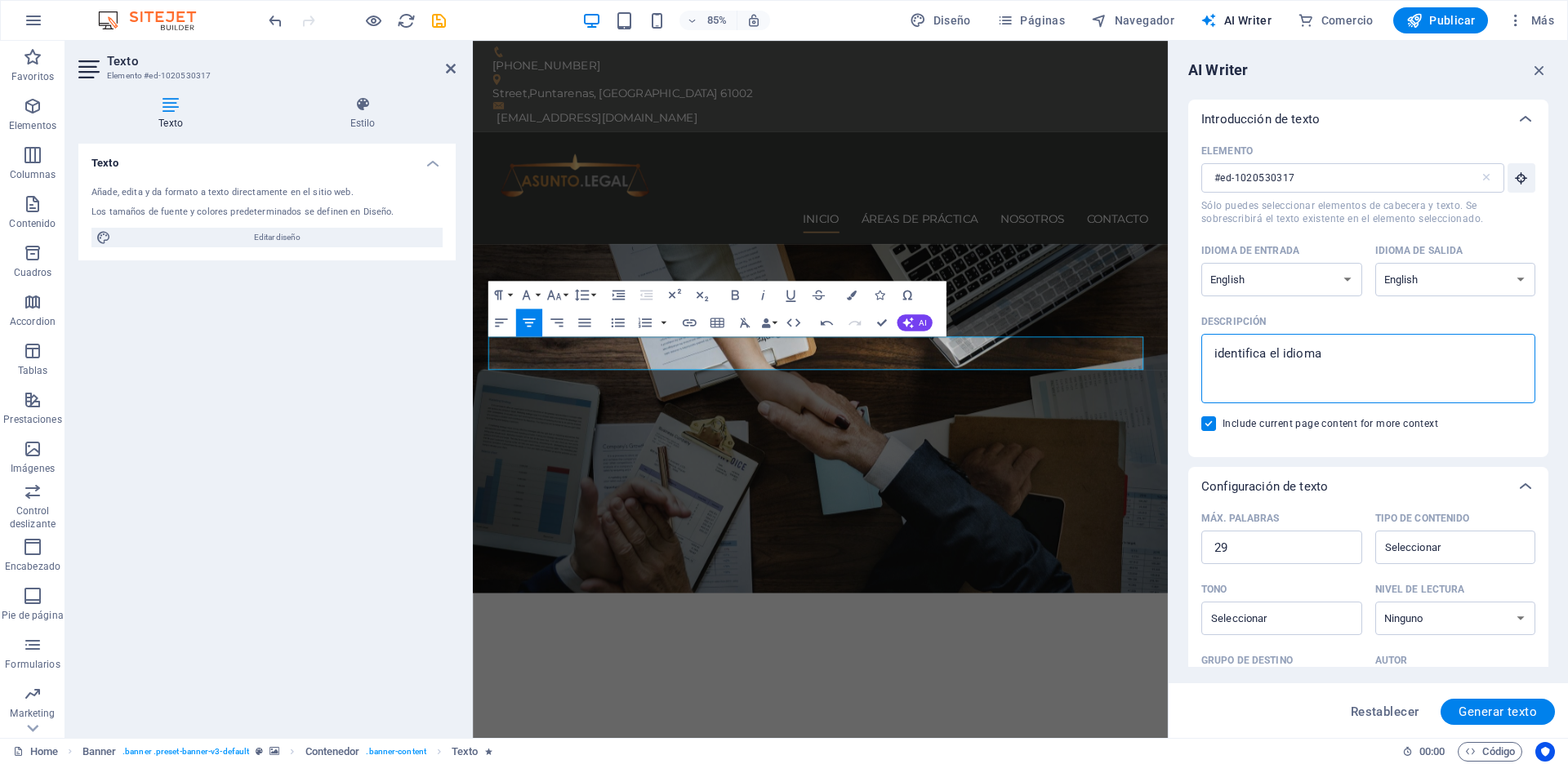
type textarea "identifica el idioma d"
type textarea "x"
type textarea "identifica el idioma de"
type textarea "x"
type textarea "identifica el idioma del"
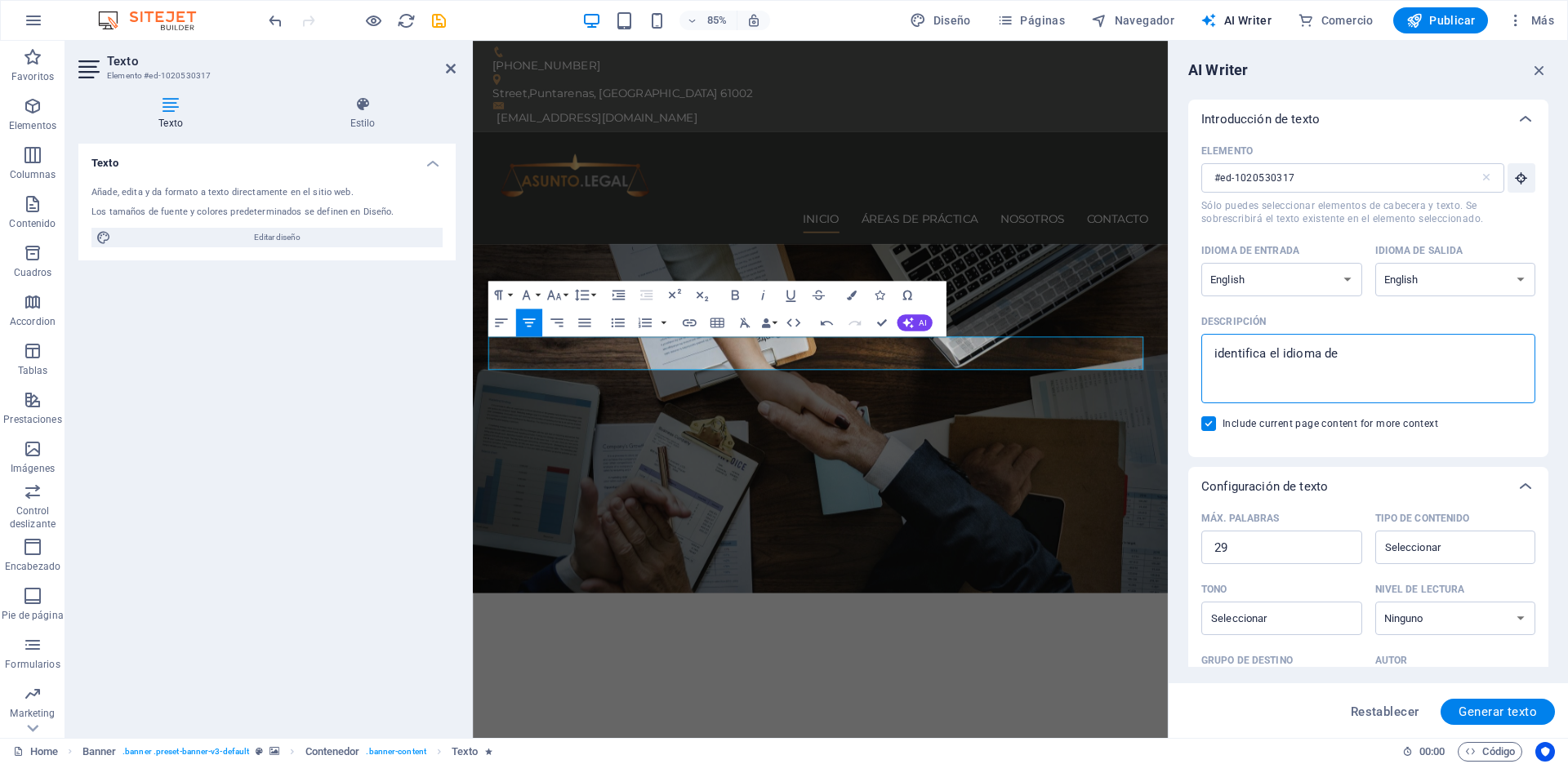
type textarea "x"
type textarea "identifica el idioma del"
type textarea "x"
type textarea "identifica el idioma del t"
type textarea "x"
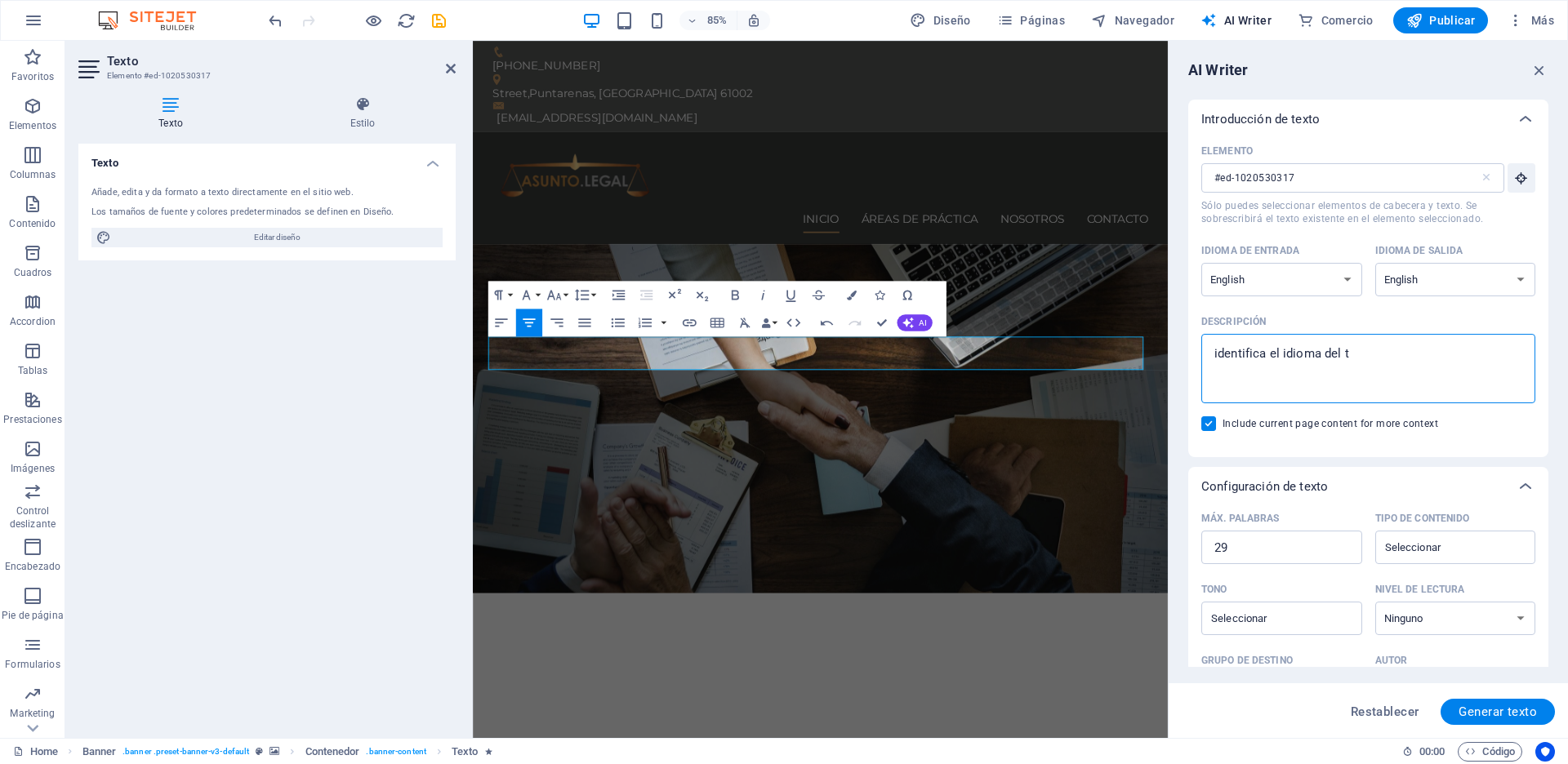
type textarea "identifica el idioma del te"
type textarea "x"
type textarea "identifica el idioma del tex"
type textarea "x"
type textarea "identifica el idioma del text"
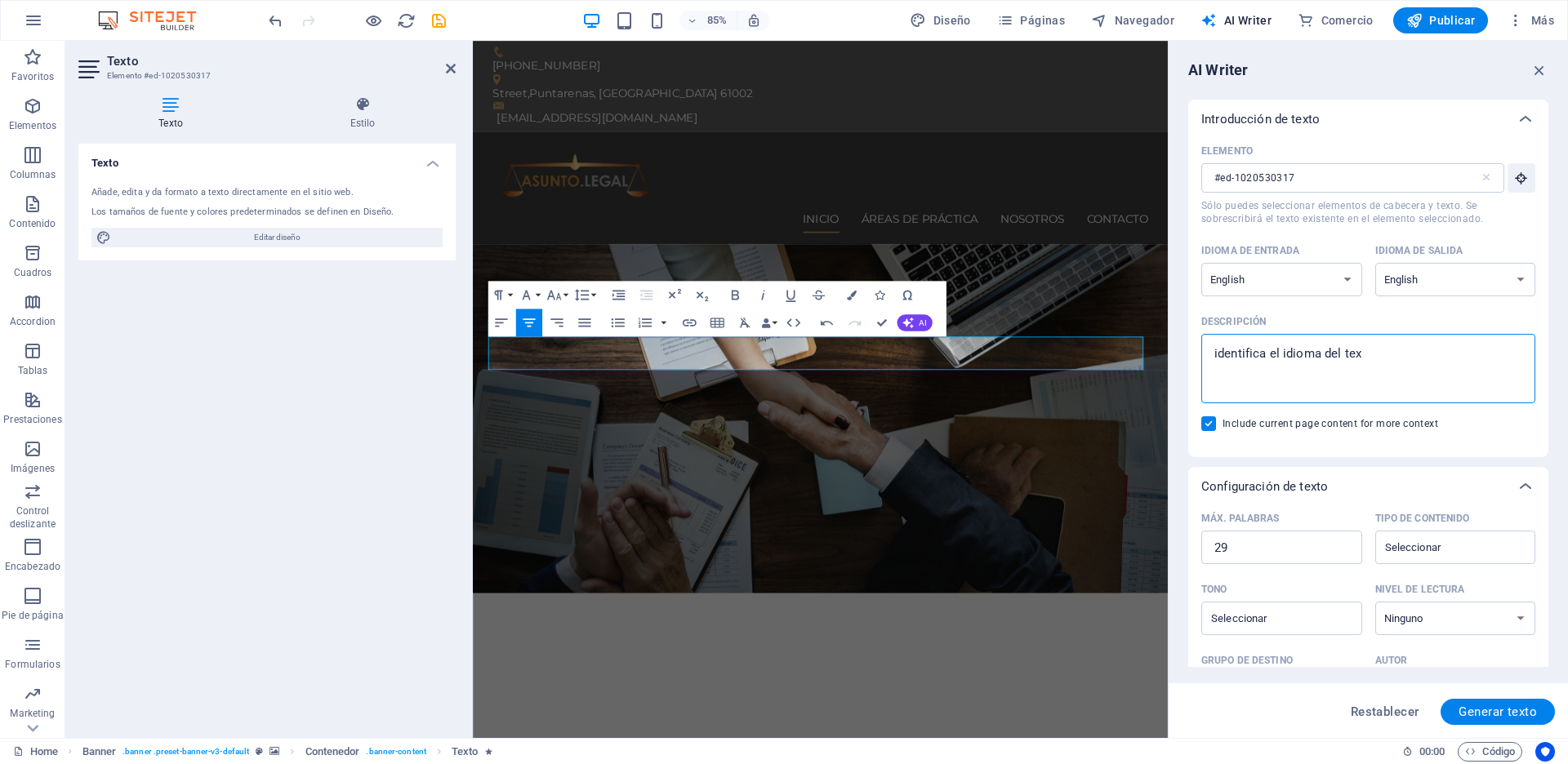
type textarea "x"
type textarea "identifica el idioma del texto"
type textarea "x"
type textarea "identifica el idioma del texto"
type textarea "x"
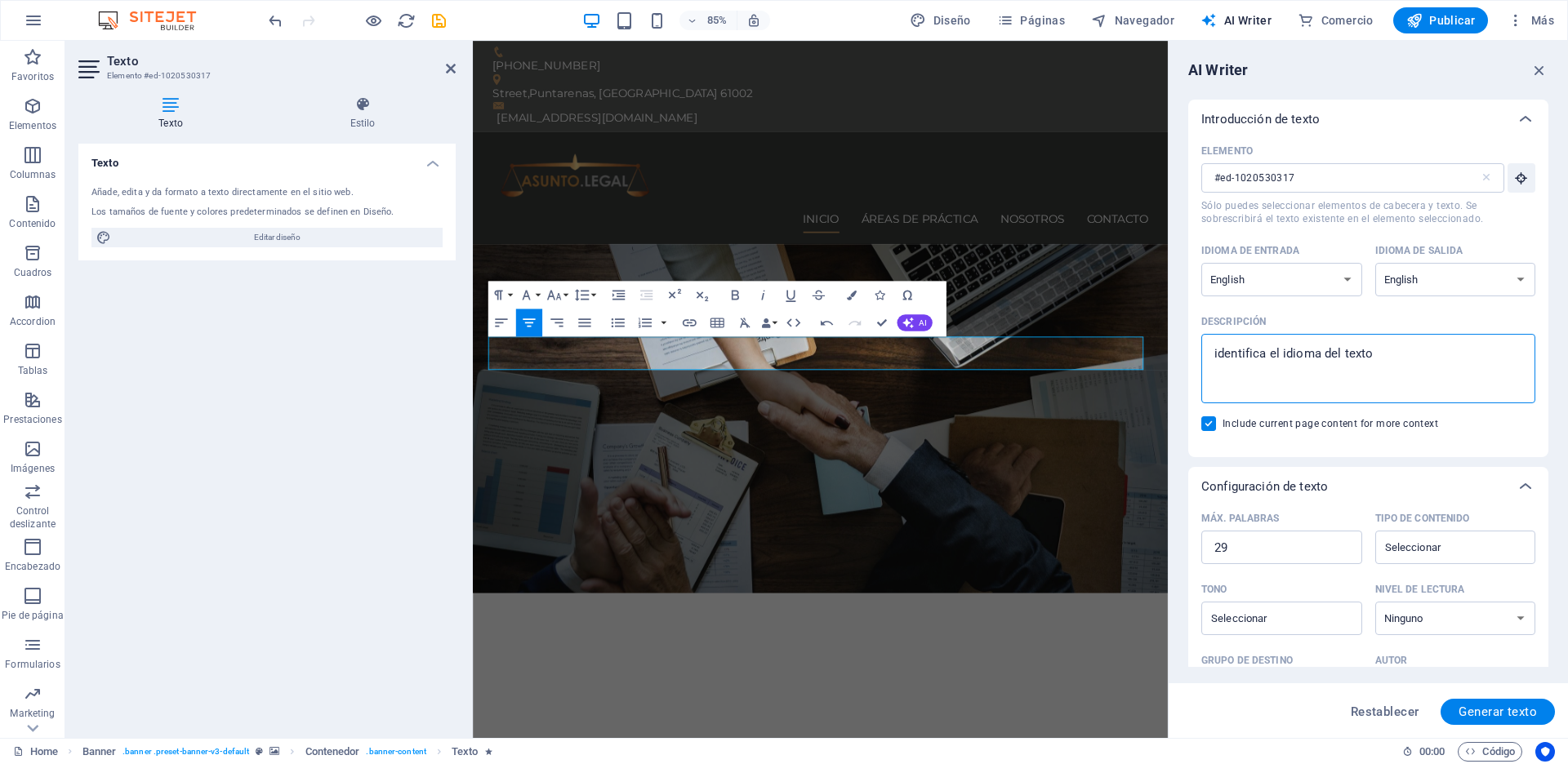
type textarea "identifica el idioma del texto t"
type textarea "x"
type textarea "identifica el idioma del texto tr"
type textarea "x"
type textarea "identifica el idioma del texto t"
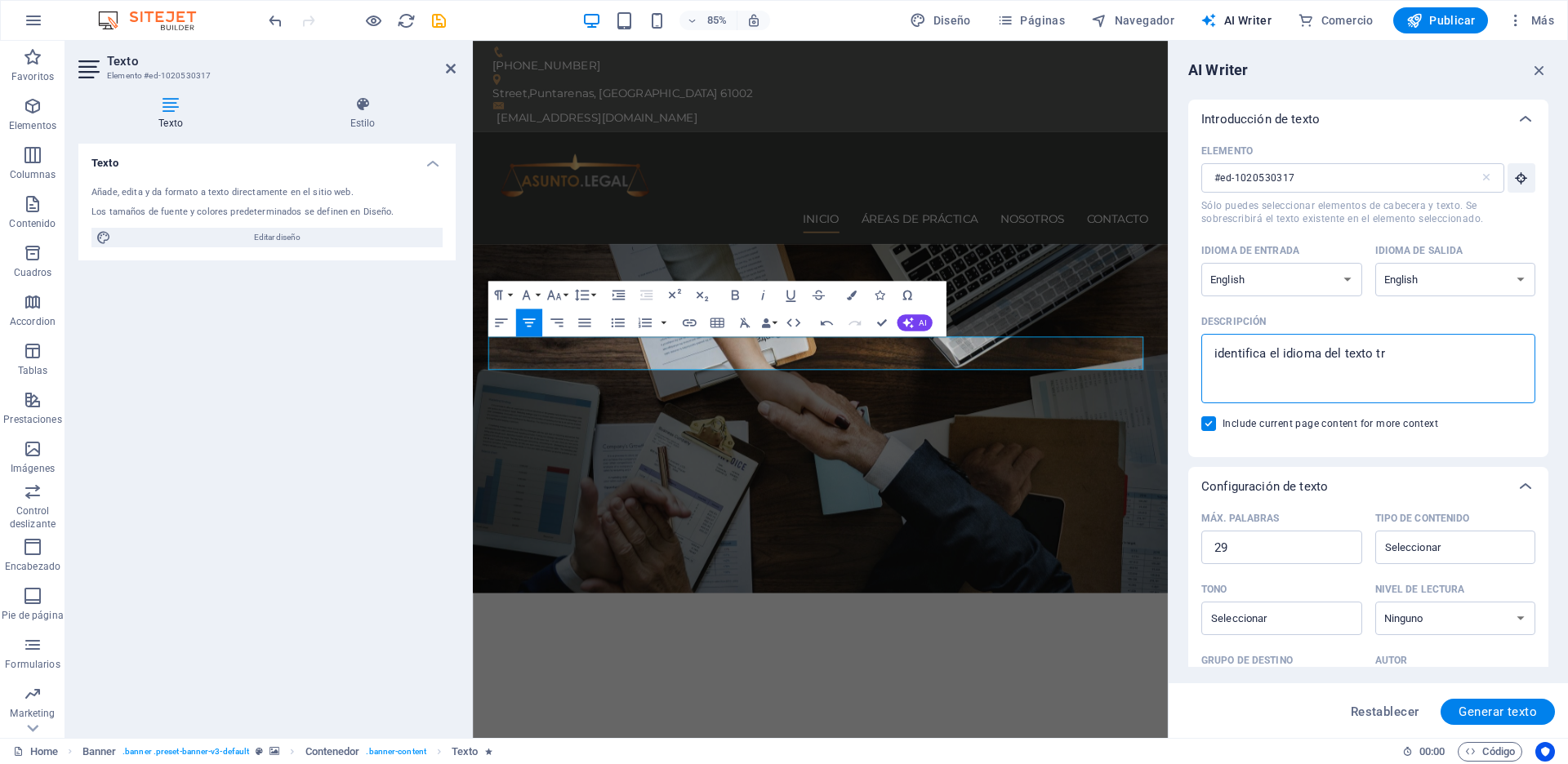
type textarea "x"
type textarea "identifica el idioma del texto"
type textarea "x"
type textarea "identifica el idioma del texto y"
type textarea "x"
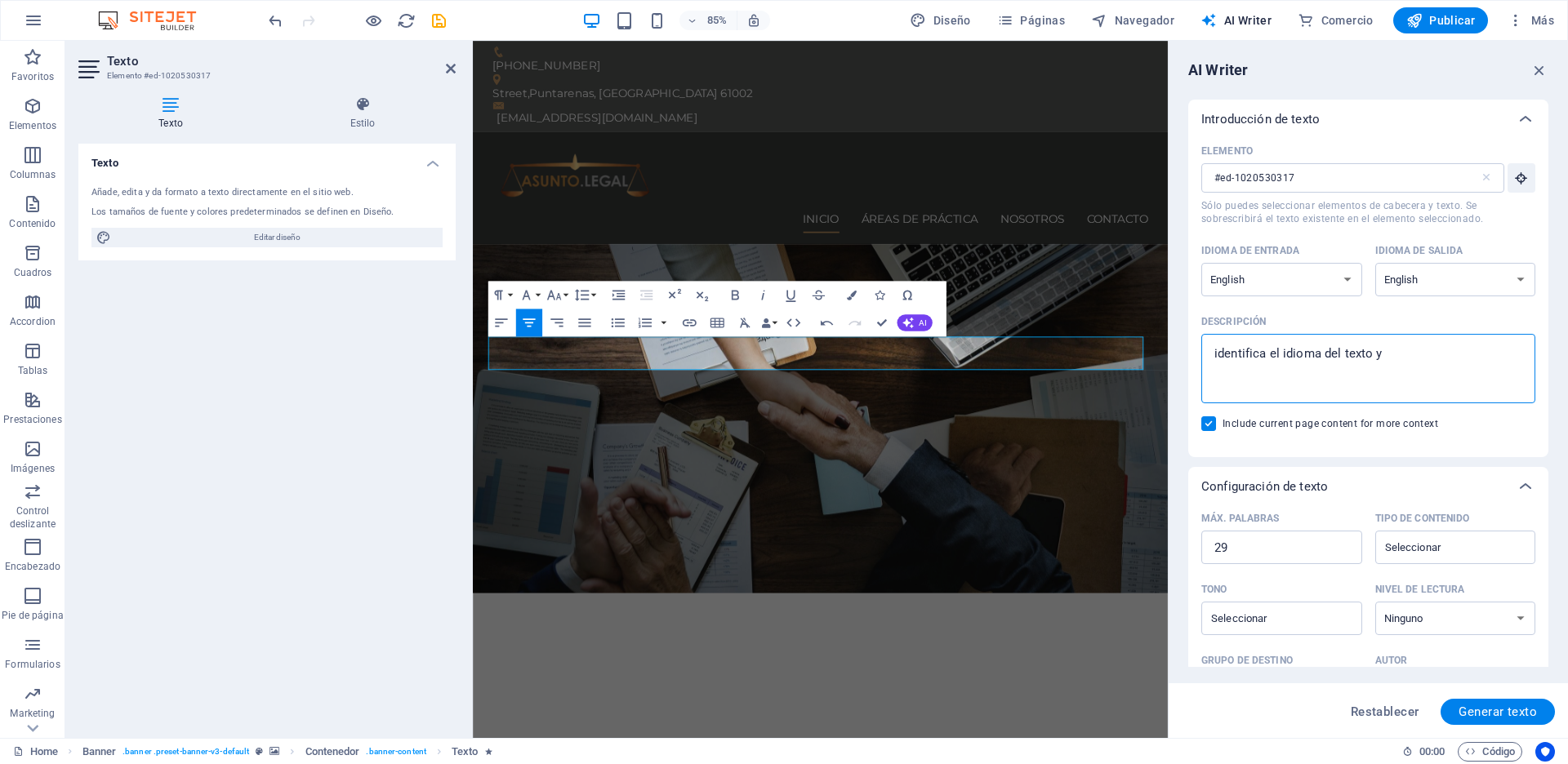
type textarea "identifica el idioma del texto y"
type textarea "x"
type textarea "identifica el idioma del texto y t"
type textarea "x"
type textarea "identifica el idioma del texto y tr"
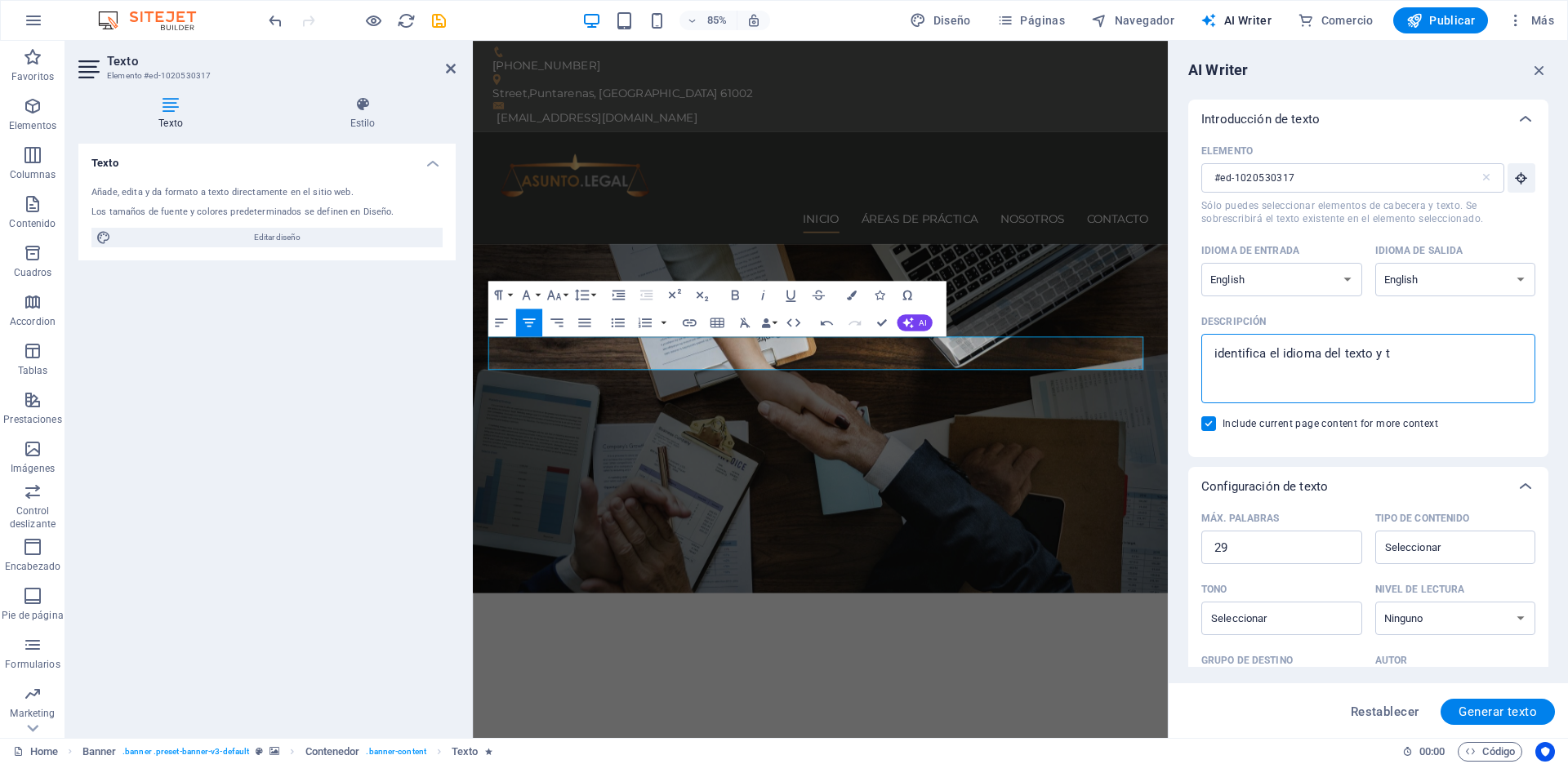
type textarea "x"
type textarea "identifica el idioma del texto y trd"
type textarea "x"
type textarea "identifica el idioma del texto y tr"
type textarea "x"
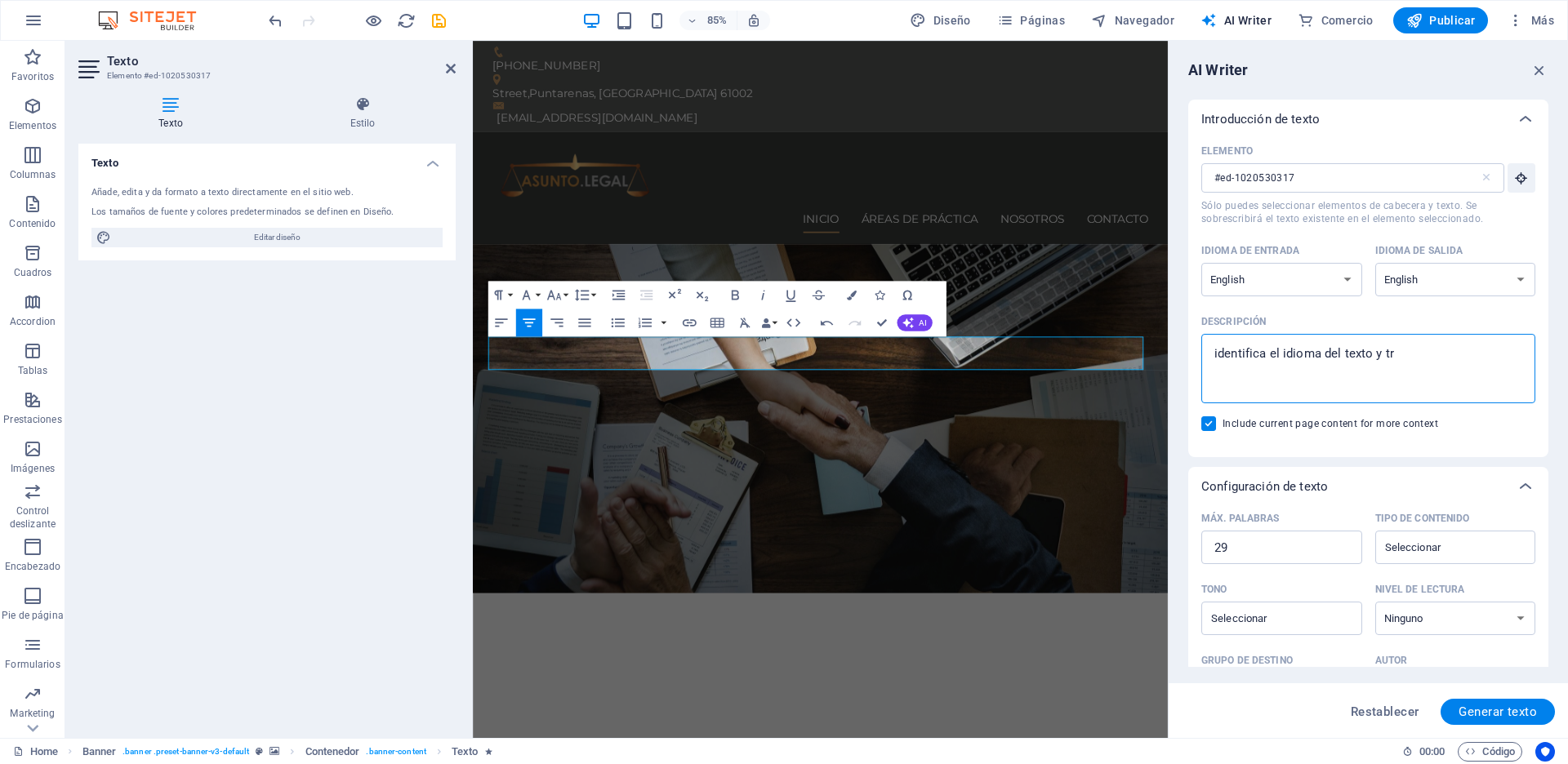
type textarea "identifica el idioma del texto y tra"
type textarea "x"
type textarea "identifica el idioma del texto y trad"
type textarea "x"
type textarea "identifica el idioma del texto y tradu"
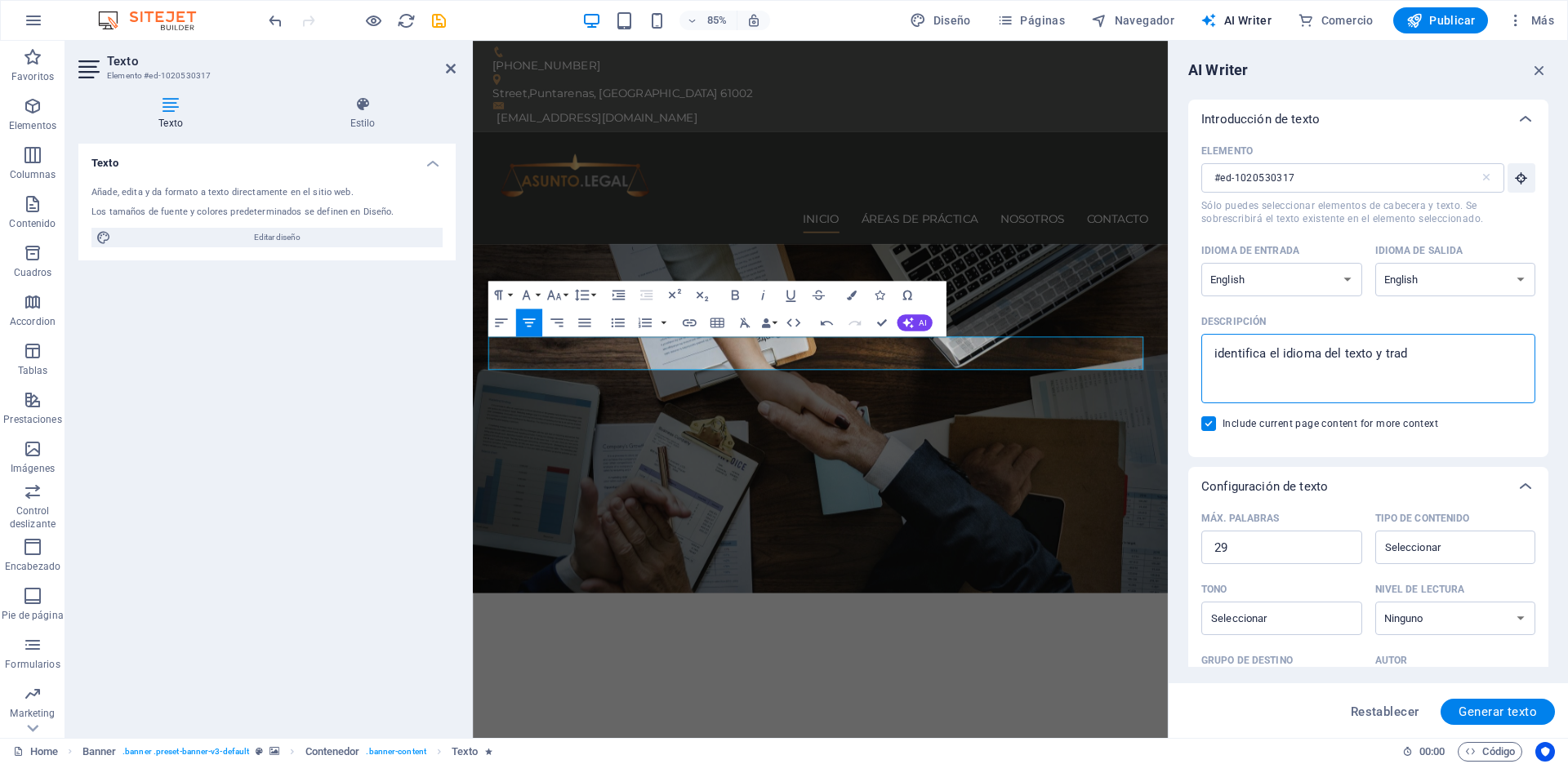
type textarea "x"
type textarea "identifica el idioma del texto y traduc"
type textarea "x"
type textarea "identifica el idioma del texto y traduce"
type textarea "x"
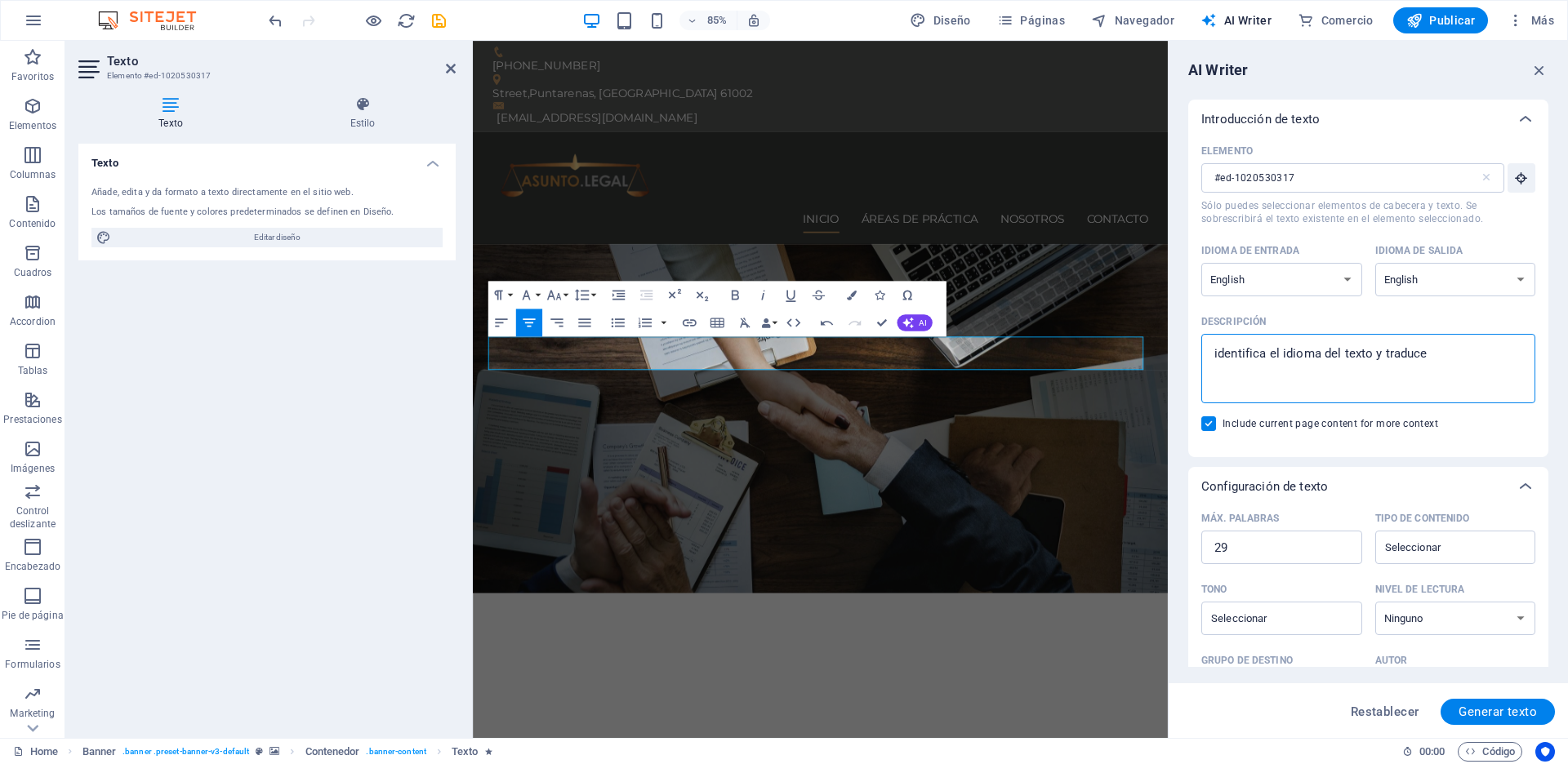
type textarea "identifica el idioma del texto y traducel"
type textarea "x"
type textarea "identifica el idioma del texto y traducelo"
type textarea "x"
type textarea "identifica el idioma del texto y tradúcelo"
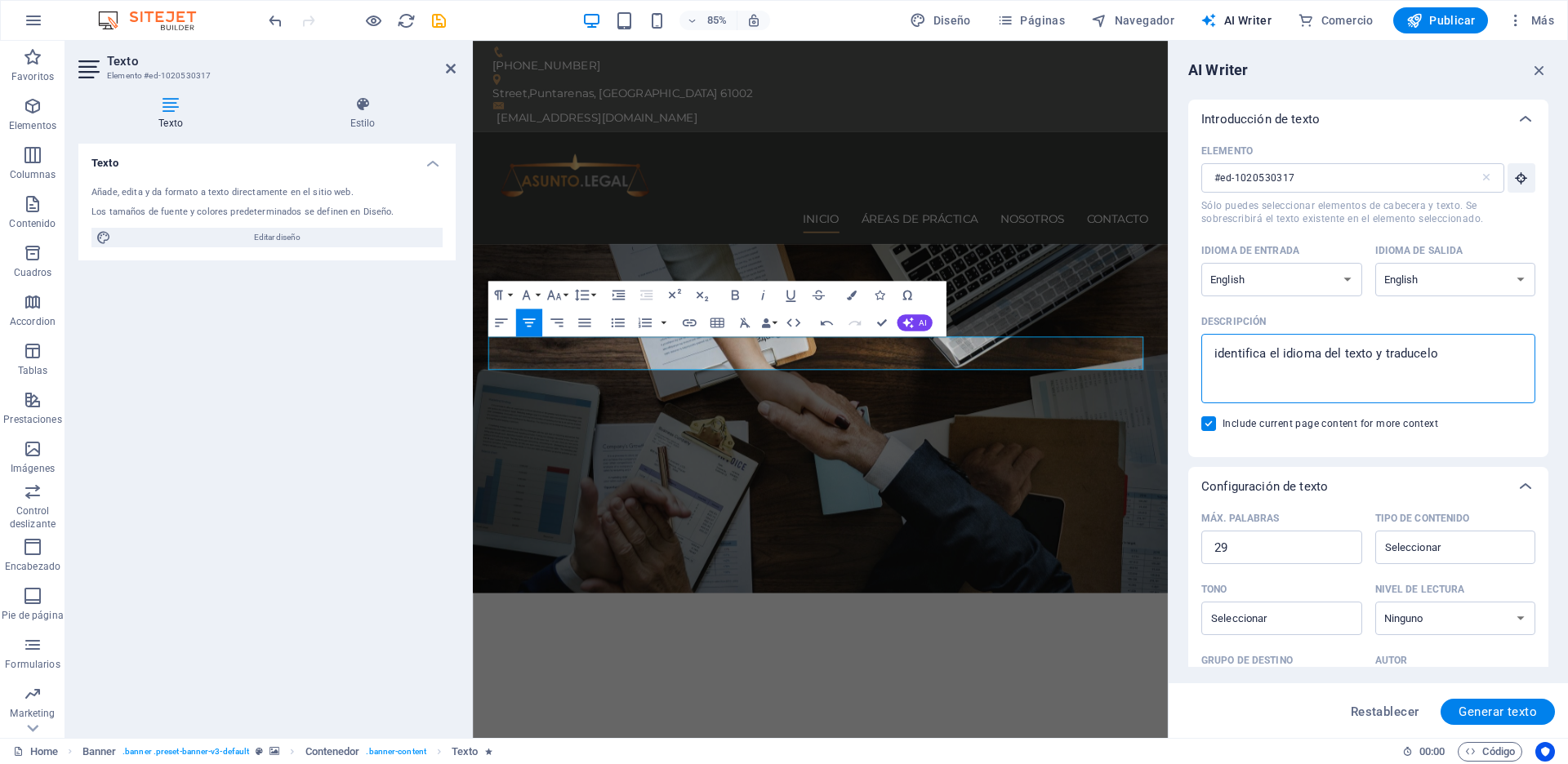
type textarea "x"
type textarea "identifica el idioma del texto y tradúcelo a"
type textarea "x"
type textarea "identifica el idioma del texto y tradúcelo al"
type textarea "x"
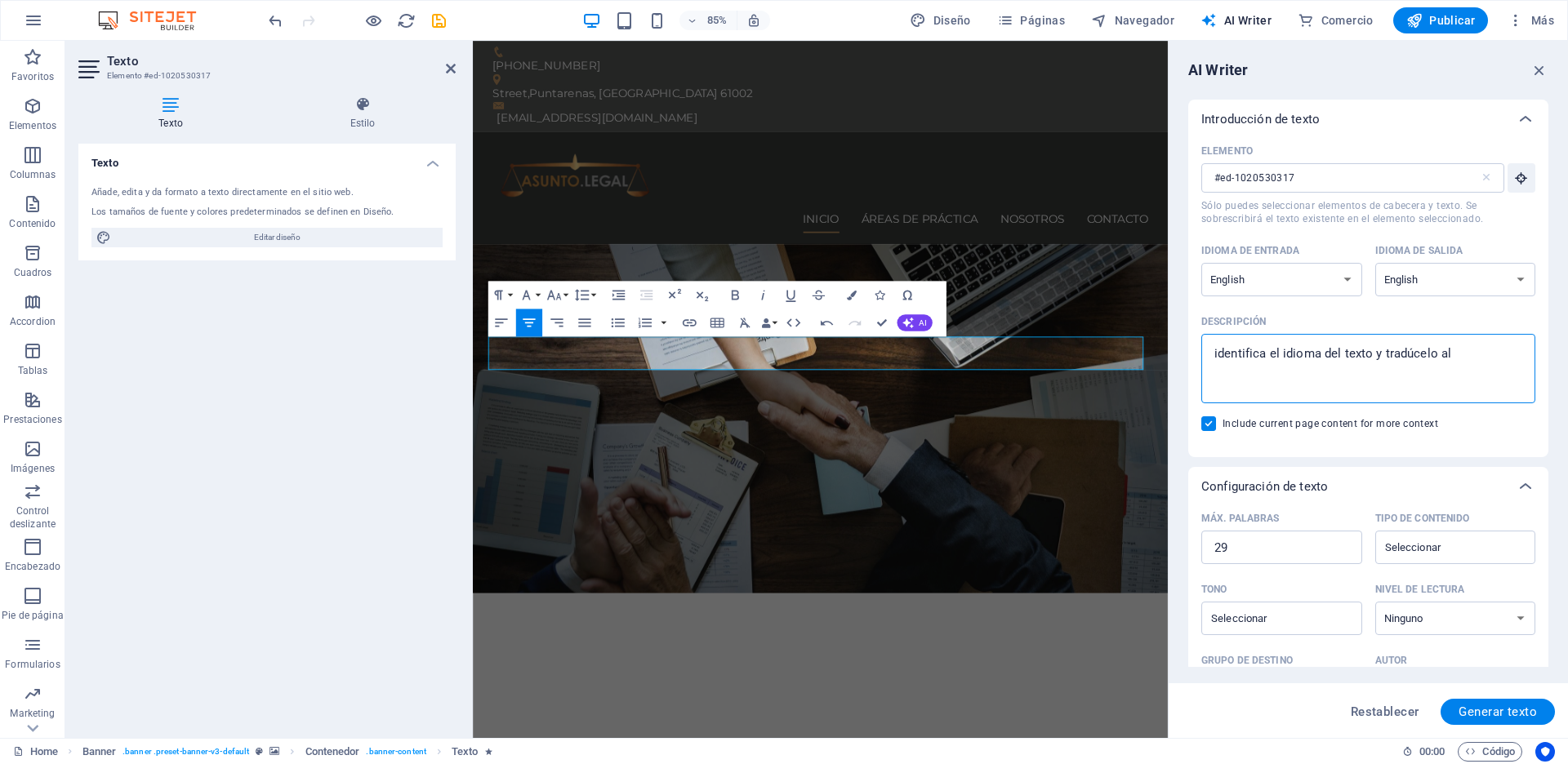
type textarea "identifica el idioma del texto y tradúcelo al"
type textarea "x"
type textarea "identifica el idioma del texto y tradúcelo al e"
type textarea "x"
type textarea "identifica el idioma del texto y tradúcelo al es"
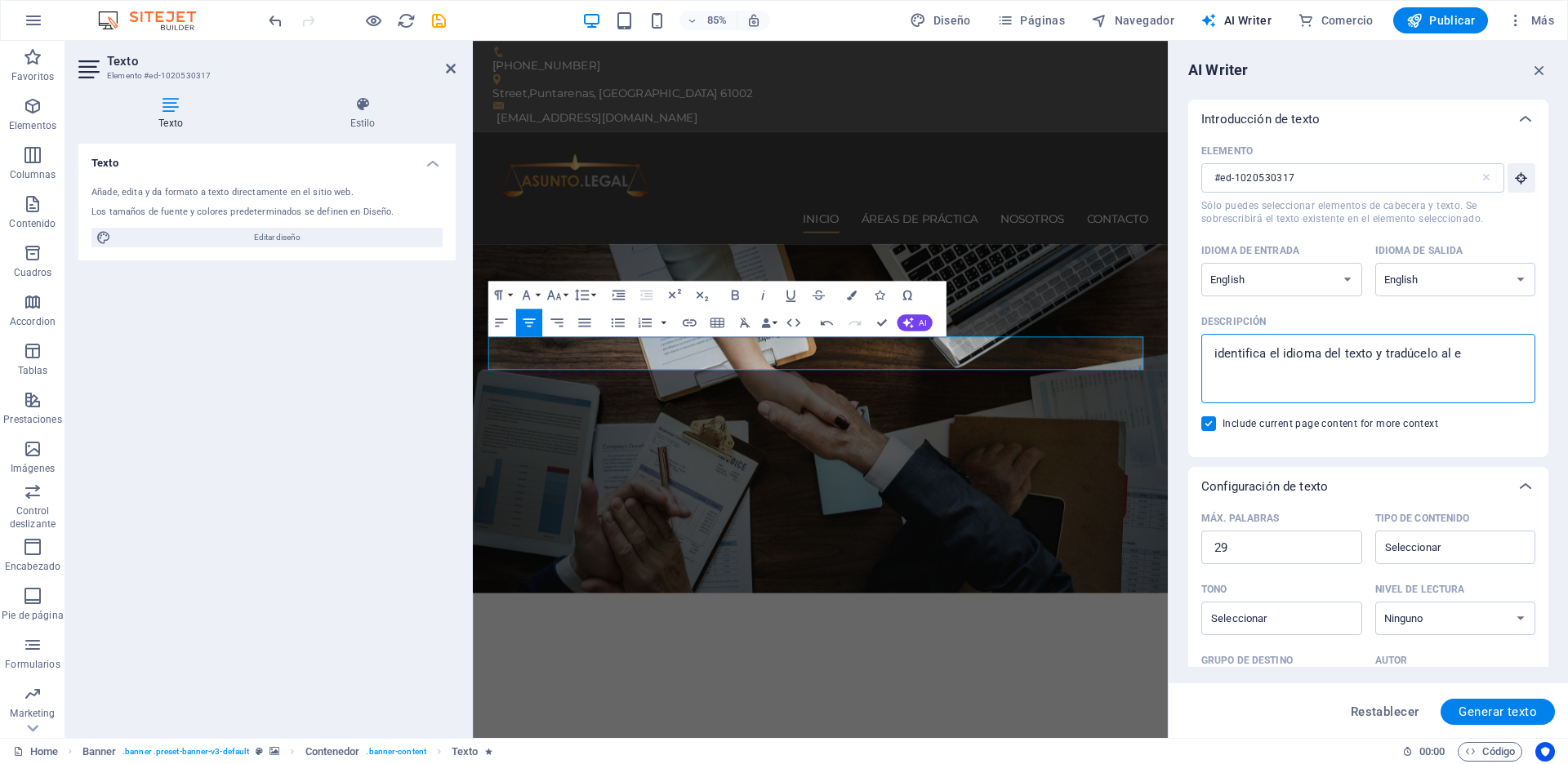
type textarea "x"
type textarea "identifica el idioma del texto y tradúcelo al esp"
type textarea "x"
type textarea "identifica el idioma del texto y tradúcelo al espa"
type textarea "x"
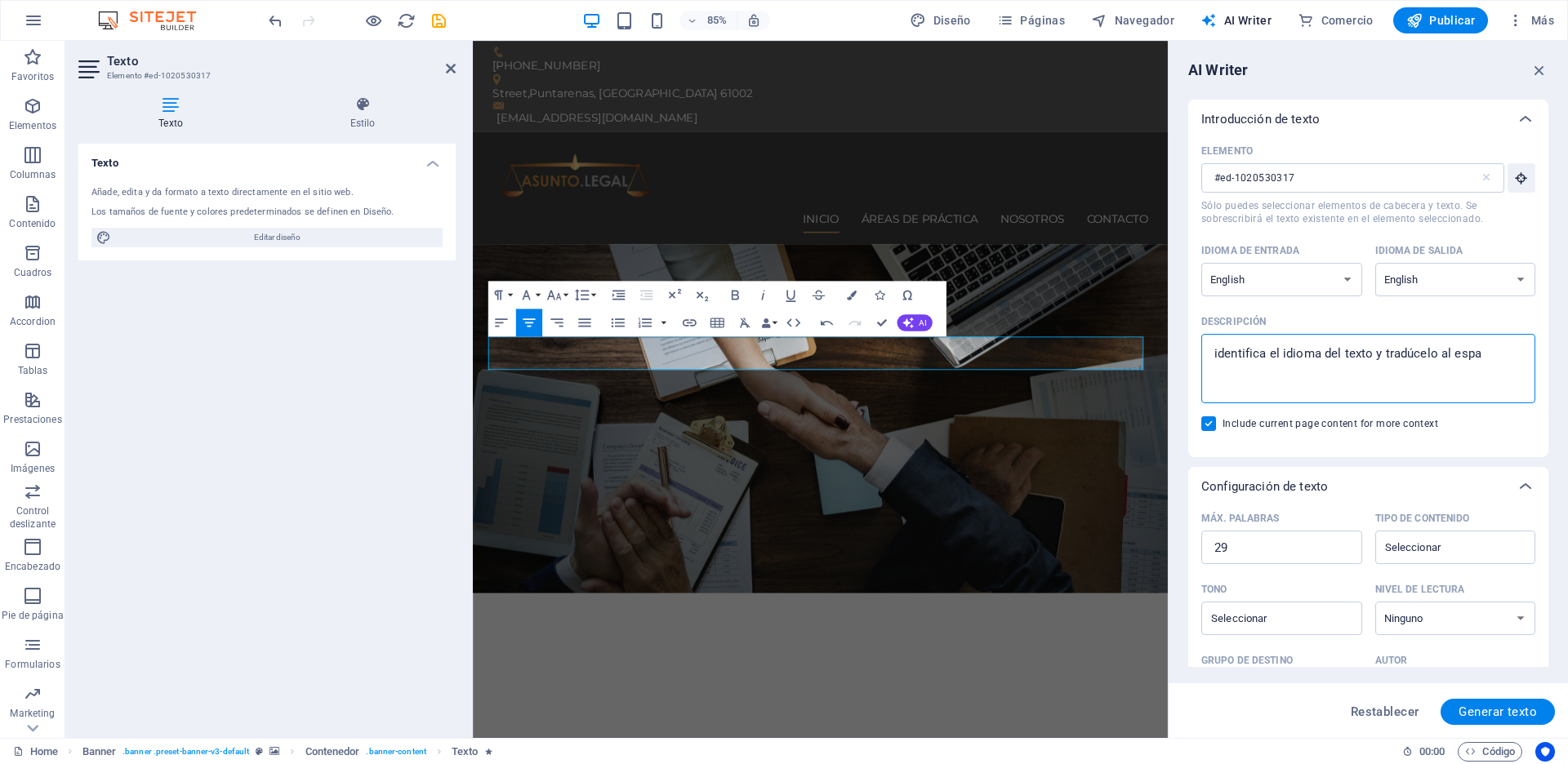
type textarea "identifica el idioma del texto y tradúcelo al españ"
type textarea "x"
type textarea "identifica el idioma del texto y tradúcelo al español"
type textarea "x"
type textarea "identifica el idioma del texto y tradúcelo al español"
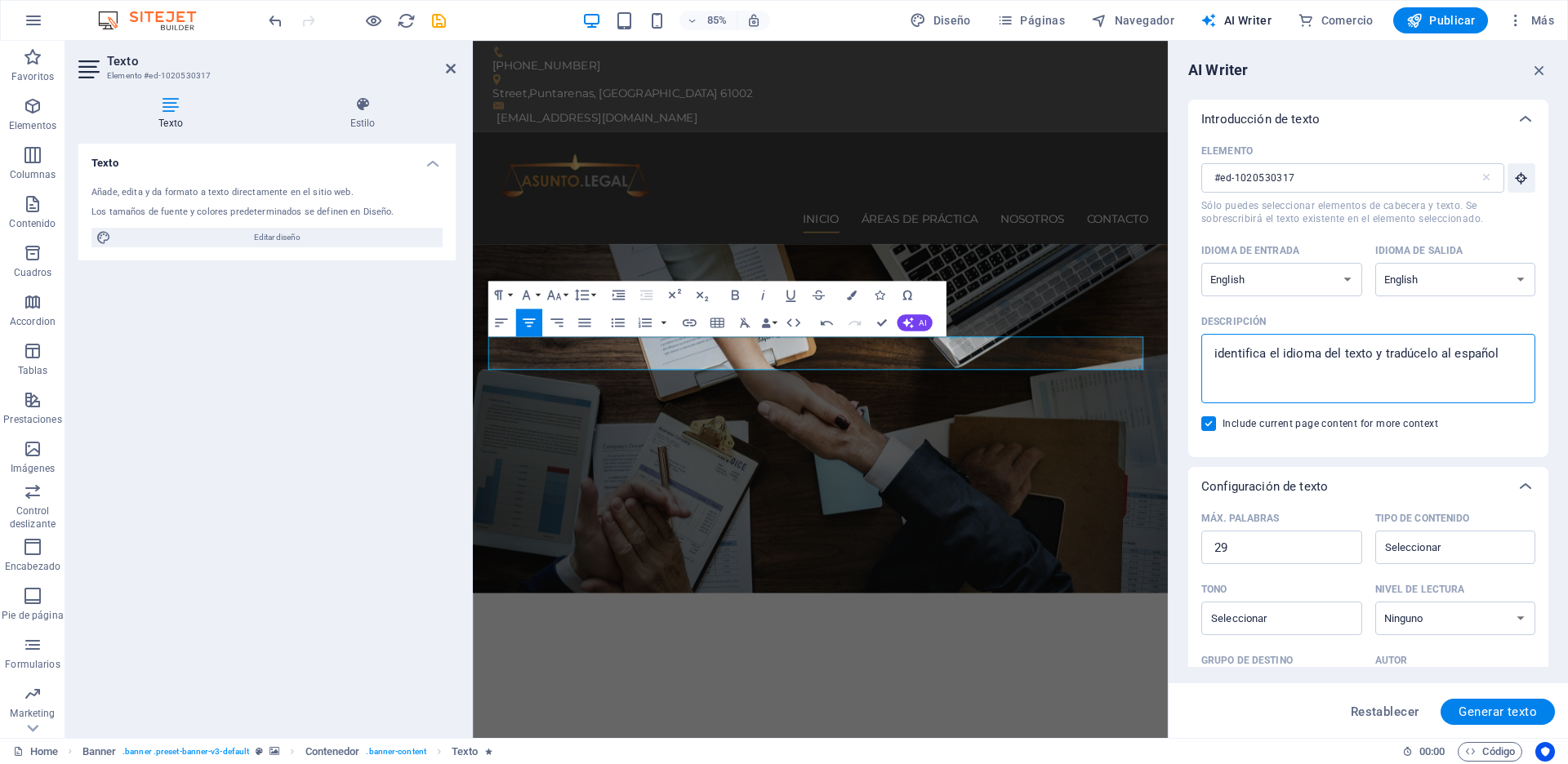
type textarea "x"
drag, startPoint x: 1297, startPoint y: 356, endPoint x: 1465, endPoint y: 722, distance: 402.7
click at [1465, 722] on button "Generar texto" at bounding box center [1497, 712] width 114 height 26
type textarea "x"
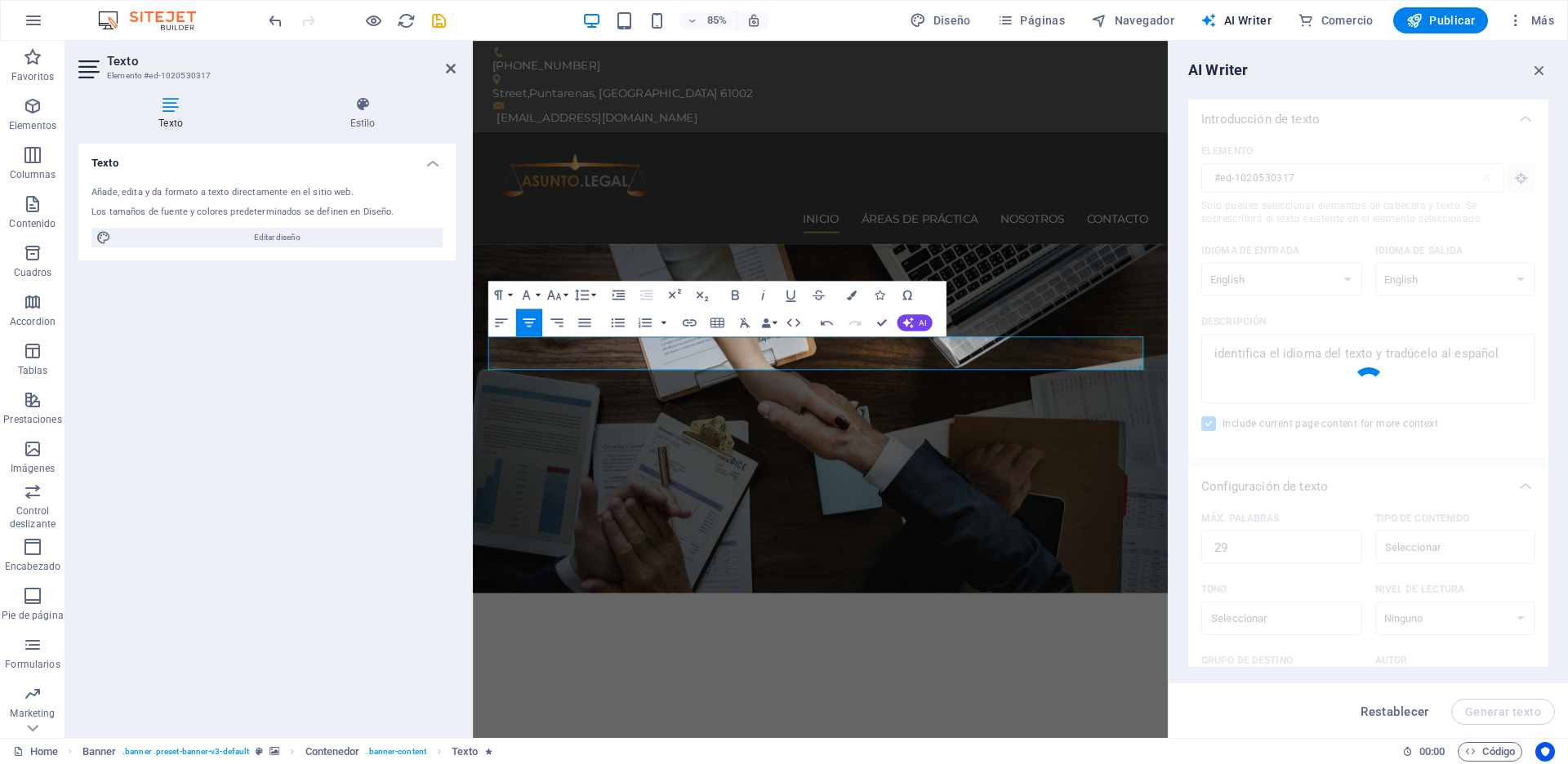
type textarea "x"
type textarea "Identify the language and translate it into Spanish. Contact information and se…"
type textarea "x"
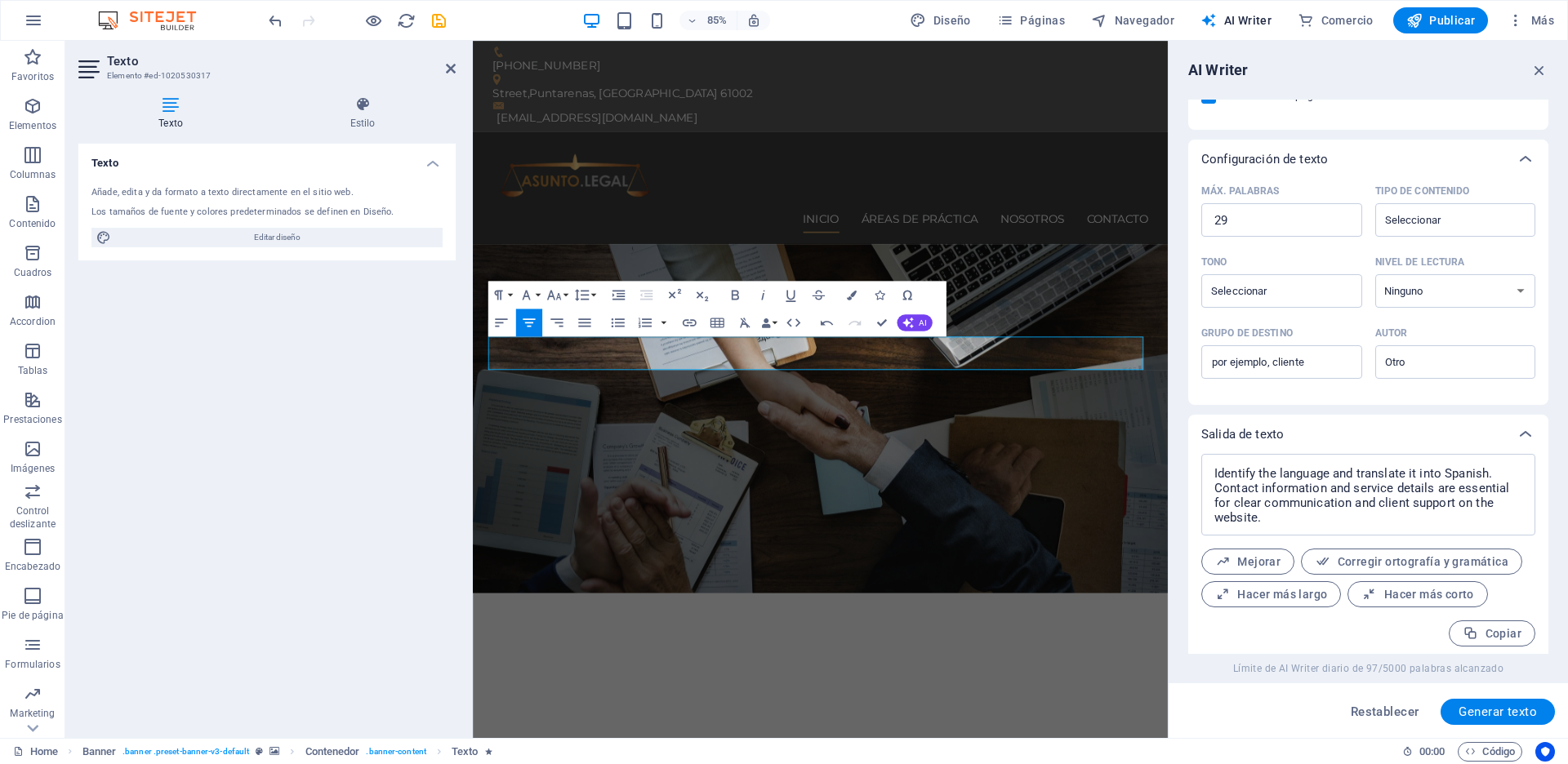
scroll to position [333, 0]
click at [1307, 81] on div "AI Writer Introducción de texto Elemento #ed-1020530317 ​ Sólo puedes seleccion…" at bounding box center [1368, 389] width 399 height 697
click at [1540, 64] on icon "button" at bounding box center [1540, 71] width 18 height 18
